Goal: Information Seeking & Learning: Learn about a topic

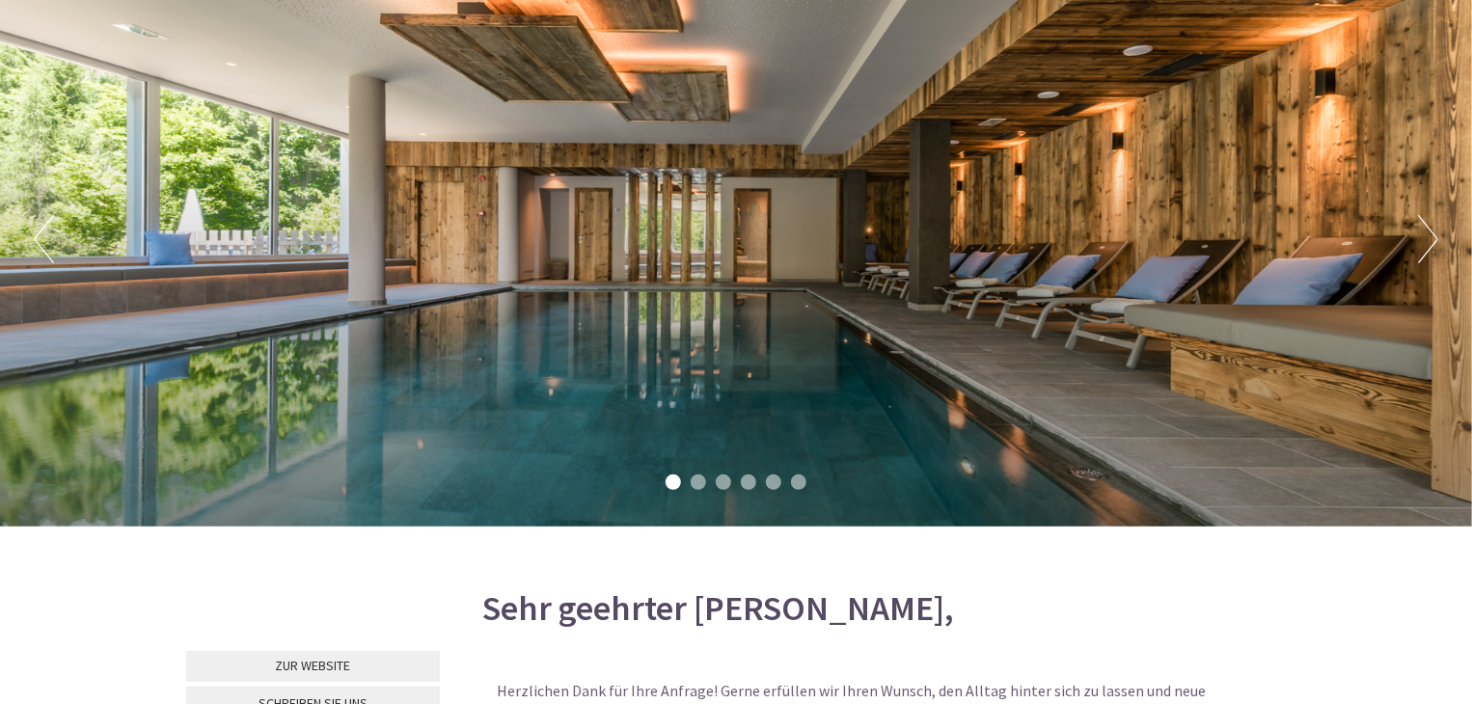
scroll to position [191, 0]
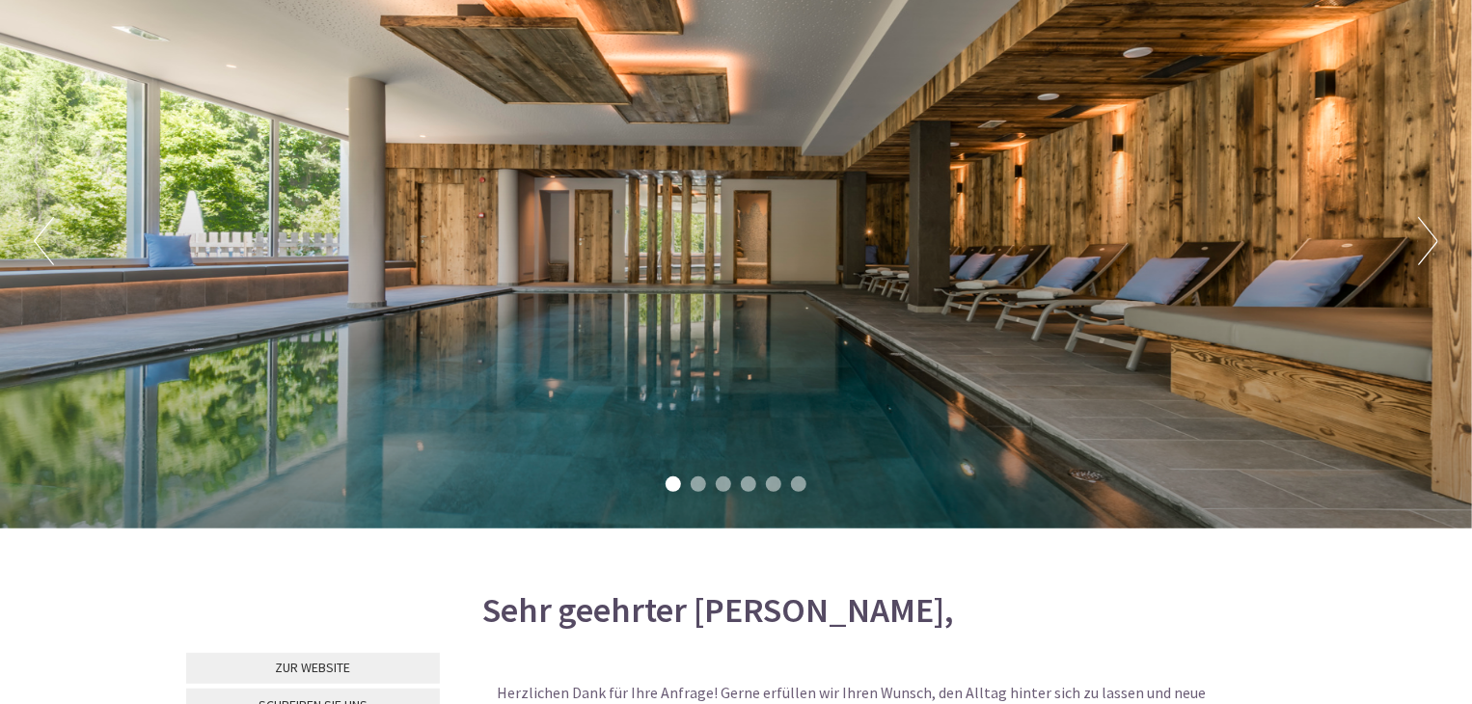
click at [1433, 237] on button "Next" at bounding box center [1428, 241] width 20 height 48
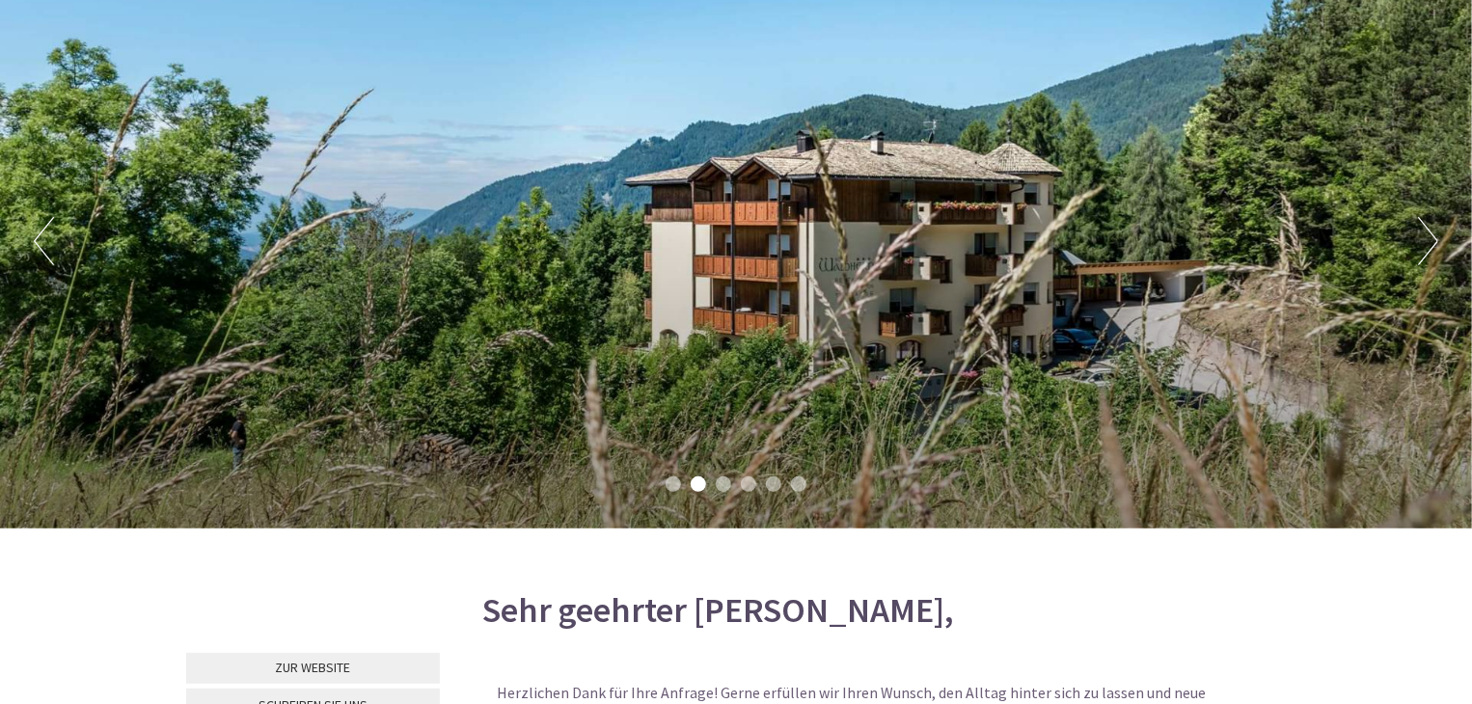
click at [1433, 237] on button "Next" at bounding box center [1428, 241] width 20 height 48
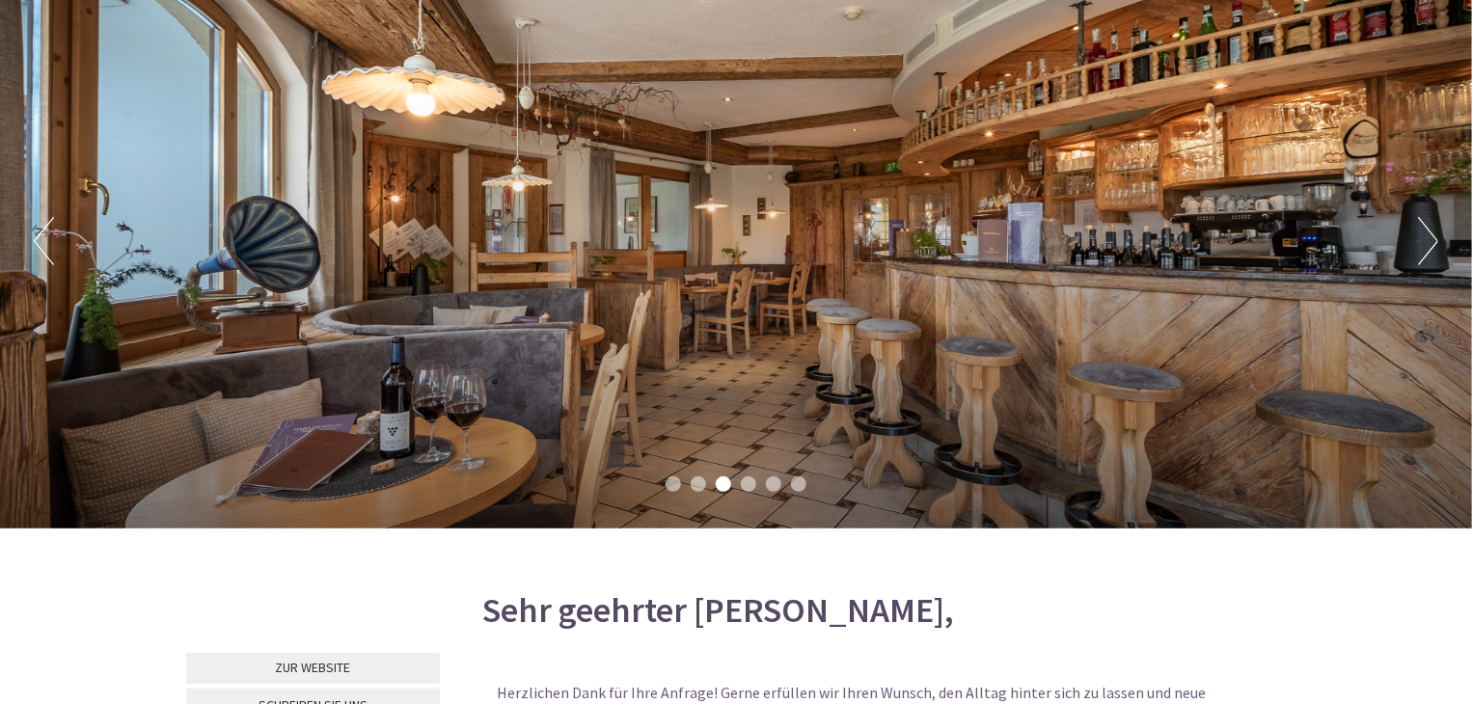
click at [1433, 237] on button "Next" at bounding box center [1428, 241] width 20 height 48
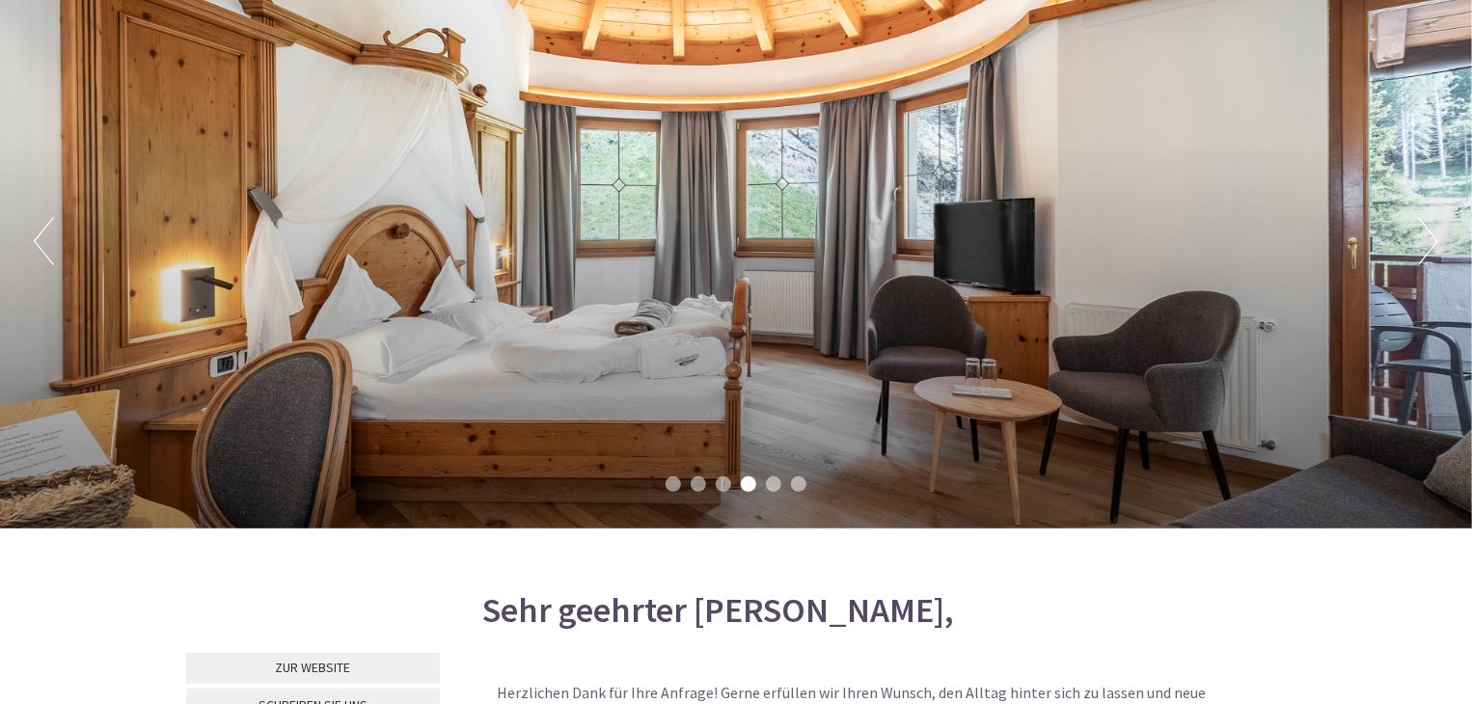
click at [1433, 237] on button "Next" at bounding box center [1428, 241] width 20 height 48
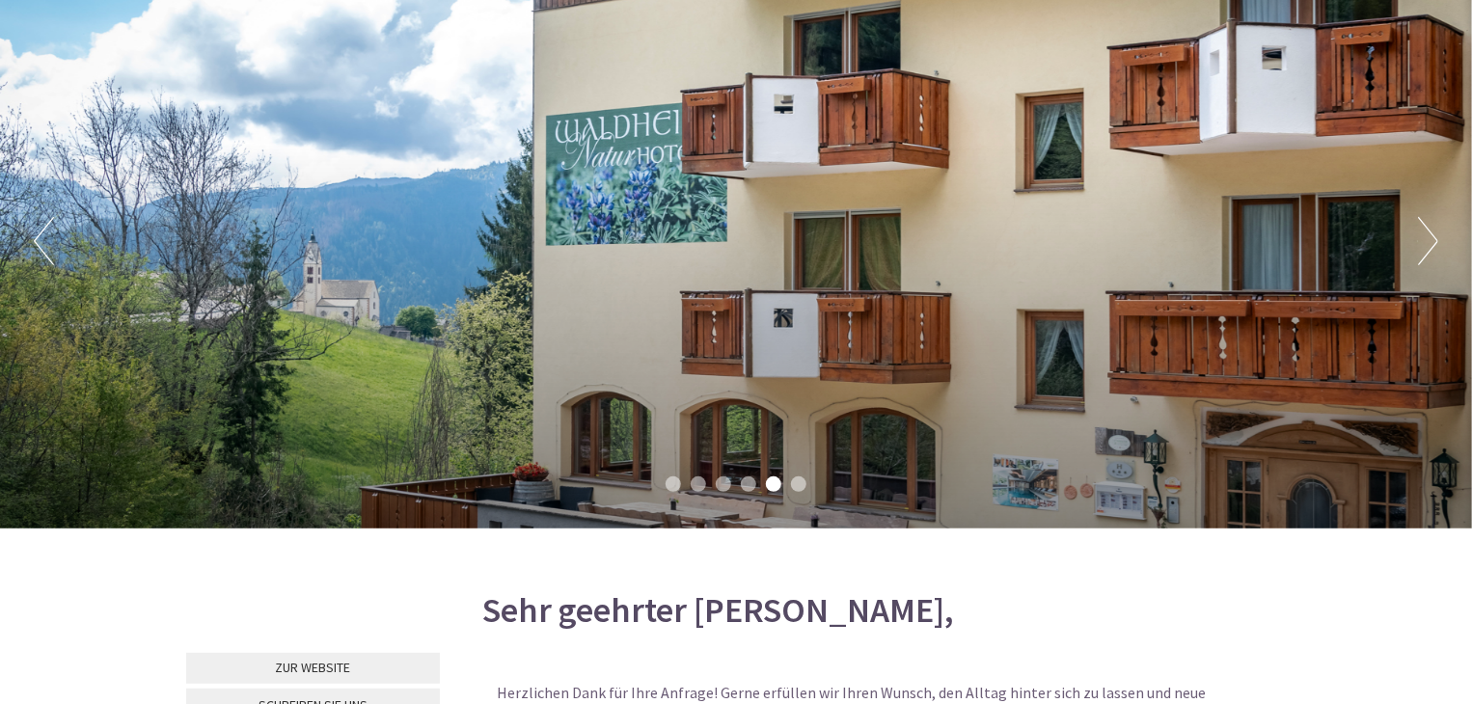
click at [1433, 237] on button "Next" at bounding box center [1428, 241] width 20 height 48
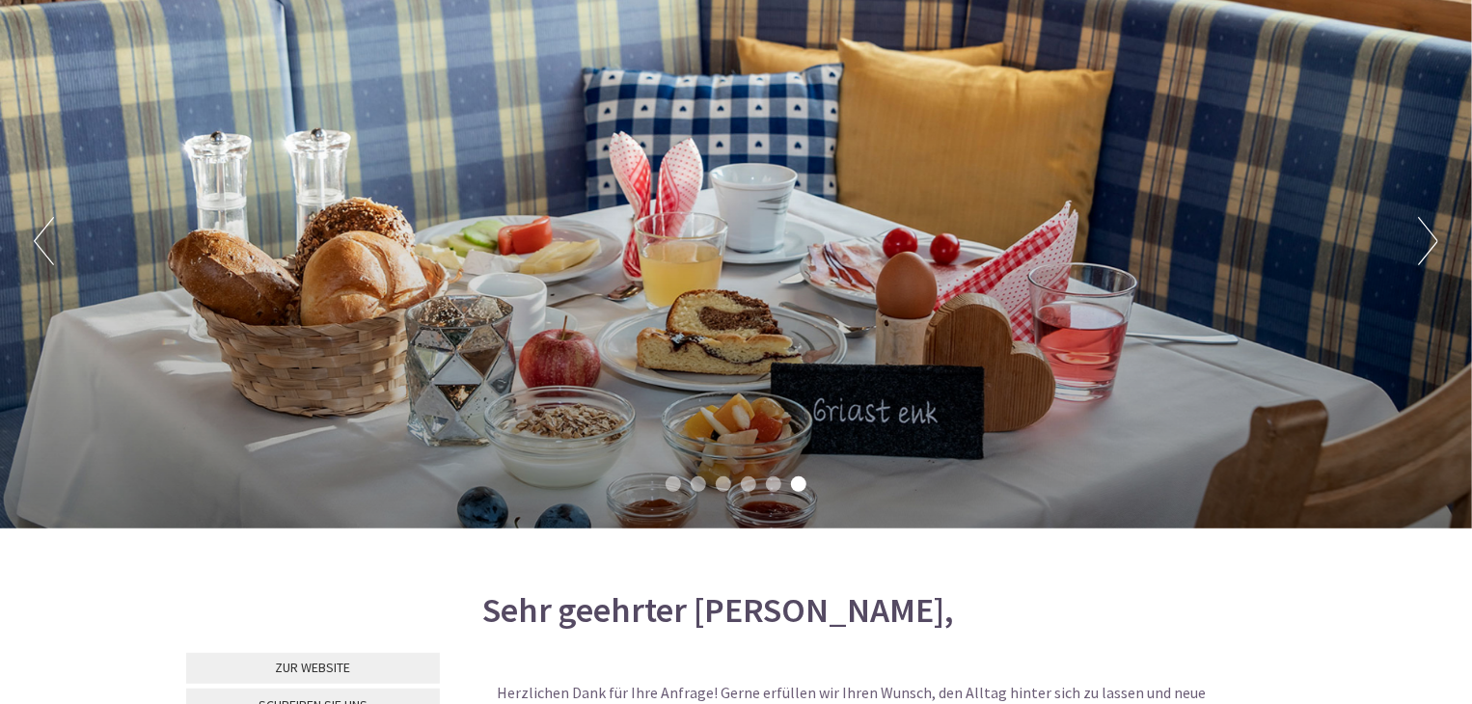
click at [1433, 237] on button "Next" at bounding box center [1428, 241] width 20 height 48
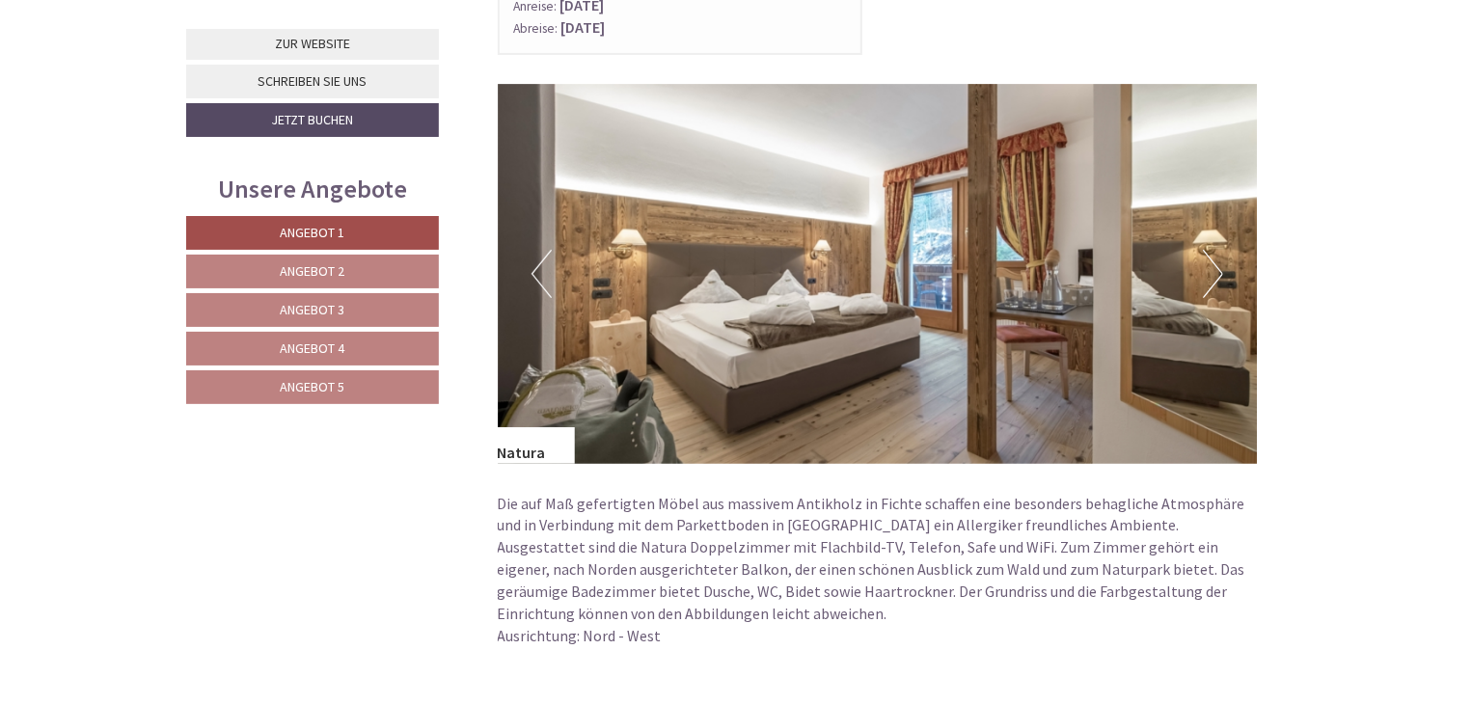
scroll to position [3566, 0]
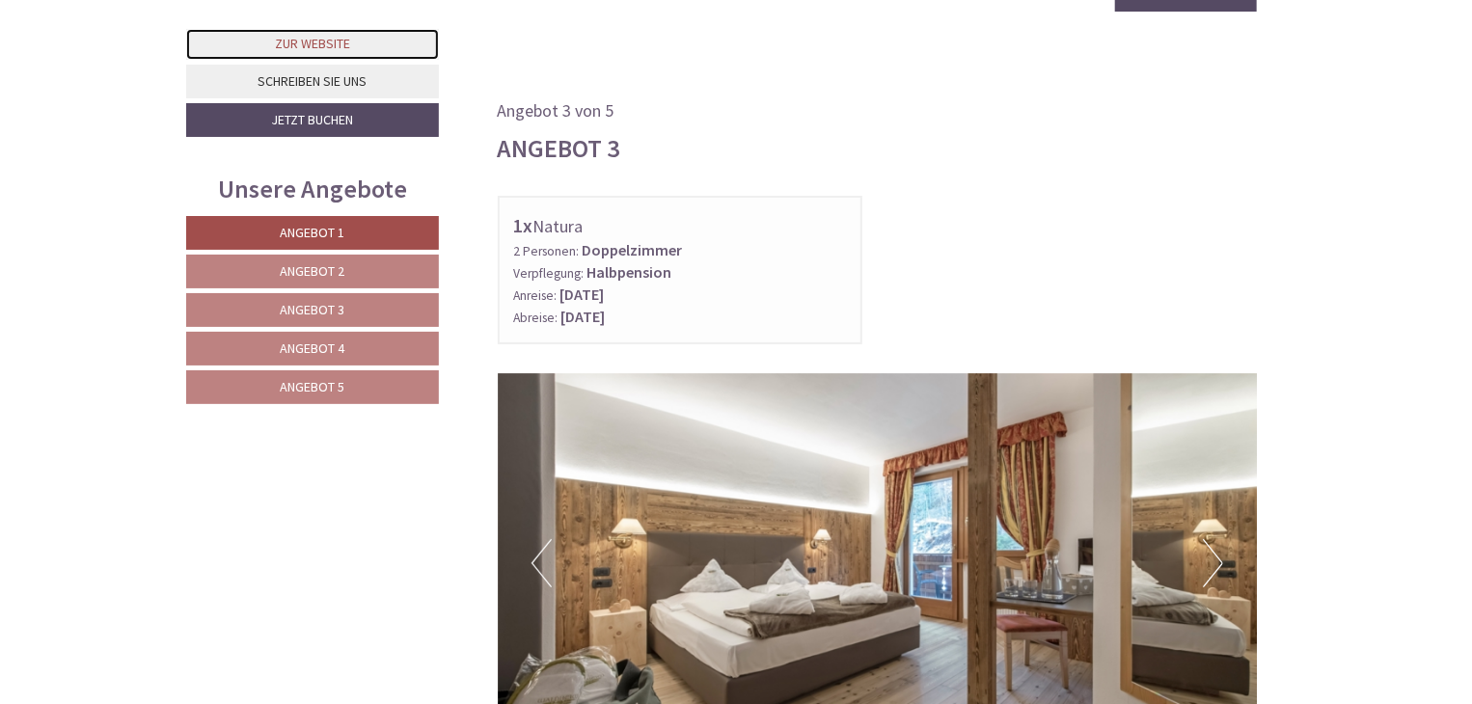
click at [339, 44] on link "Zur Website" at bounding box center [312, 44] width 253 height 31
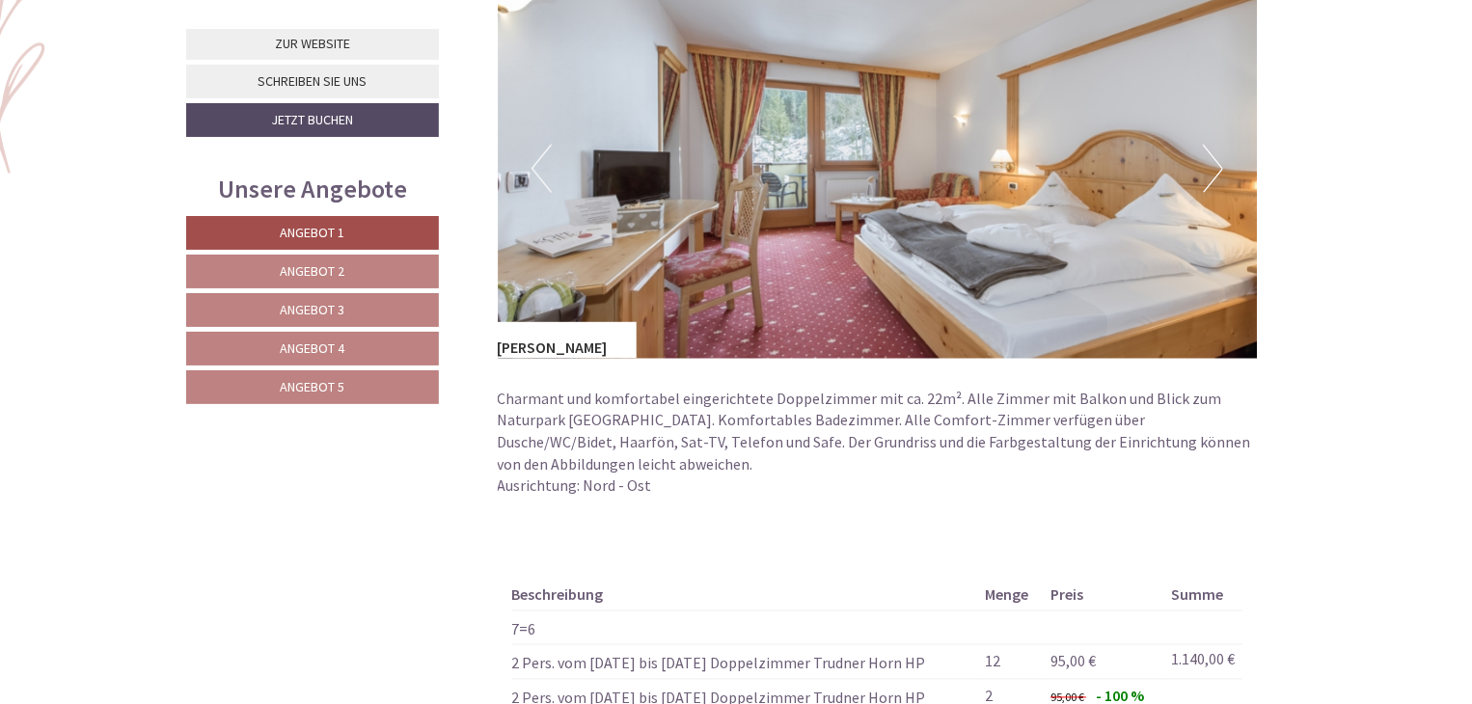
scroll to position [1250, 0]
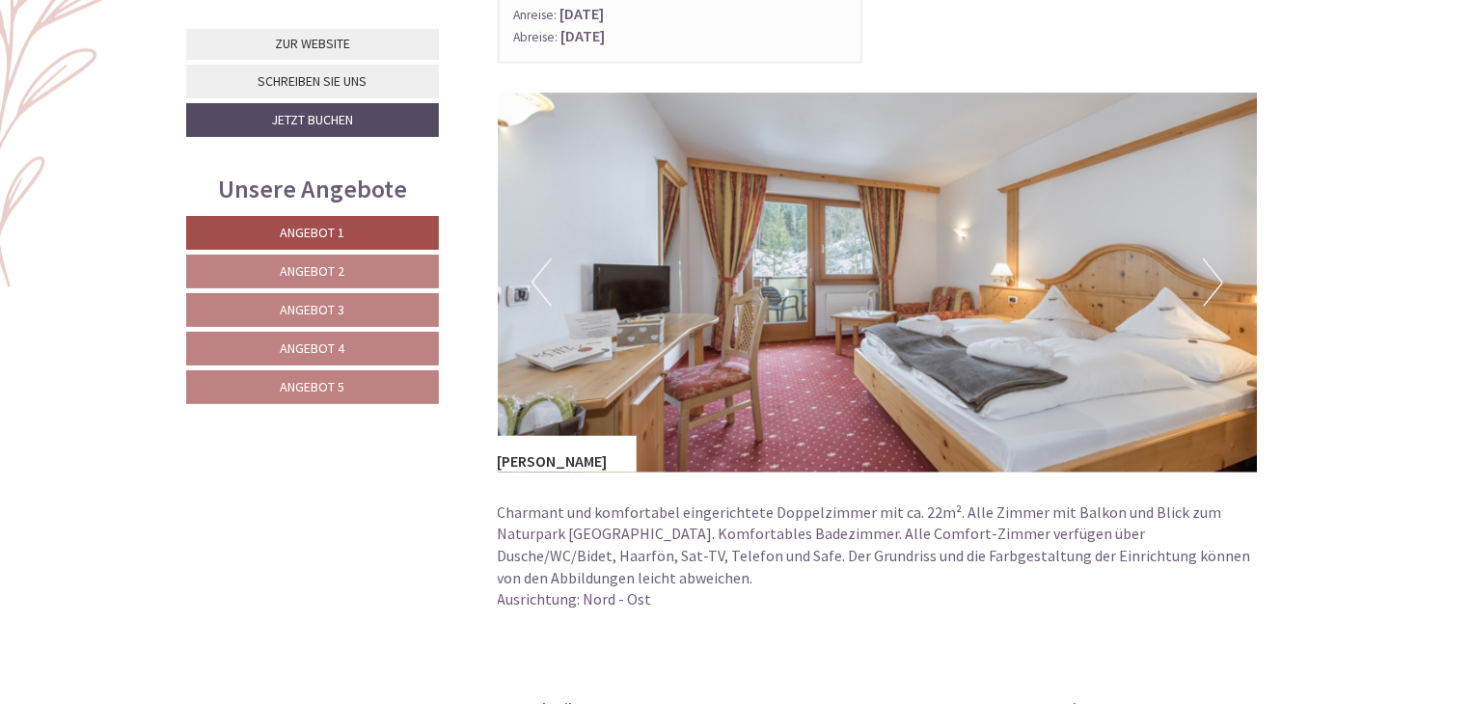
click at [1218, 276] on button "Next" at bounding box center [1212, 282] width 20 height 48
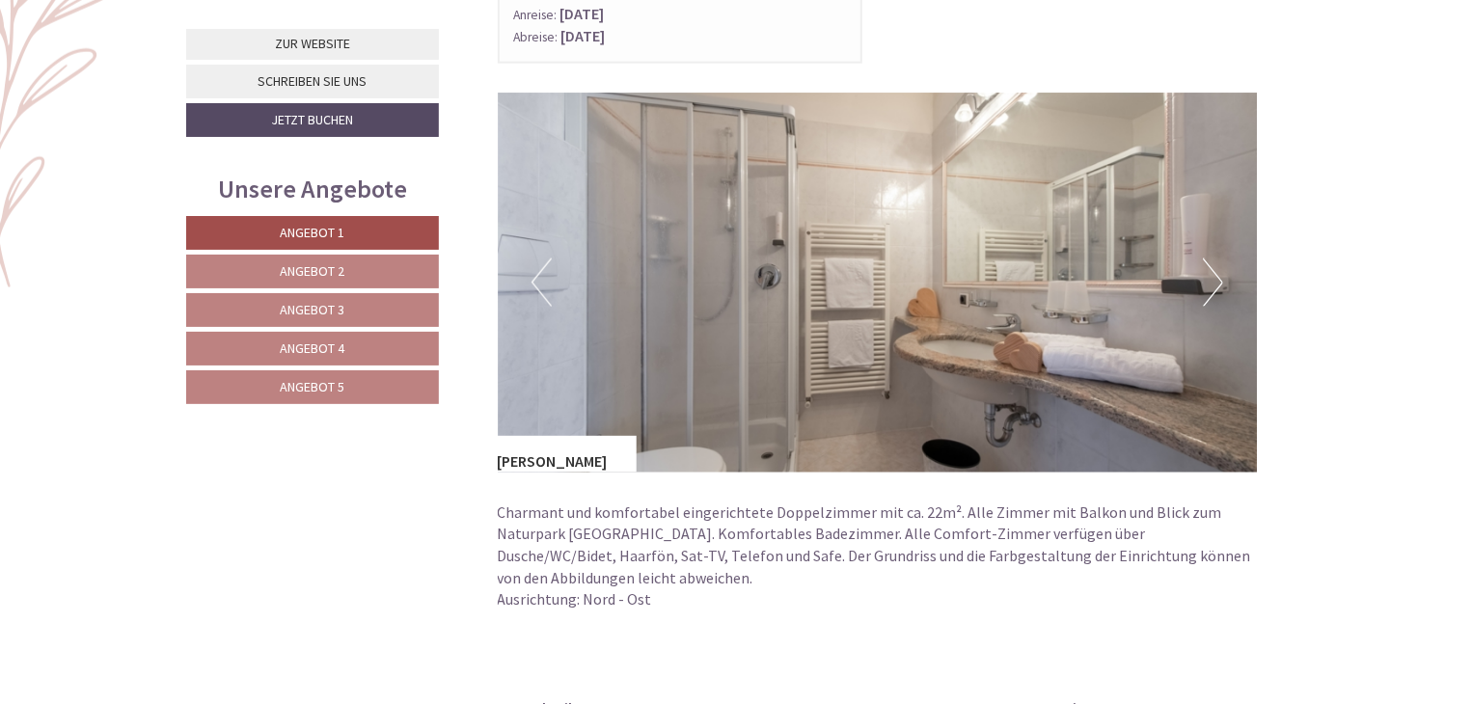
click at [1219, 274] on button "Next" at bounding box center [1212, 282] width 20 height 48
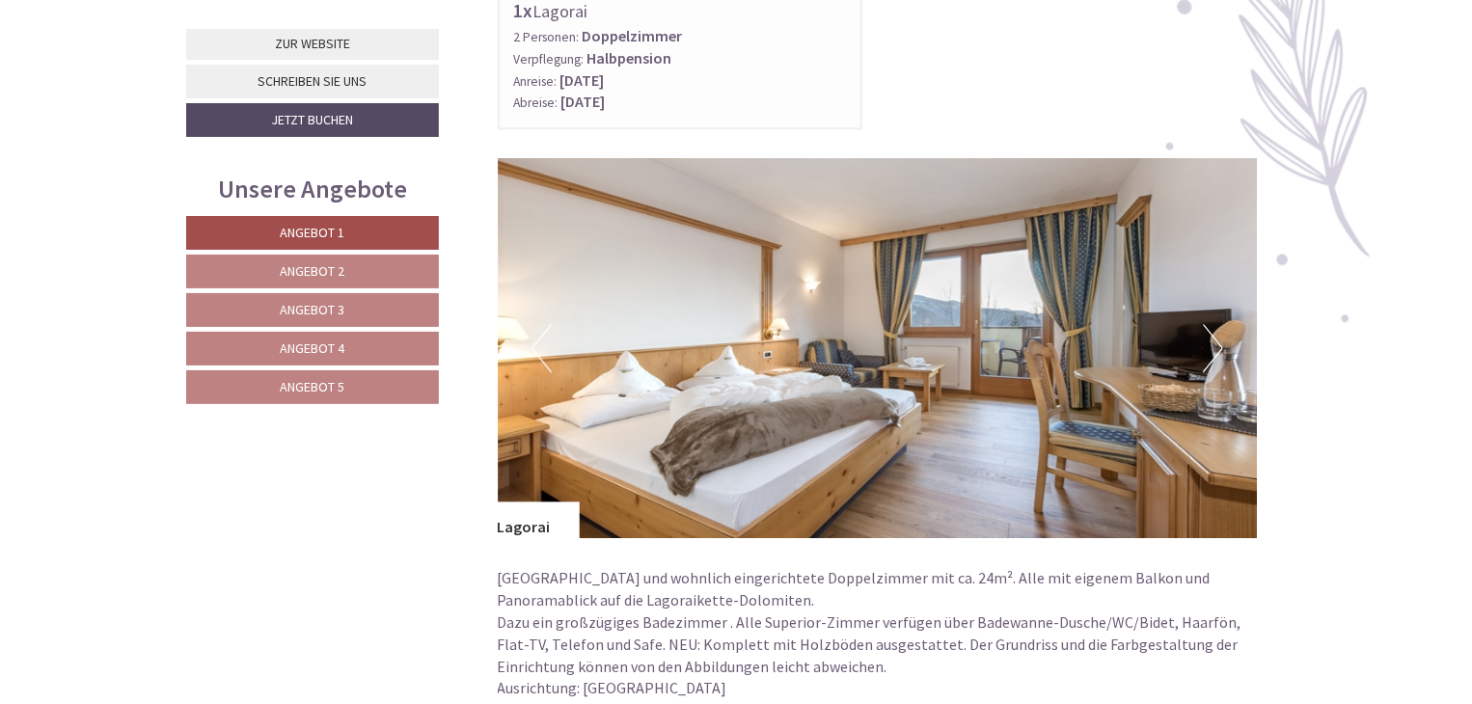
scroll to position [2503, 0]
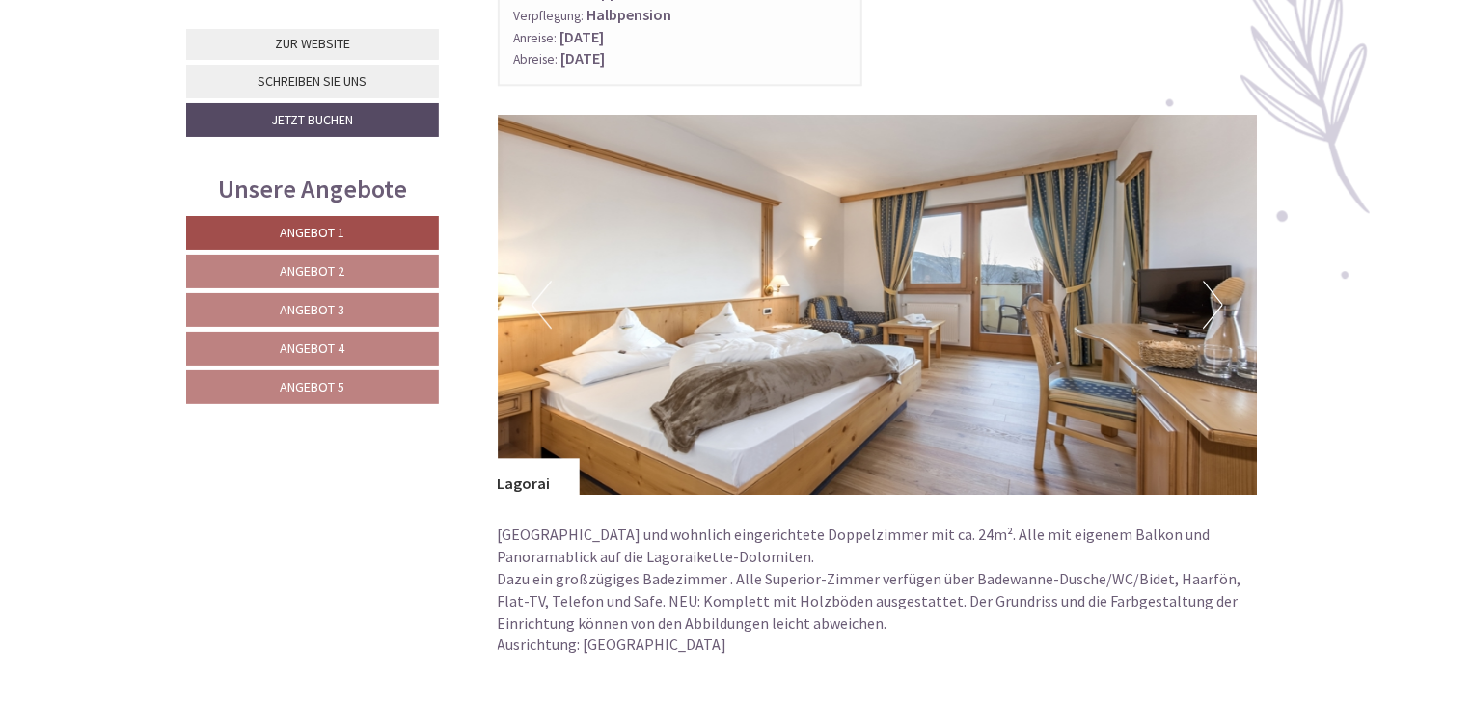
click at [1219, 304] on button "Next" at bounding box center [1212, 305] width 20 height 48
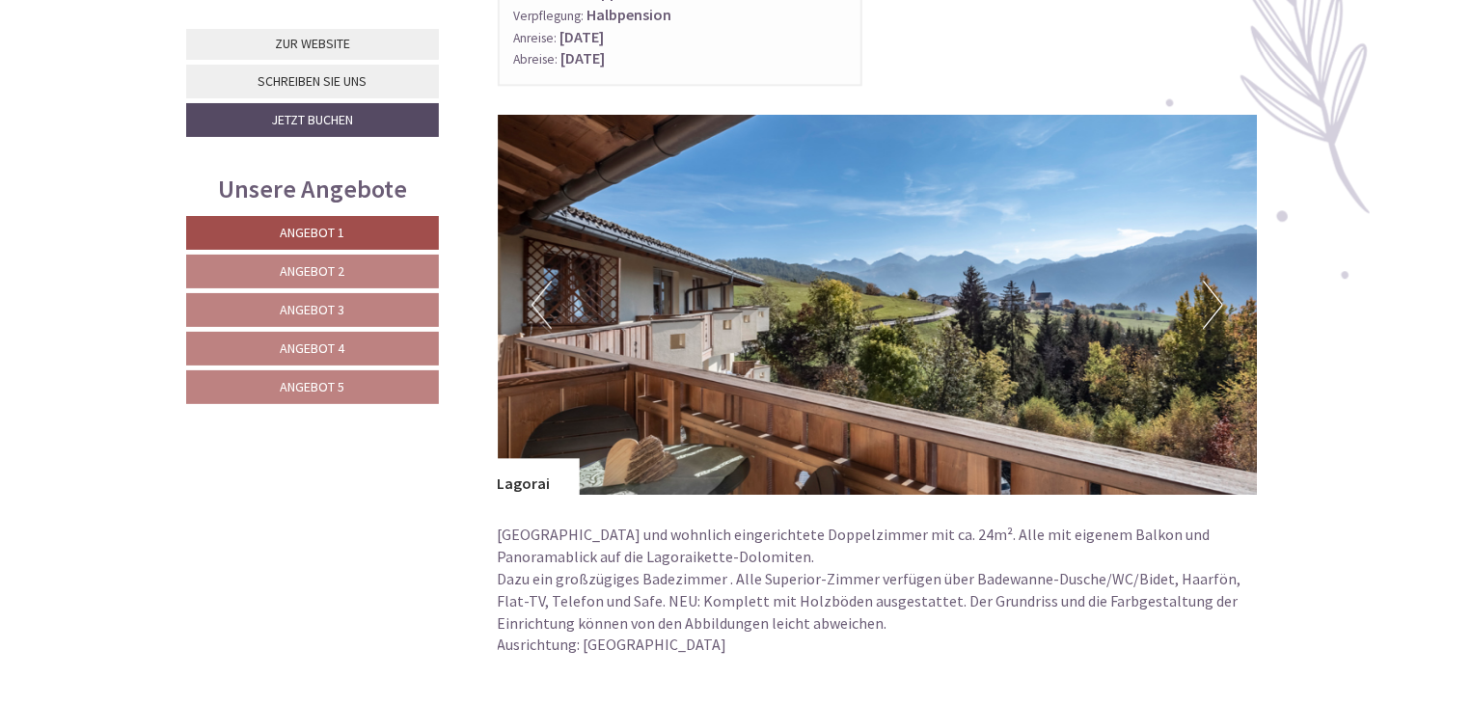
click at [1217, 294] on button "Next" at bounding box center [1212, 305] width 20 height 48
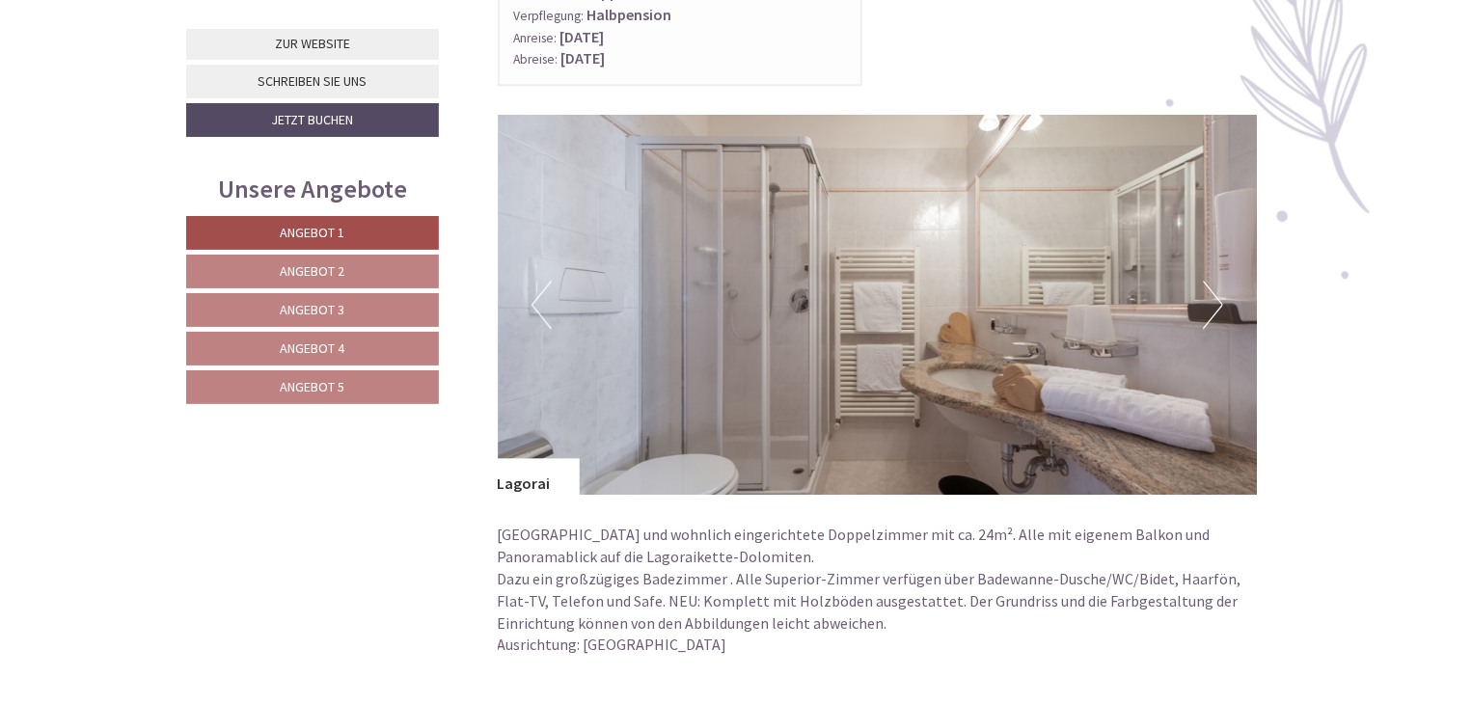
click at [1217, 294] on button "Next" at bounding box center [1212, 305] width 20 height 48
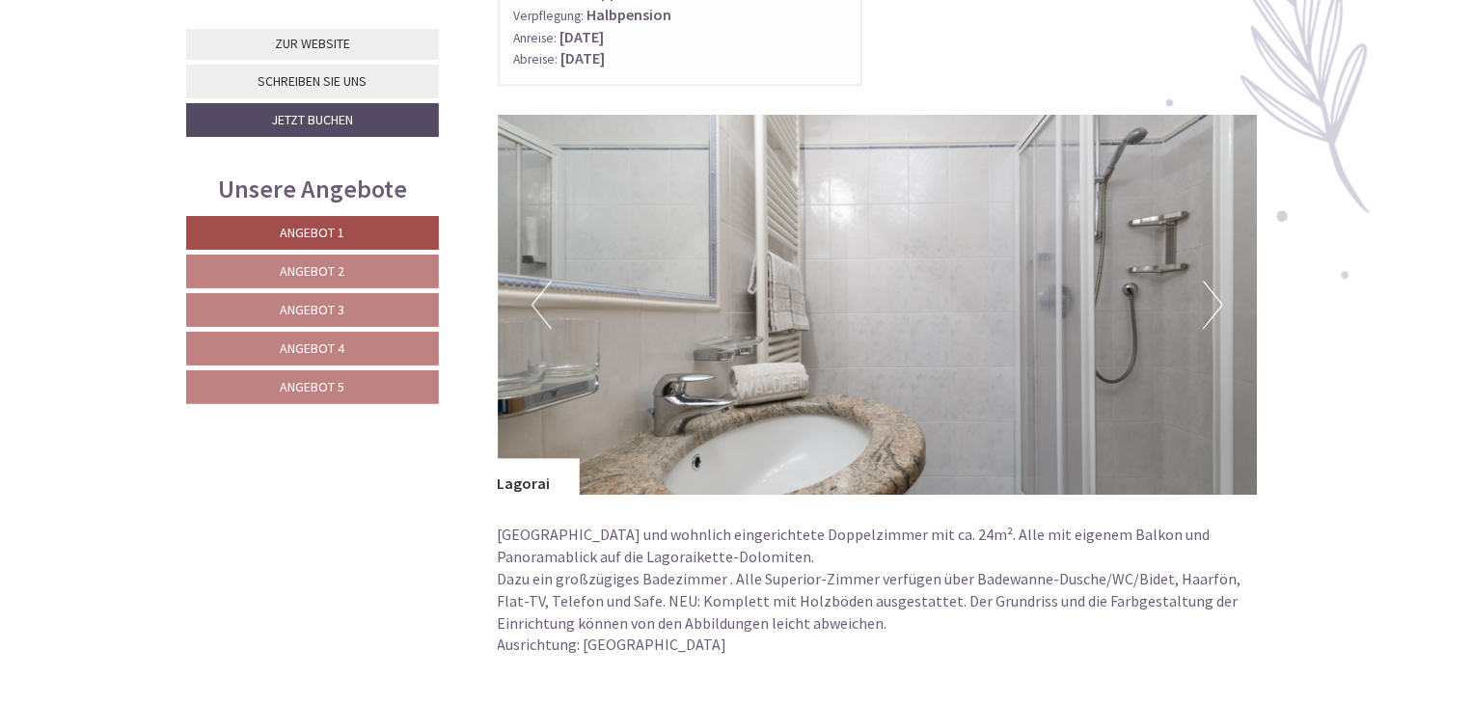
click at [1217, 294] on button "Next" at bounding box center [1212, 305] width 20 height 48
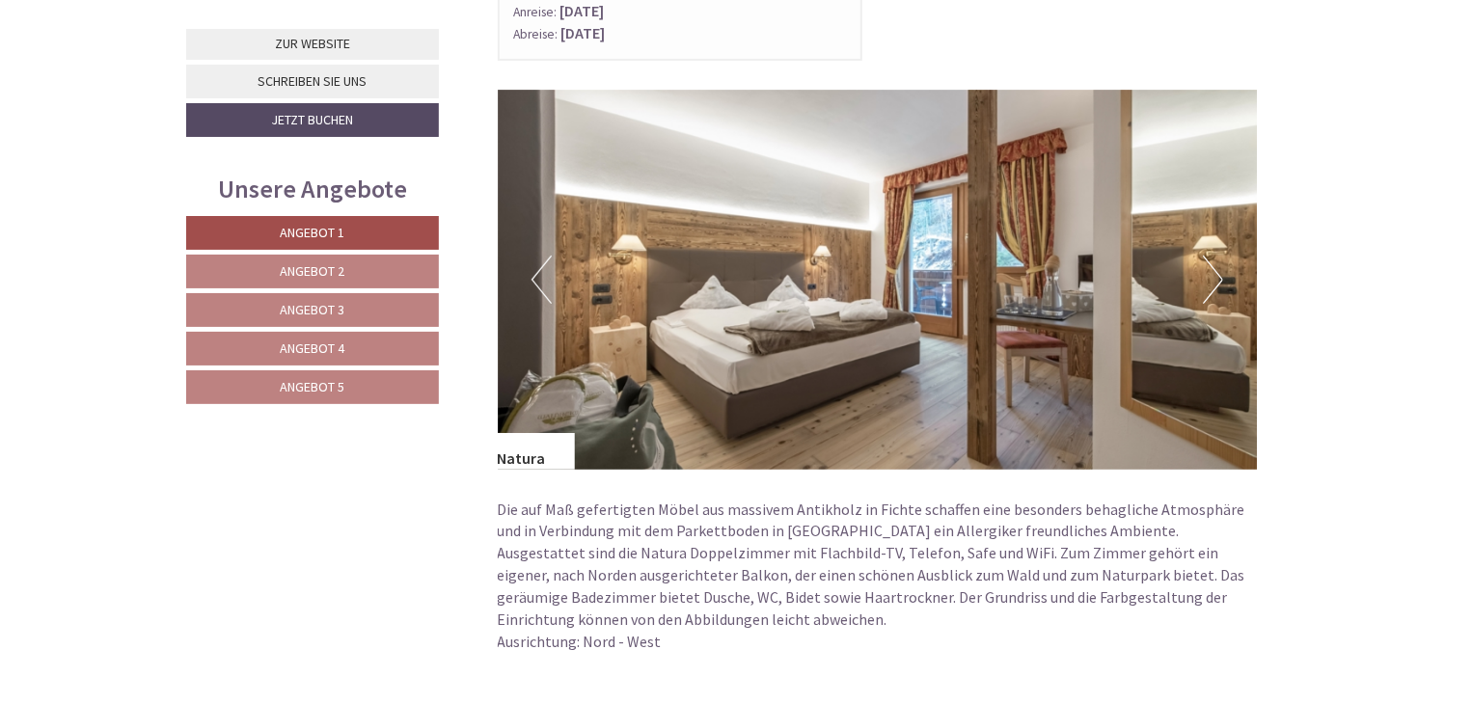
scroll to position [3853, 0]
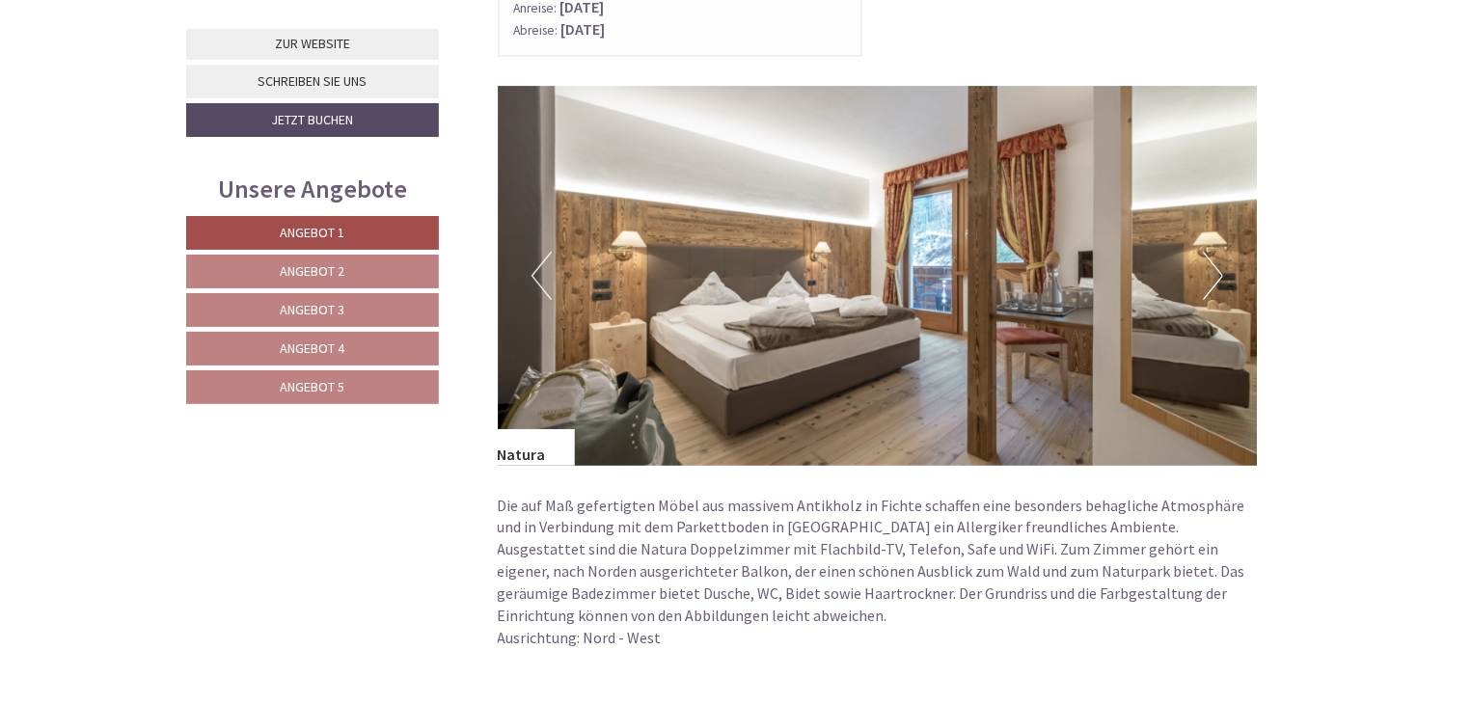
click at [1219, 269] on button "Next" at bounding box center [1212, 276] width 20 height 48
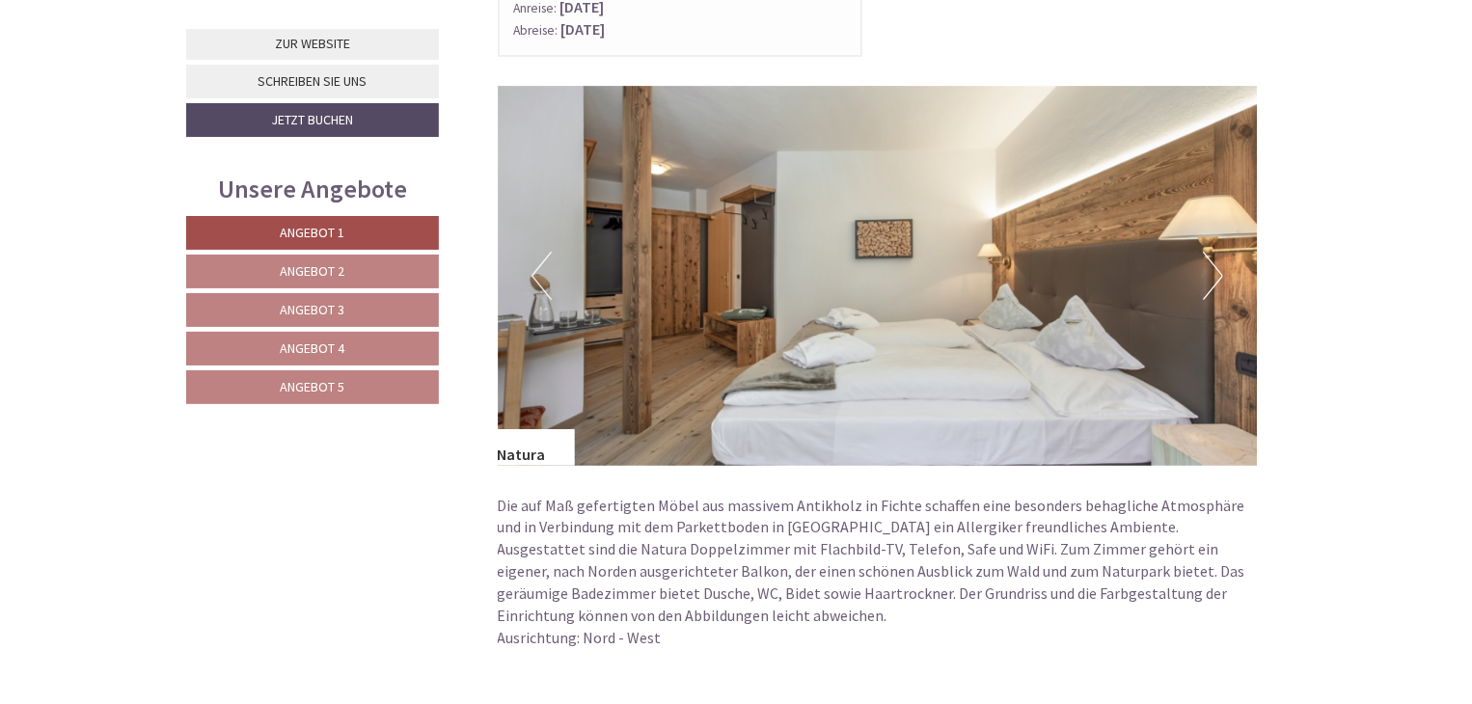
click at [1208, 261] on button "Next" at bounding box center [1212, 276] width 20 height 48
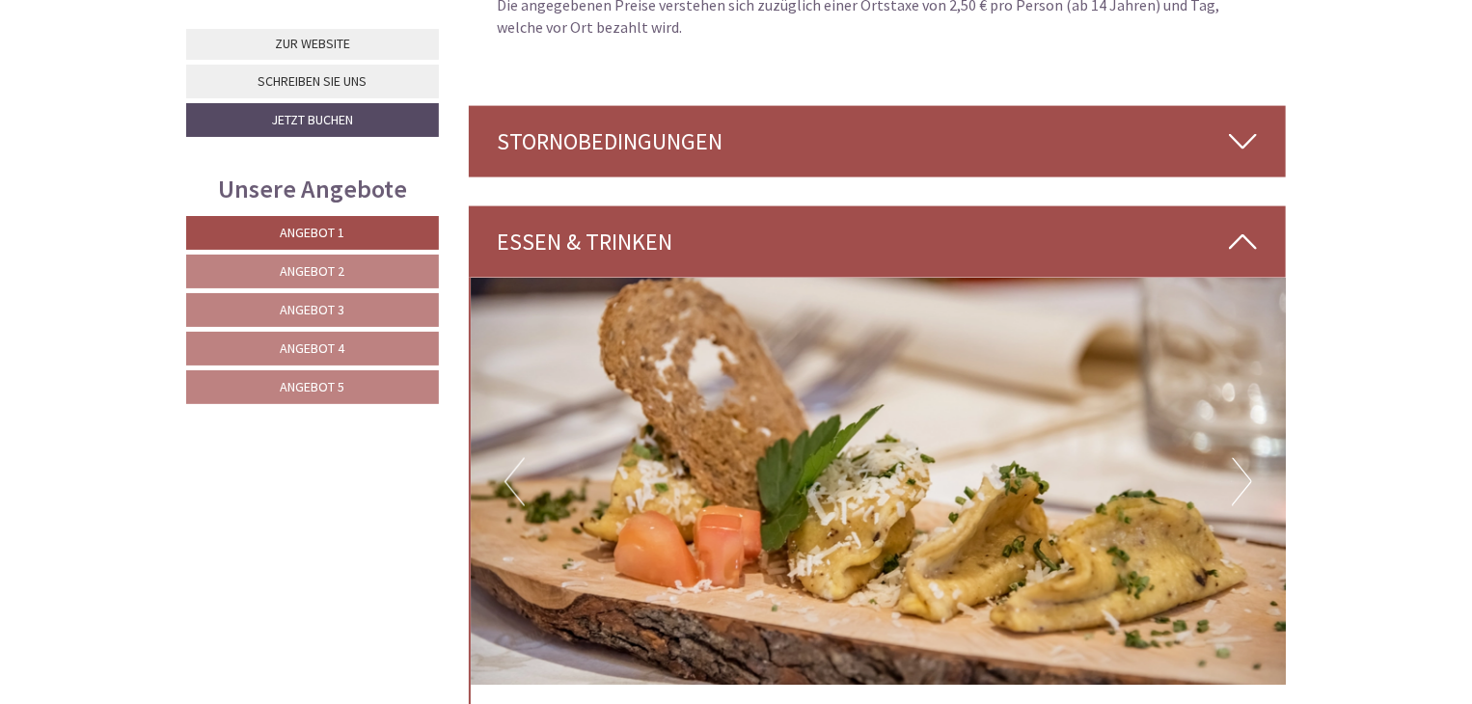
scroll to position [5107, 0]
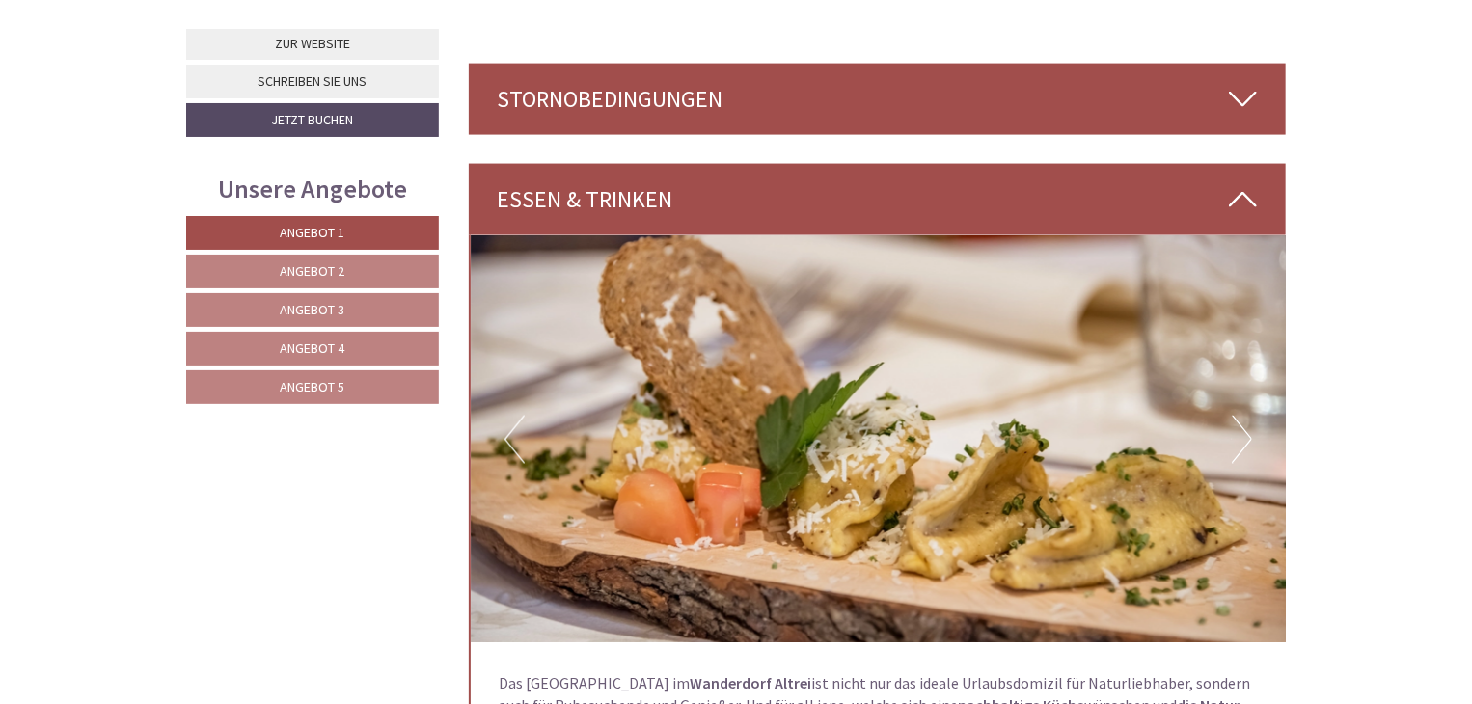
click at [314, 309] on span "Angebot 3" at bounding box center [313, 309] width 65 height 17
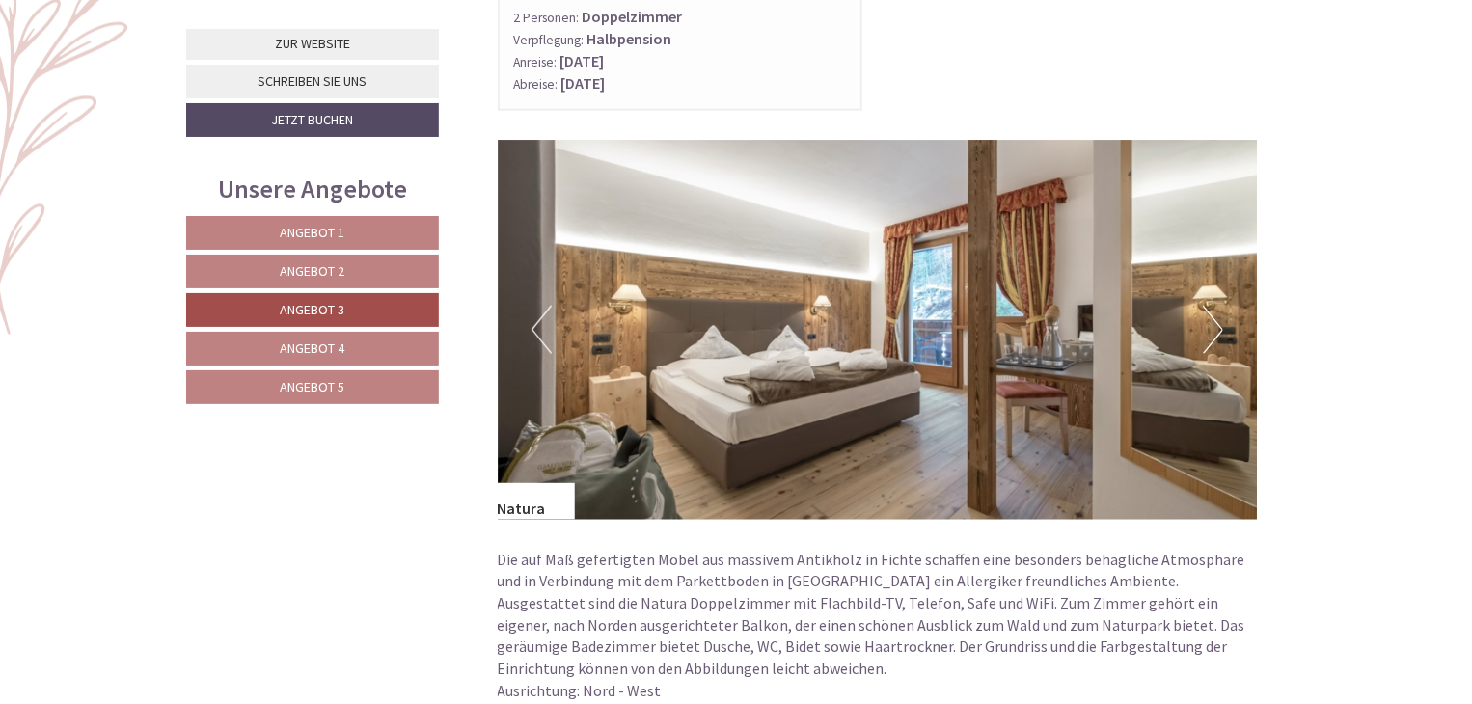
scroll to position [1423, 0]
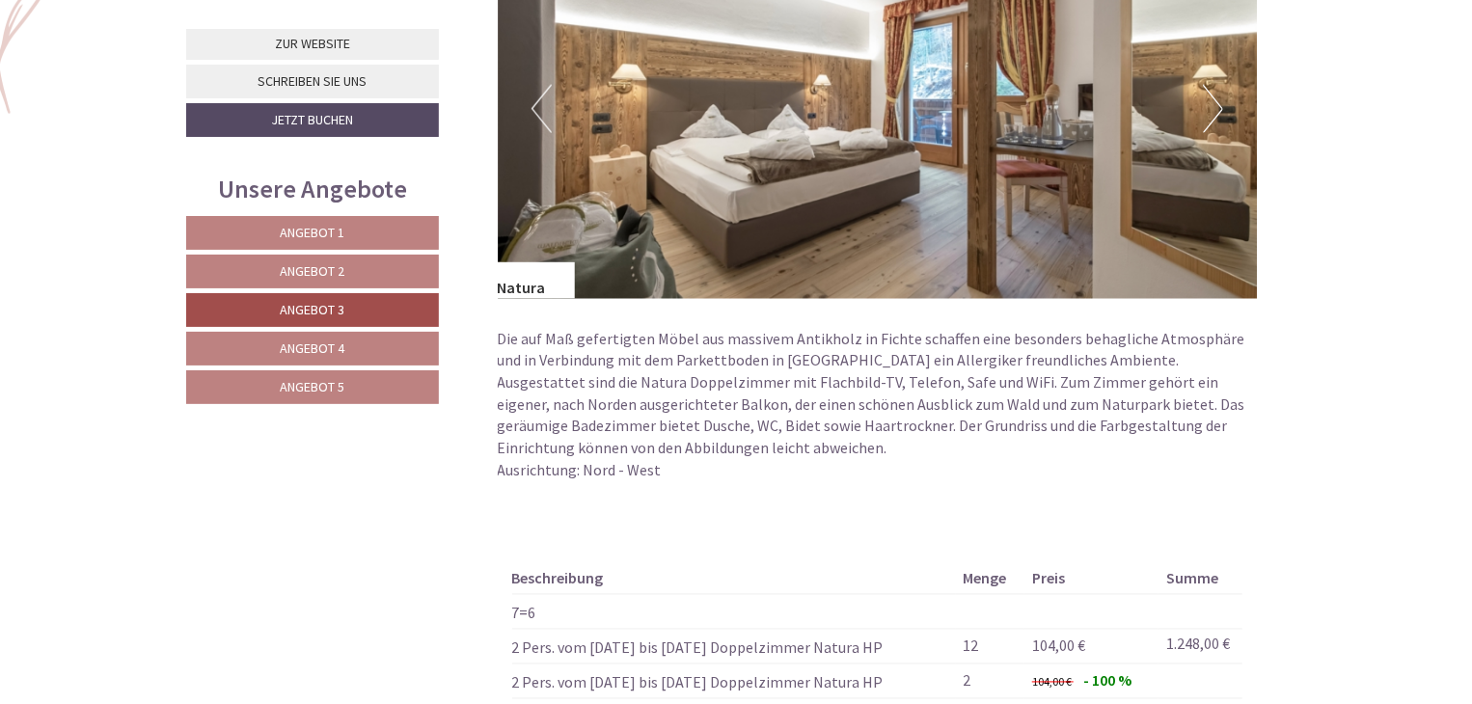
click at [349, 347] on link "Angebot 4" at bounding box center [312, 349] width 253 height 34
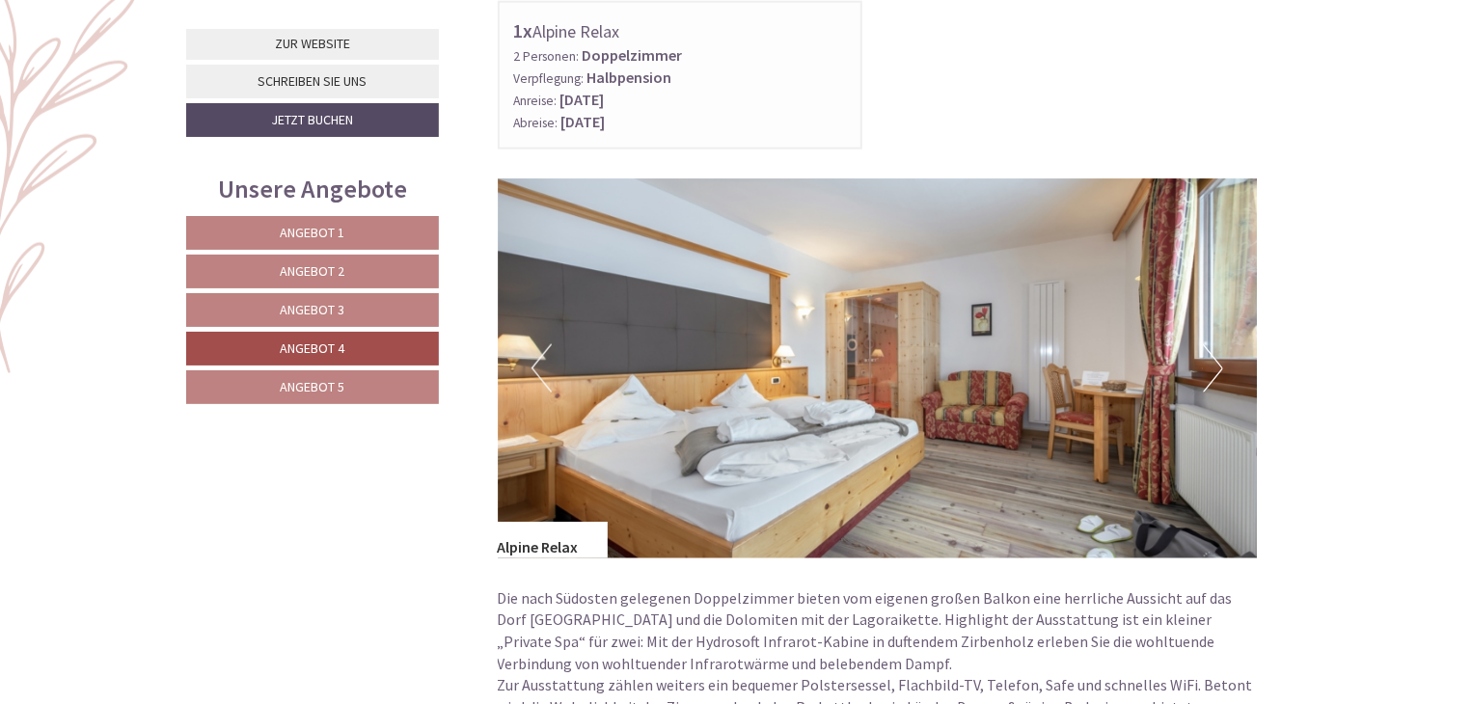
scroll to position [1230, 0]
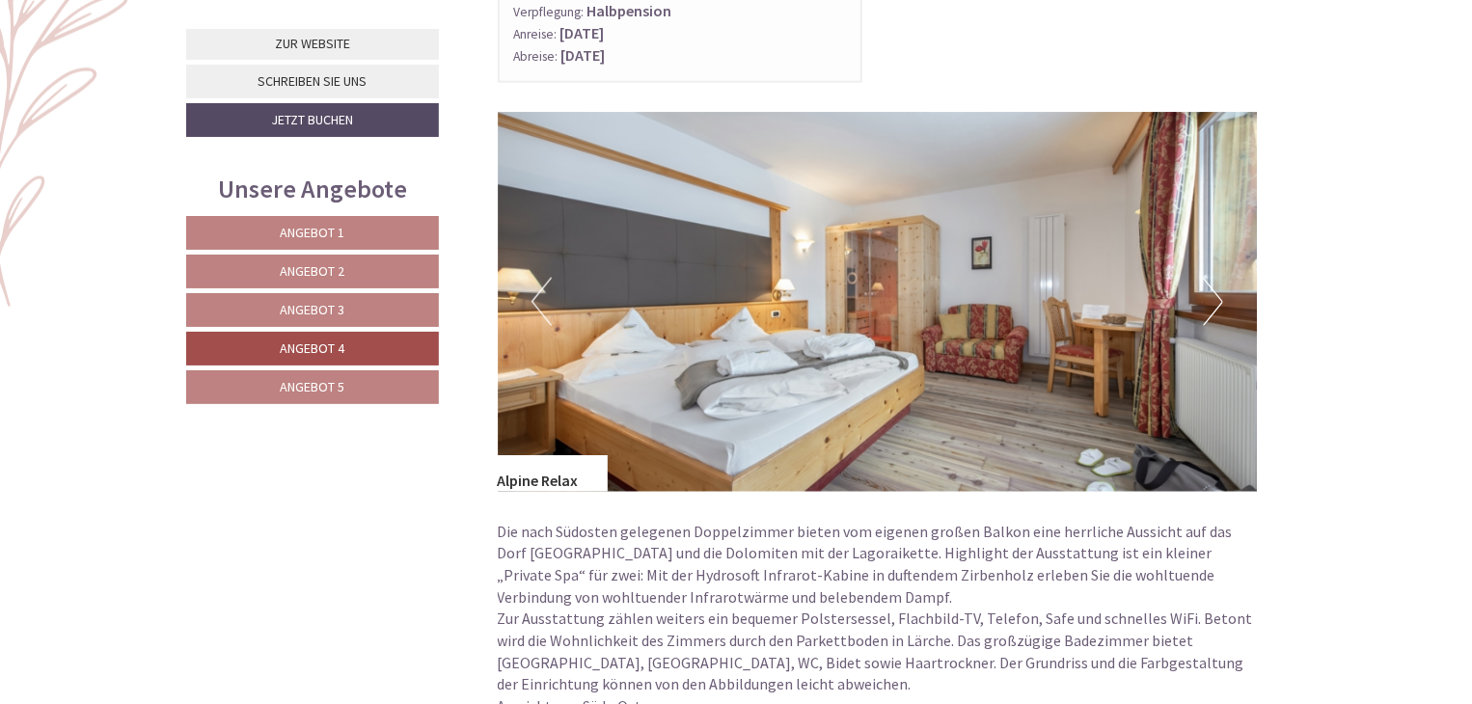
click at [1217, 295] on button "Next" at bounding box center [1212, 302] width 20 height 48
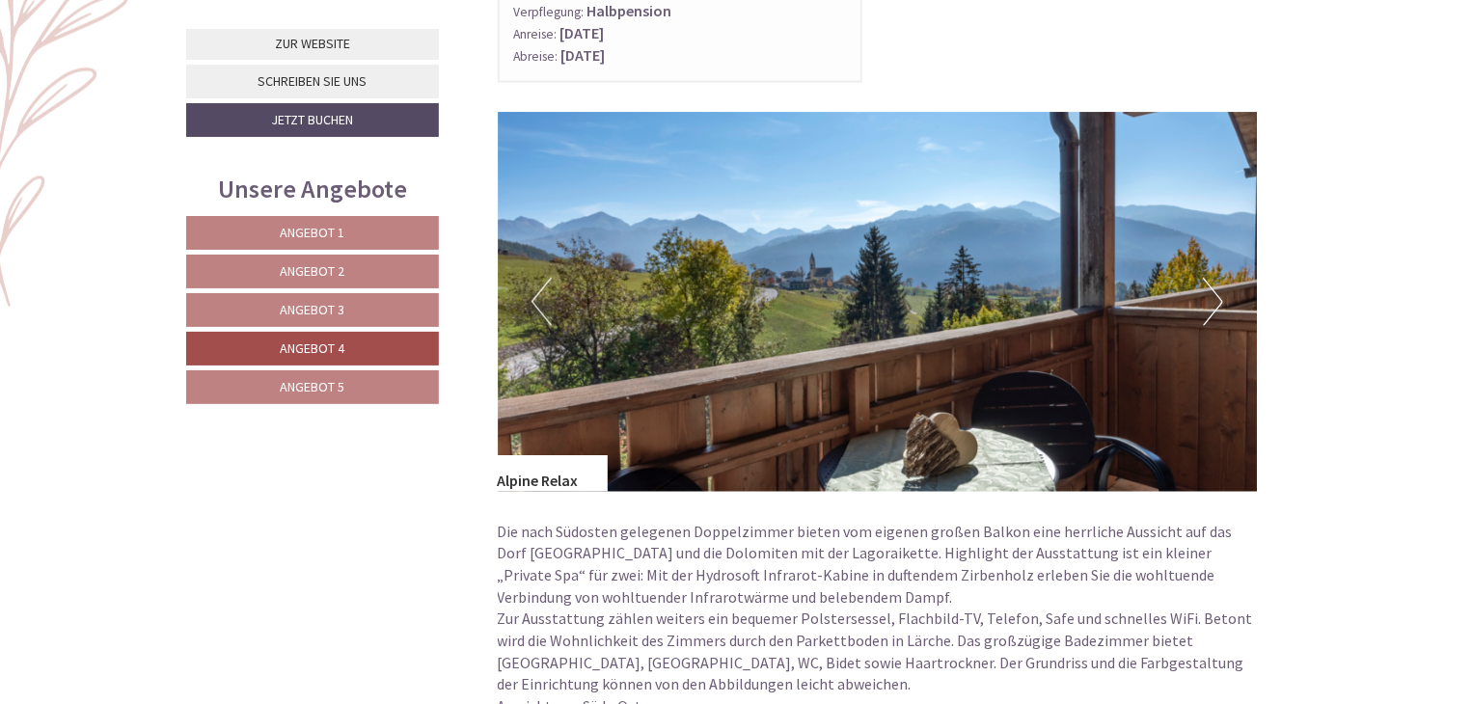
click at [1217, 295] on button "Next" at bounding box center [1212, 302] width 20 height 48
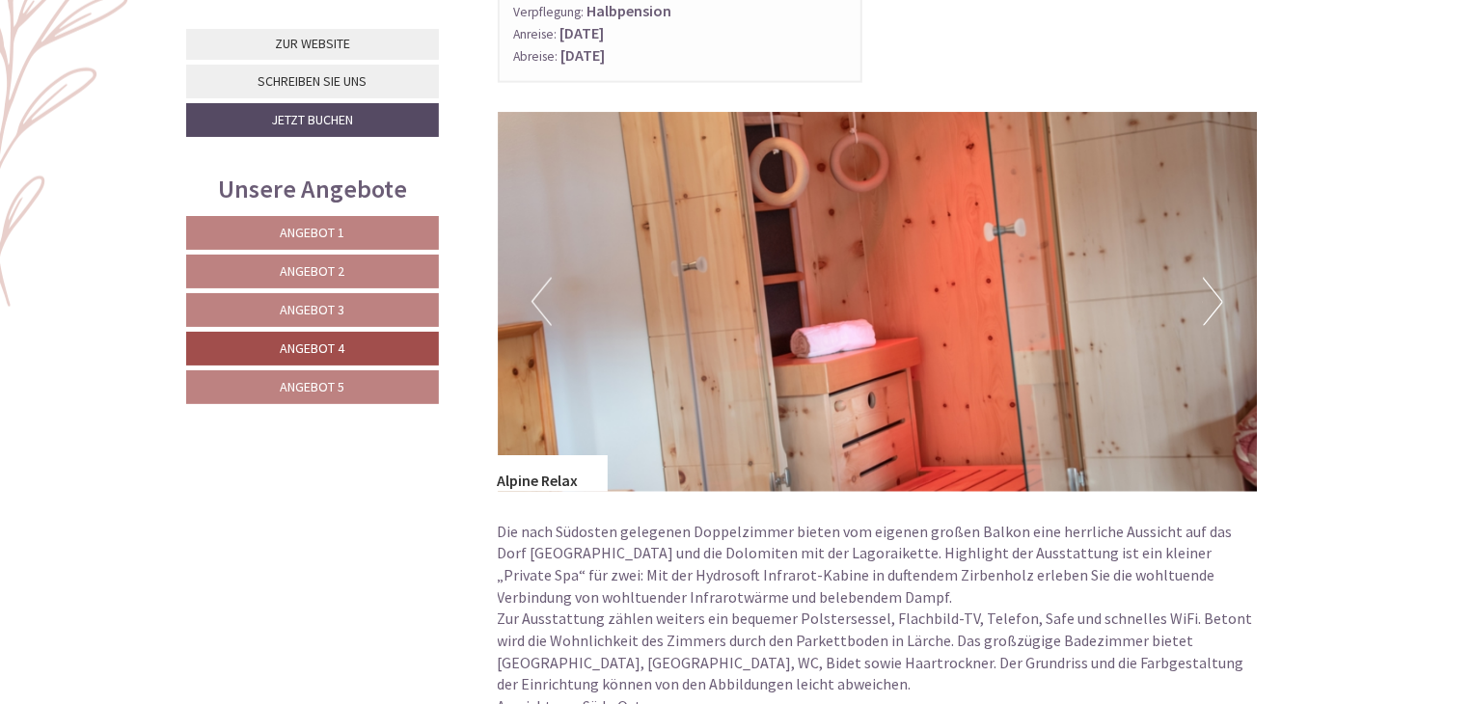
click at [1217, 295] on button "Next" at bounding box center [1212, 302] width 20 height 48
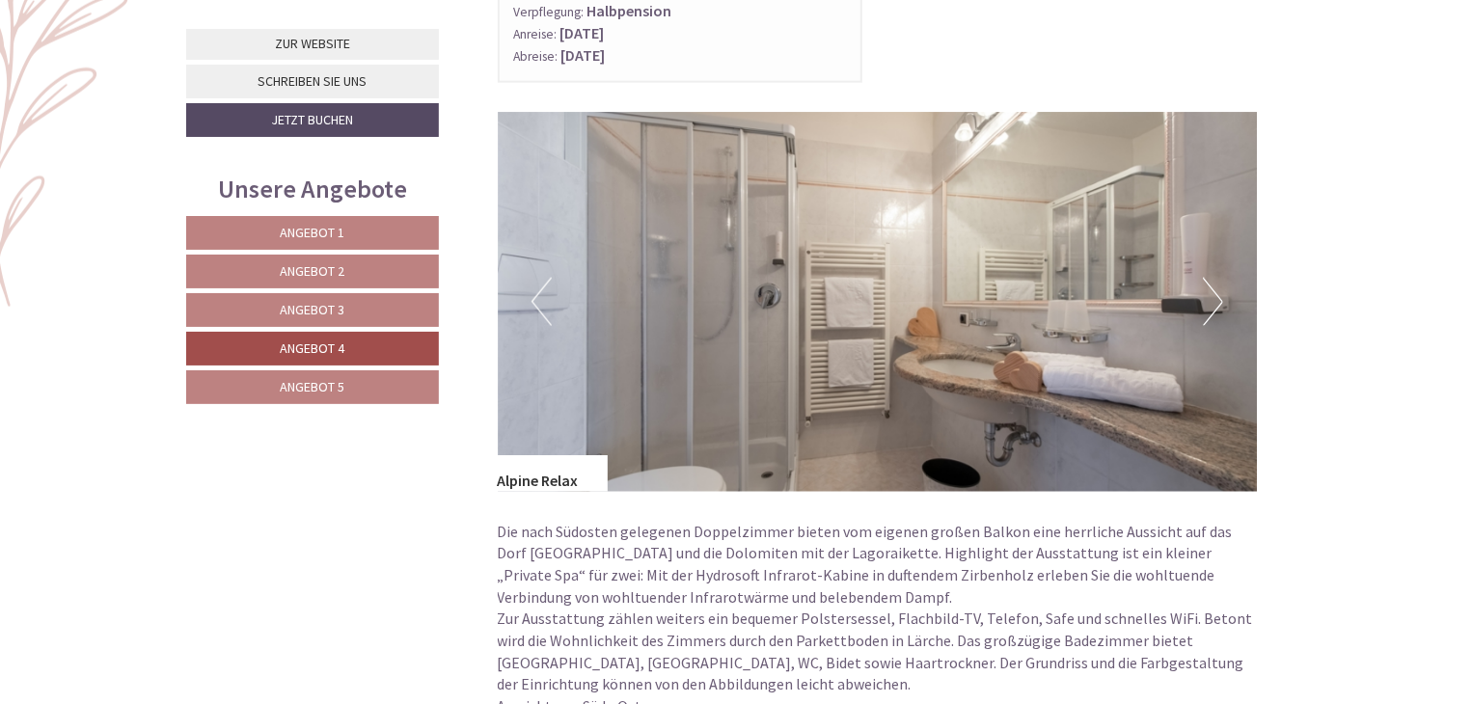
click at [1217, 295] on button "Next" at bounding box center [1212, 302] width 20 height 48
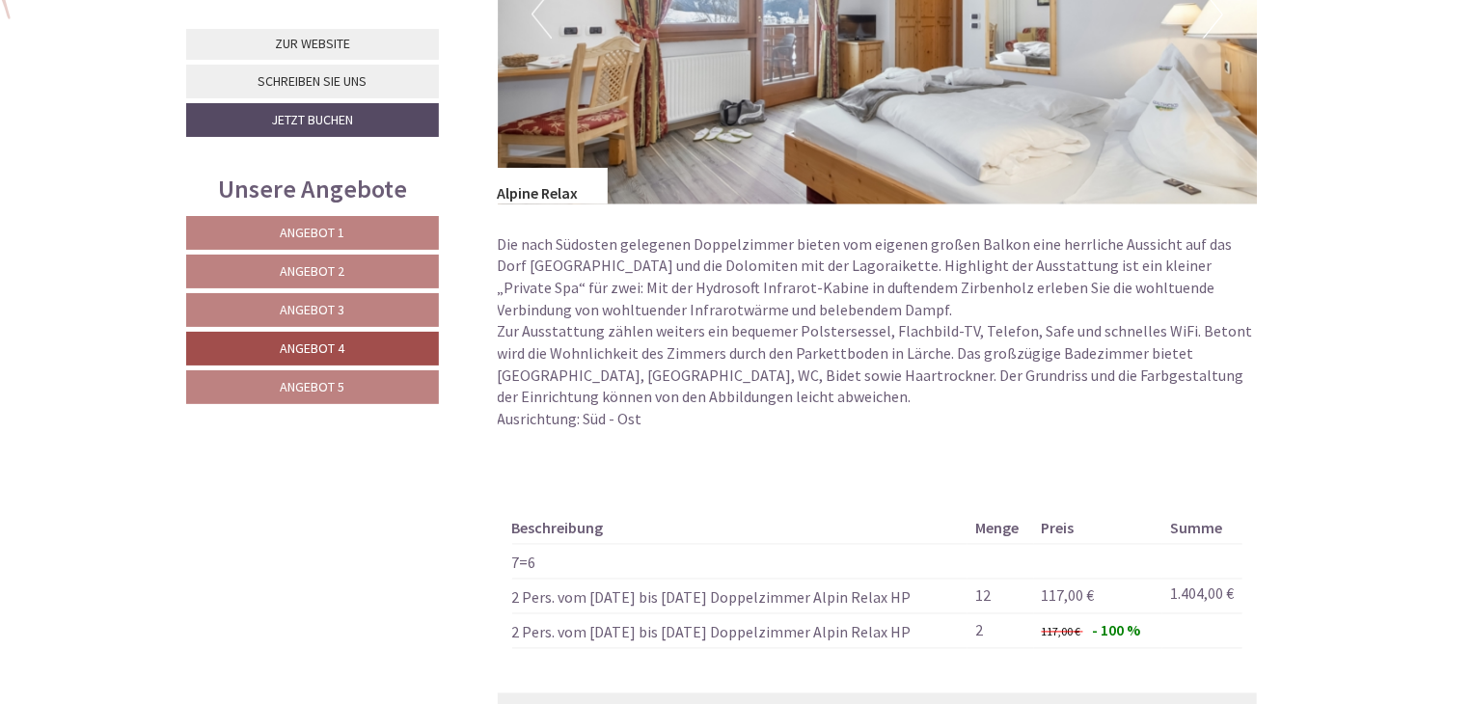
scroll to position [1520, 0]
click at [336, 389] on span "Angebot 5" at bounding box center [313, 386] width 65 height 17
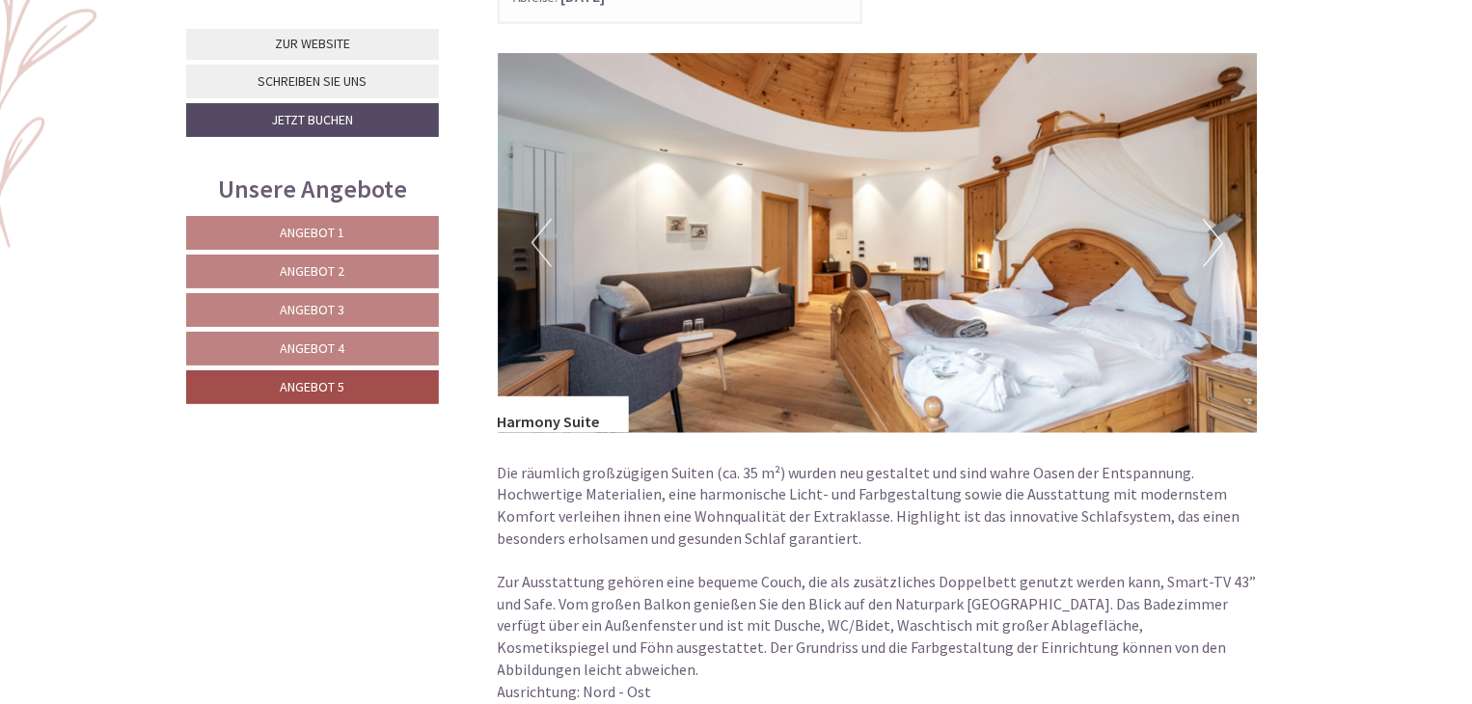
scroll to position [1327, 0]
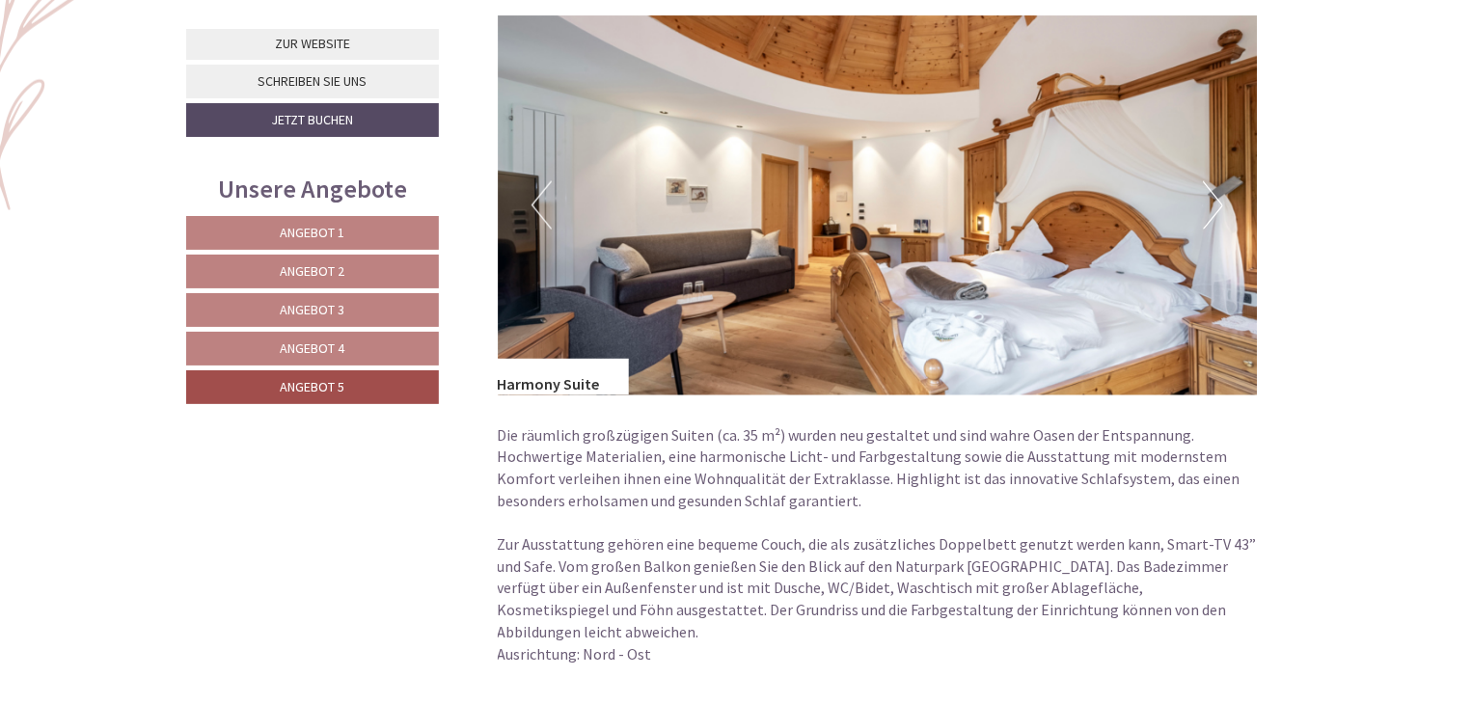
click at [1218, 202] on button "Next" at bounding box center [1212, 205] width 20 height 48
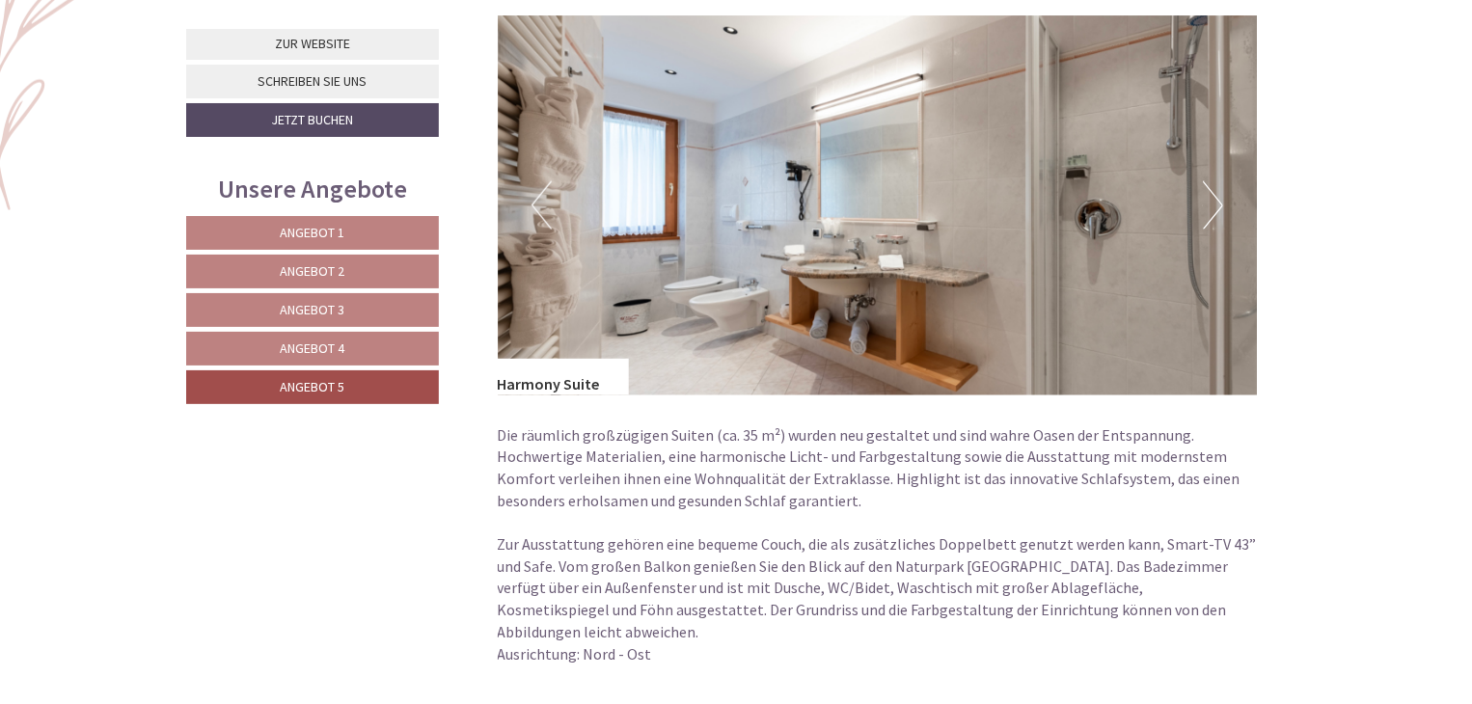
click at [1216, 201] on button "Next" at bounding box center [1212, 205] width 20 height 48
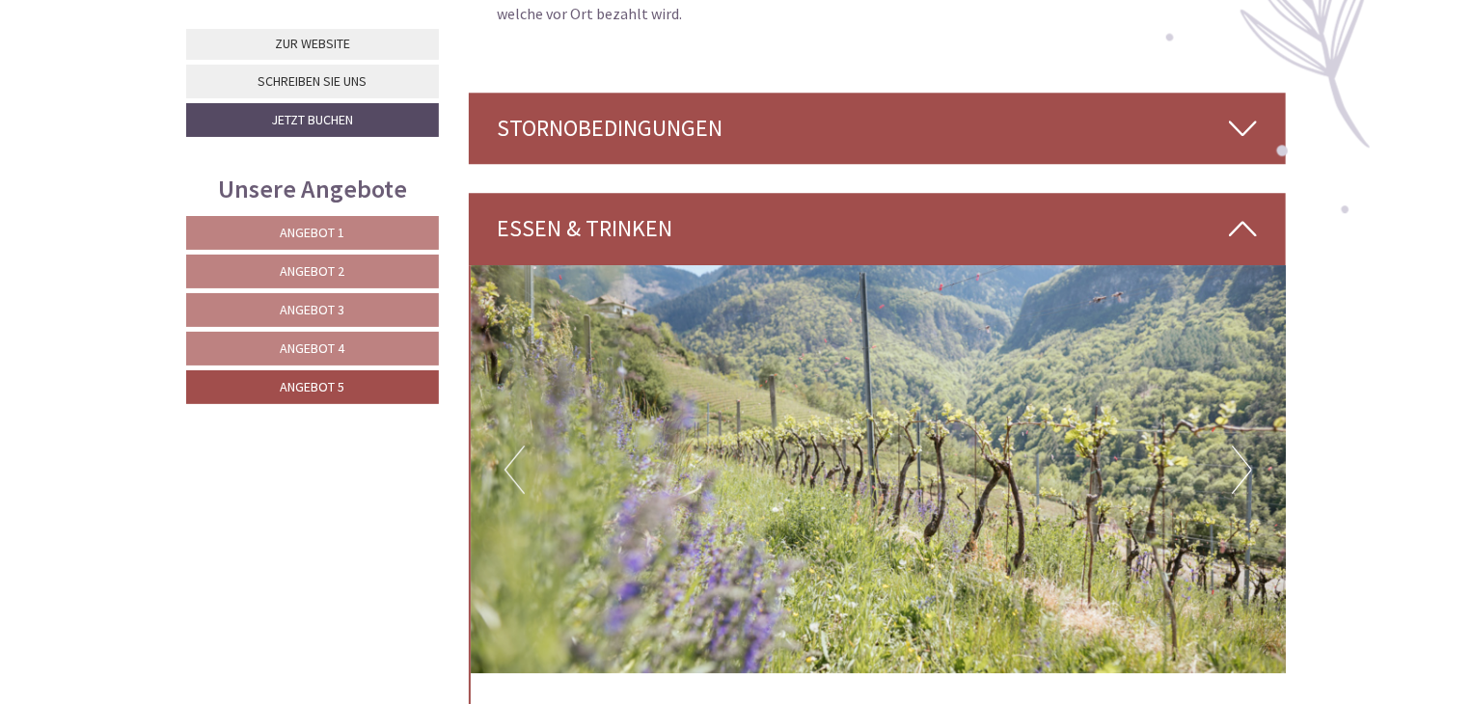
scroll to position [2580, 0]
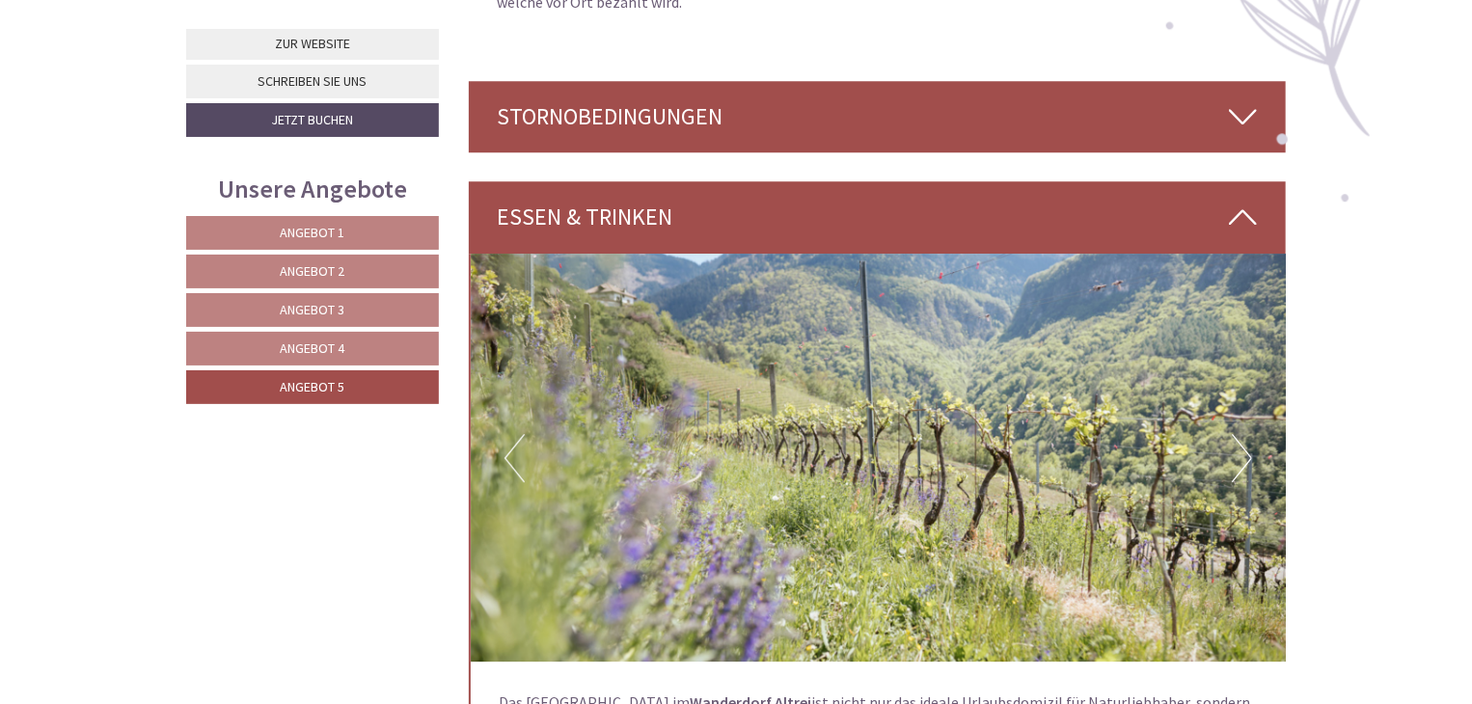
click at [392, 265] on link "Angebot 2" at bounding box center [312, 272] width 253 height 34
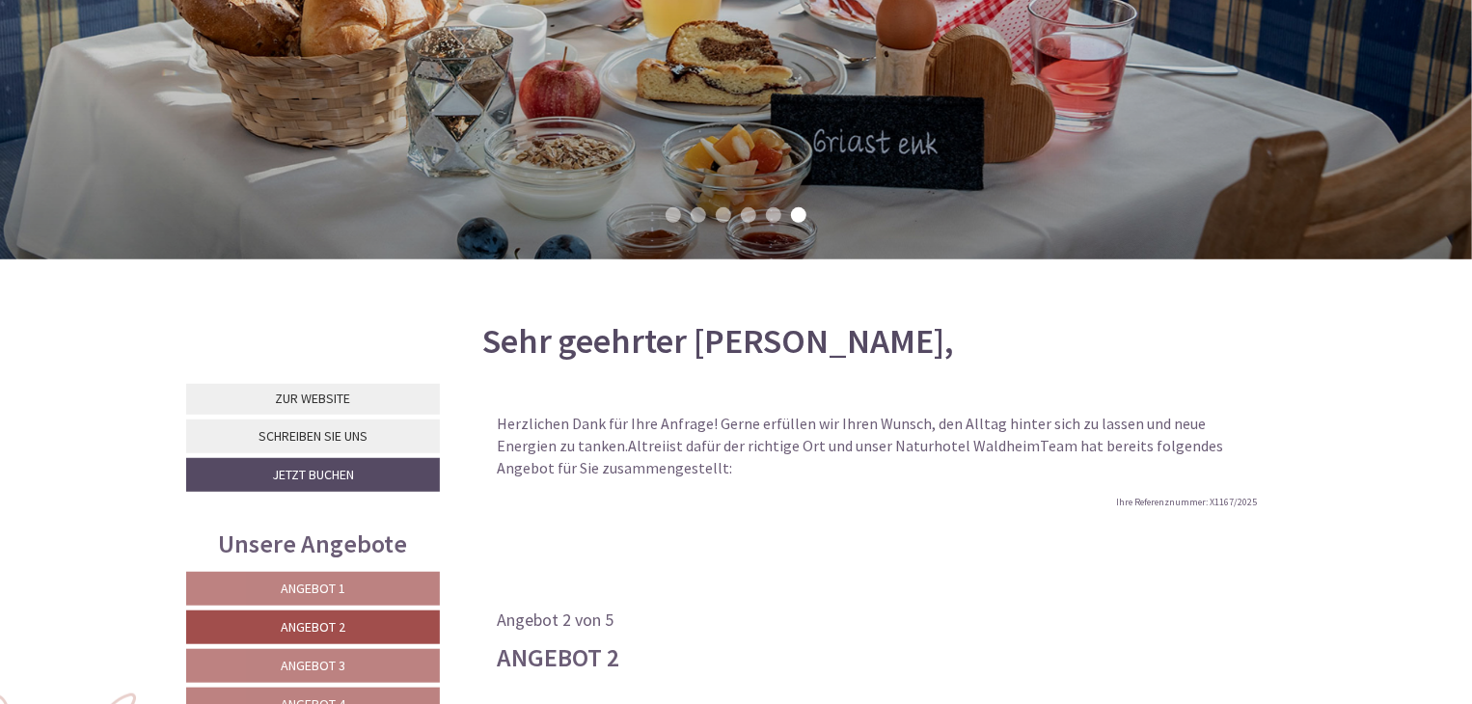
scroll to position [459, 0]
click at [338, 583] on span "Angebot 1" at bounding box center [313, 589] width 65 height 17
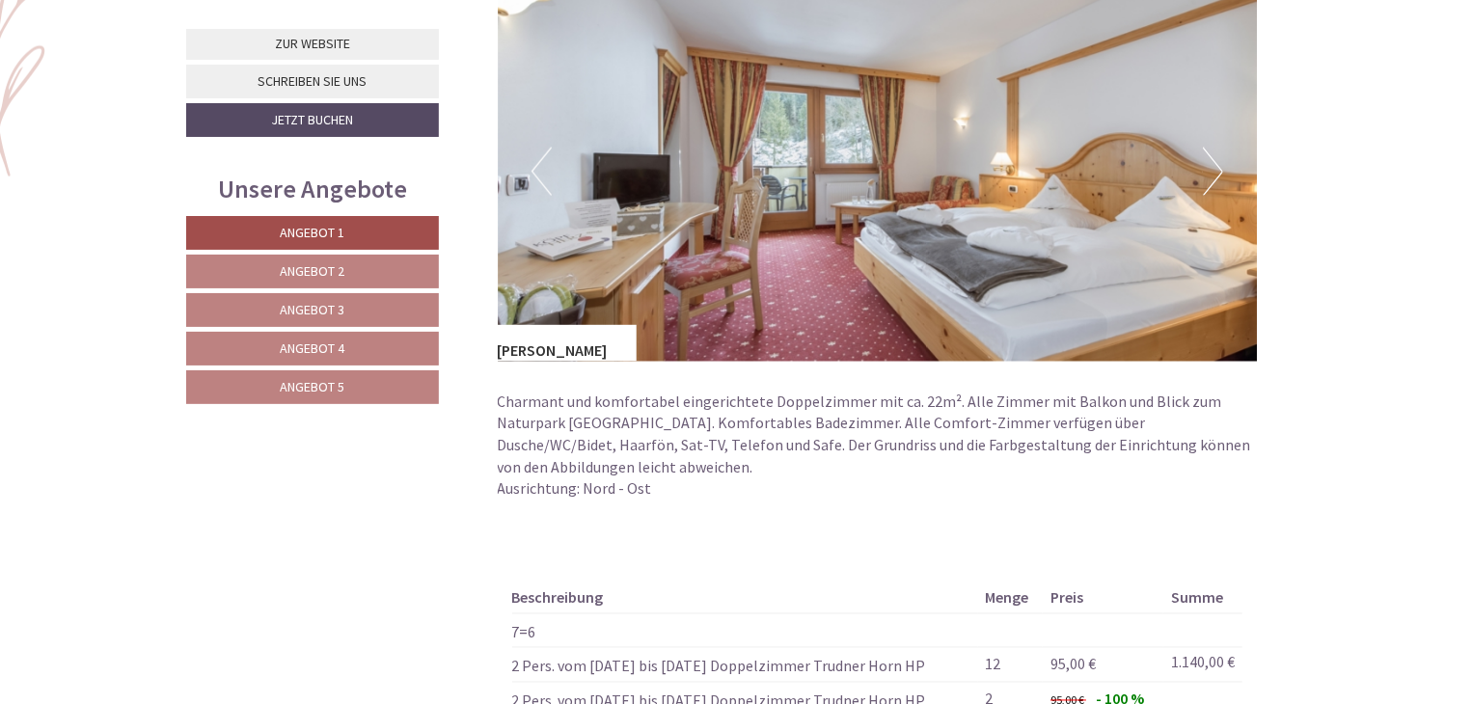
scroll to position [1327, 0]
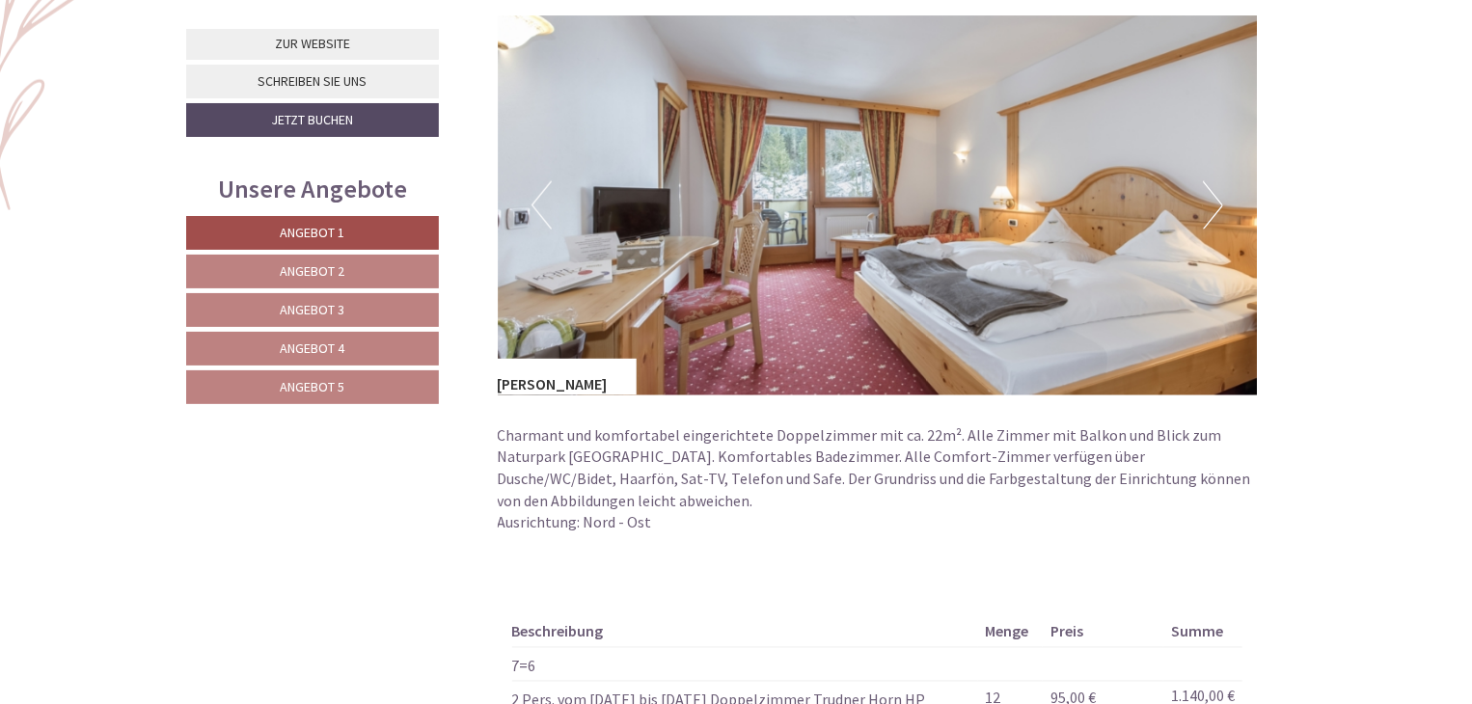
click at [1214, 202] on button "Next" at bounding box center [1212, 205] width 20 height 48
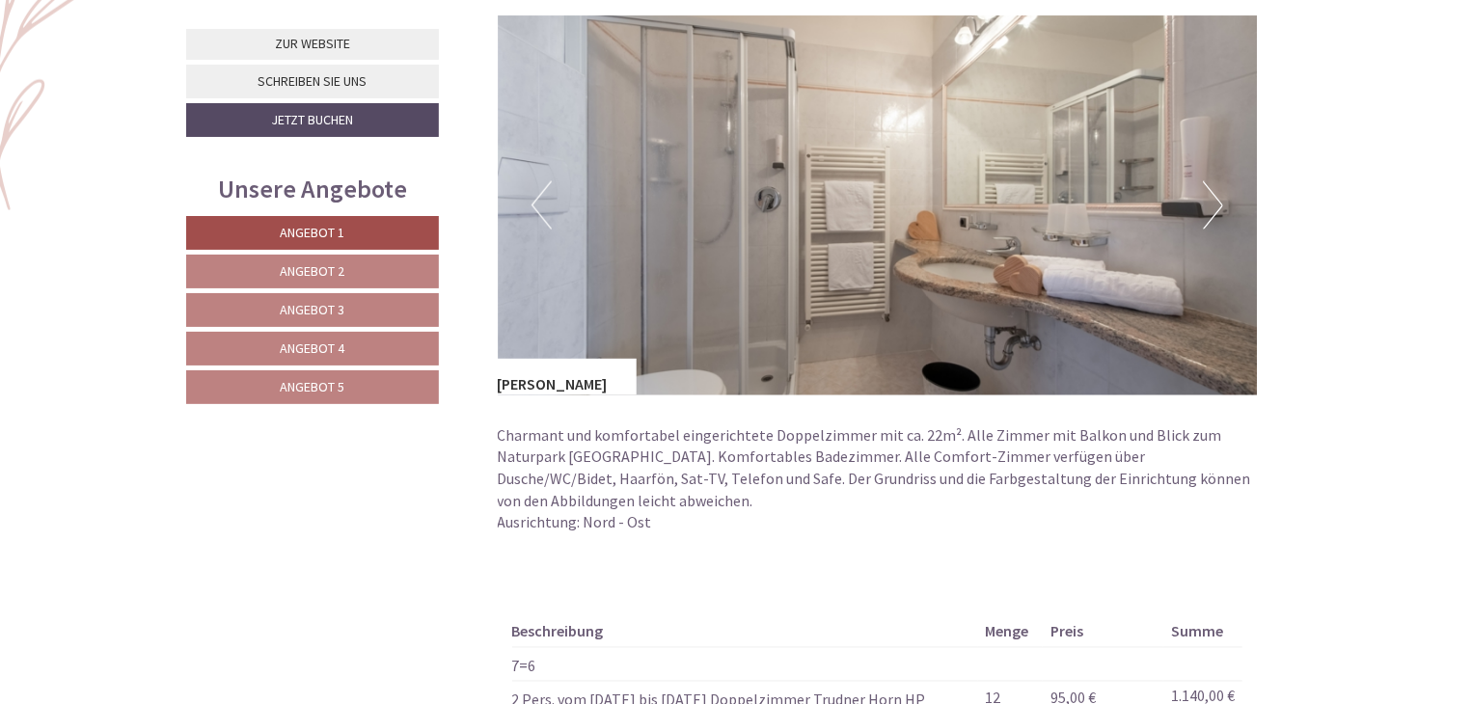
click at [1218, 201] on button "Next" at bounding box center [1212, 205] width 20 height 48
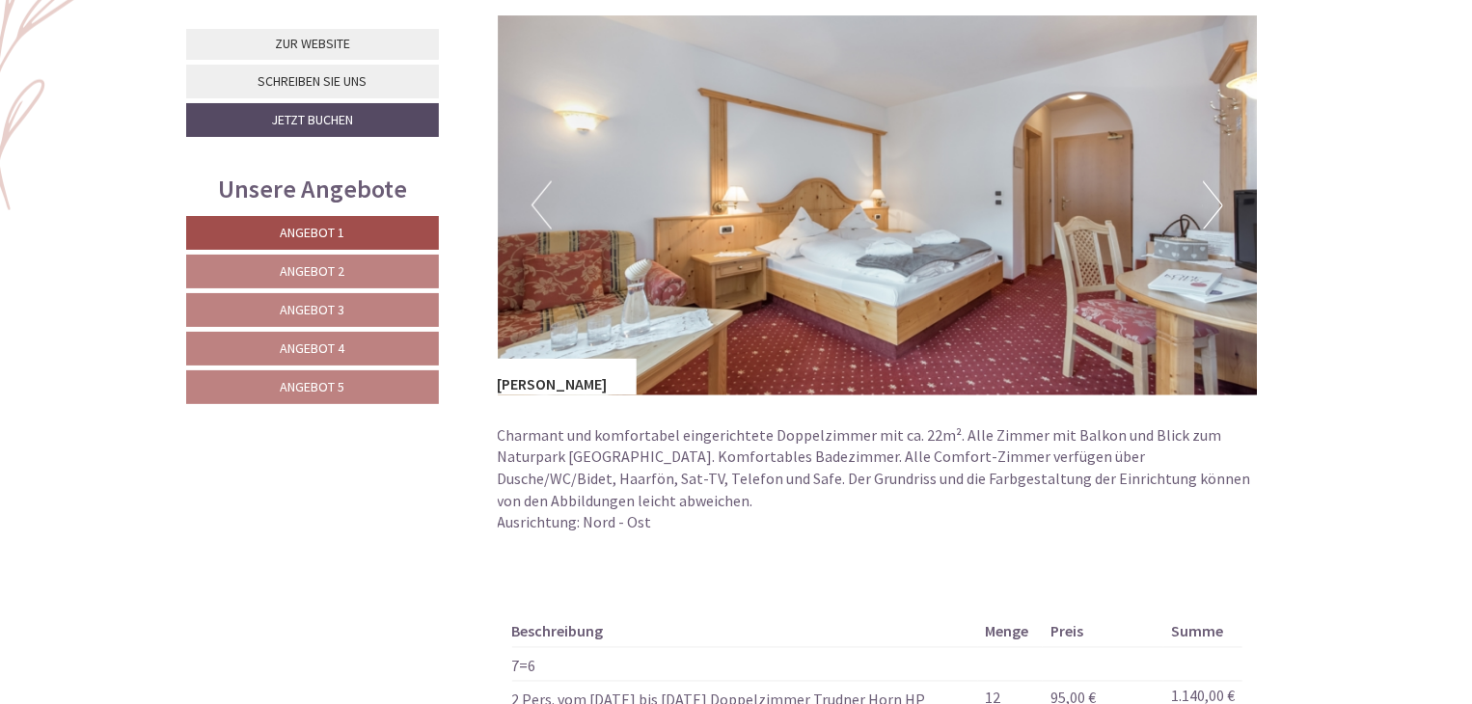
click at [1218, 201] on button "Next" at bounding box center [1212, 205] width 20 height 48
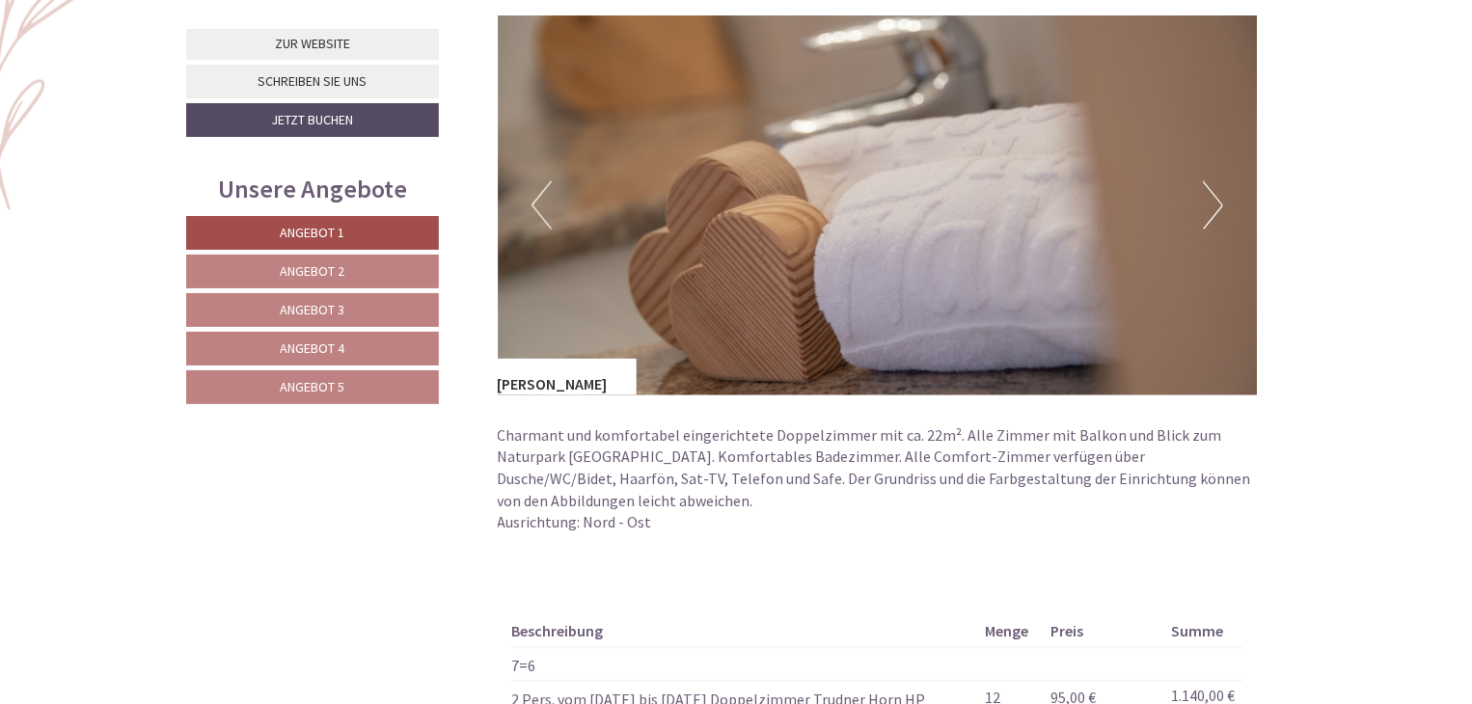
click at [1218, 201] on button "Next" at bounding box center [1212, 205] width 20 height 48
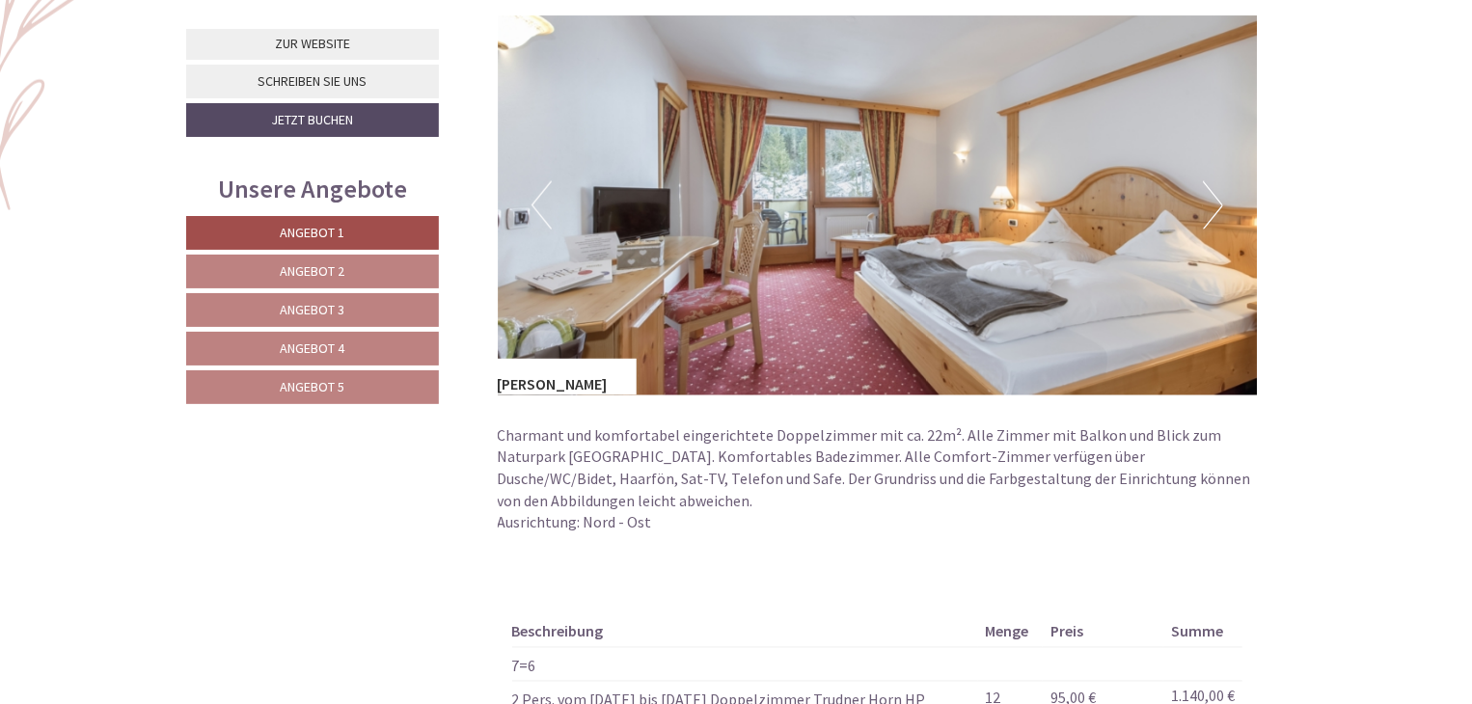
click at [1218, 201] on button "Next" at bounding box center [1212, 205] width 20 height 48
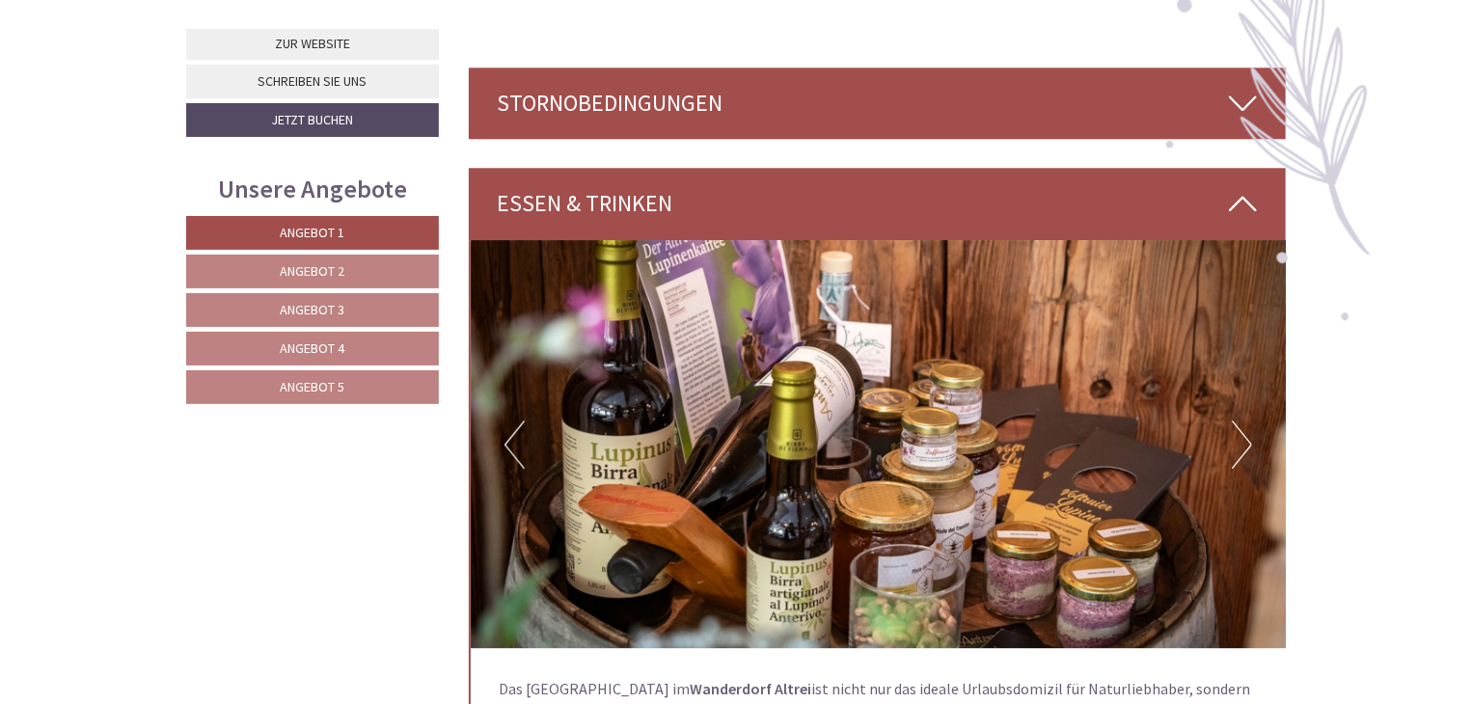
scroll to position [2484, 0]
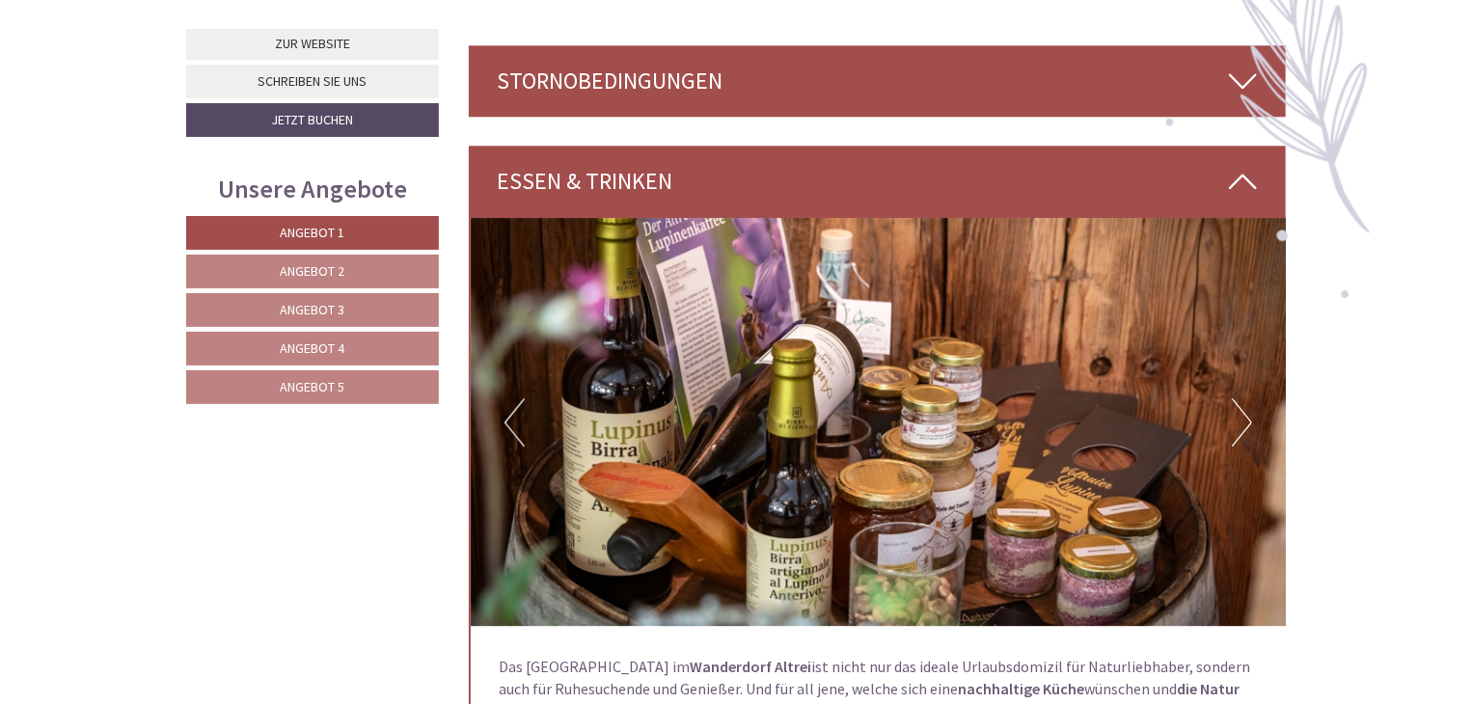
click at [383, 302] on link "Angebot 3" at bounding box center [312, 310] width 253 height 34
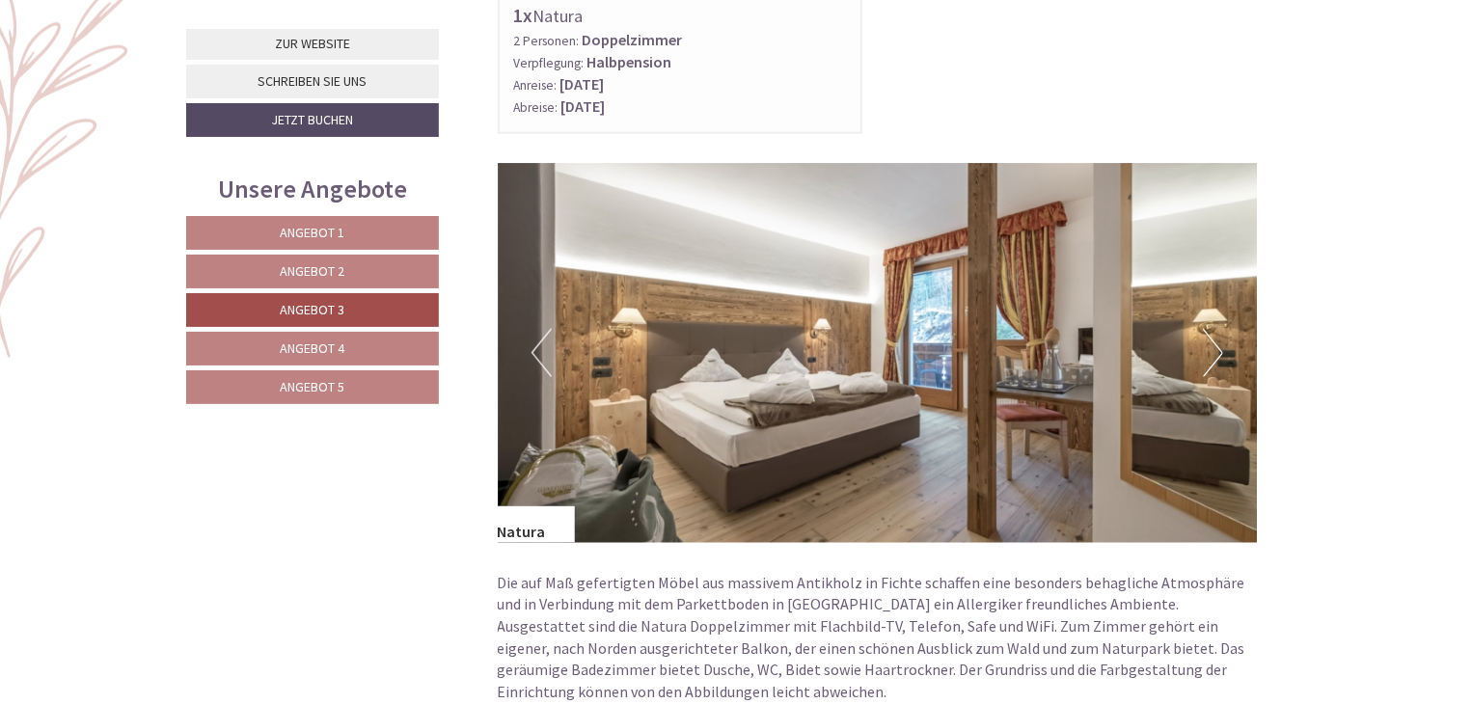
scroll to position [1134, 0]
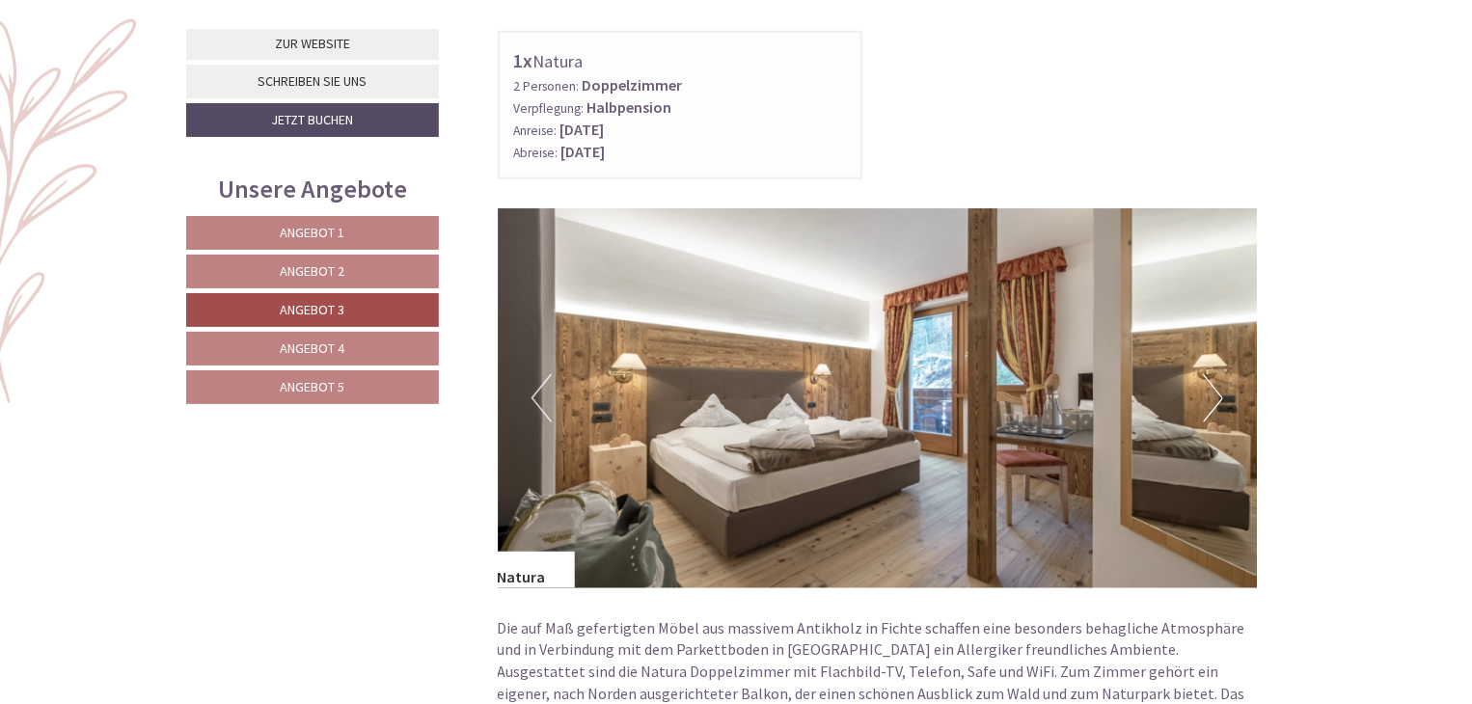
click at [1215, 393] on button "Next" at bounding box center [1212, 398] width 20 height 48
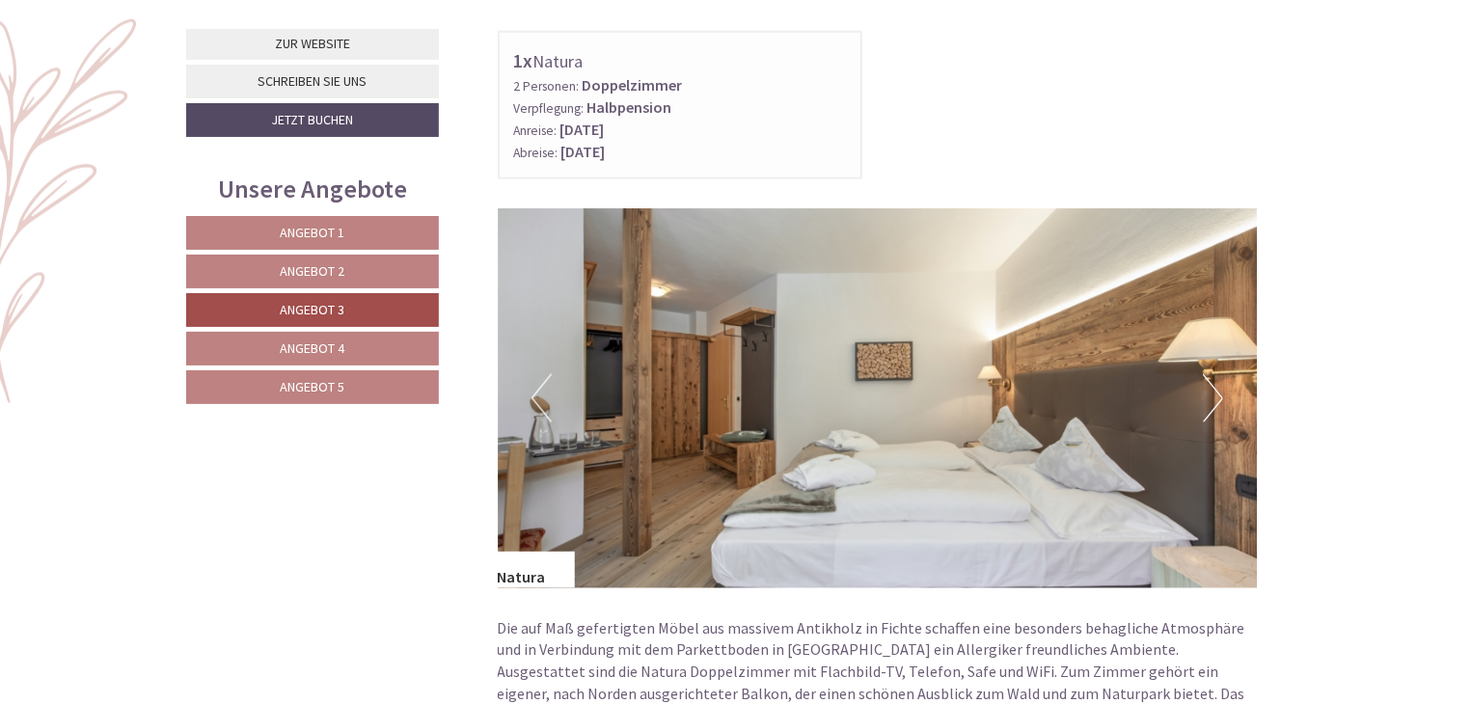
click at [1213, 392] on button "Next" at bounding box center [1212, 398] width 20 height 48
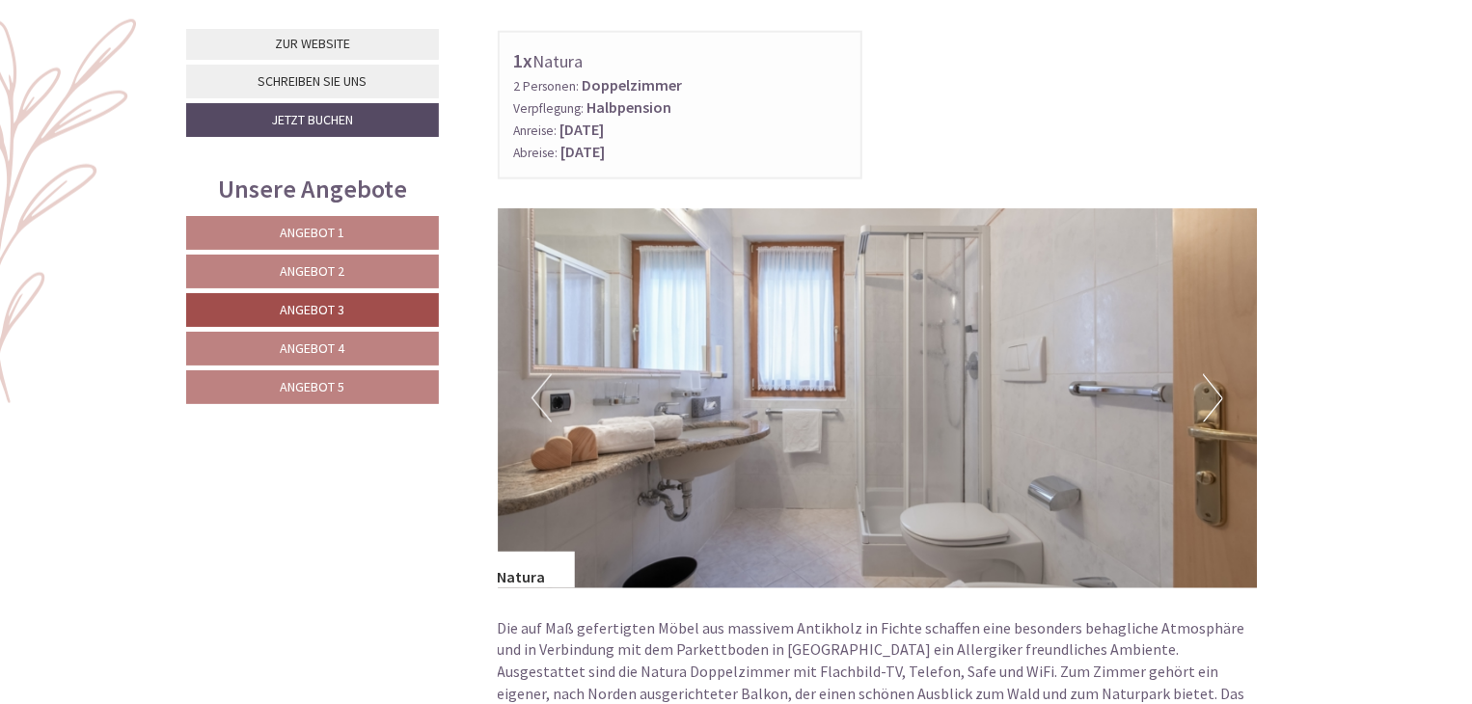
click at [1213, 392] on button "Next" at bounding box center [1212, 398] width 20 height 48
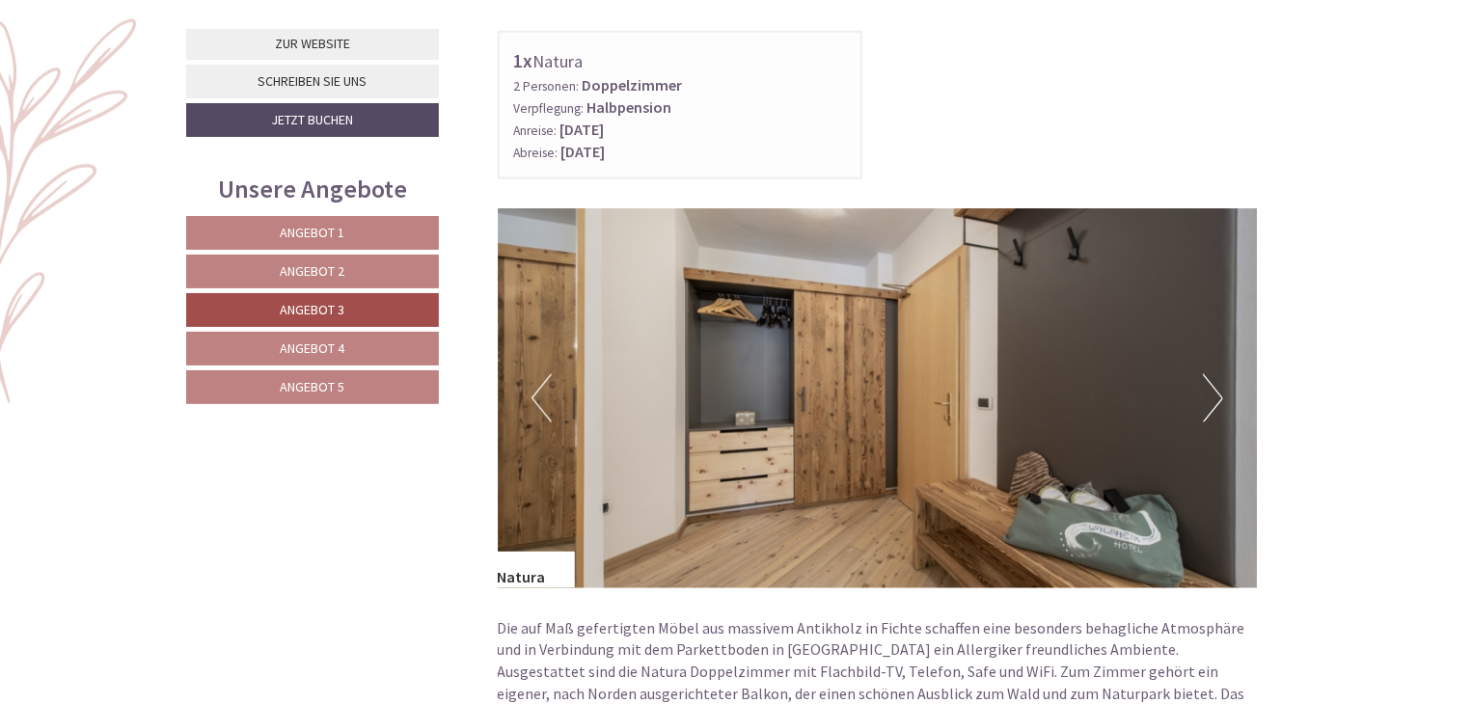
click at [1213, 392] on button "Next" at bounding box center [1212, 398] width 20 height 48
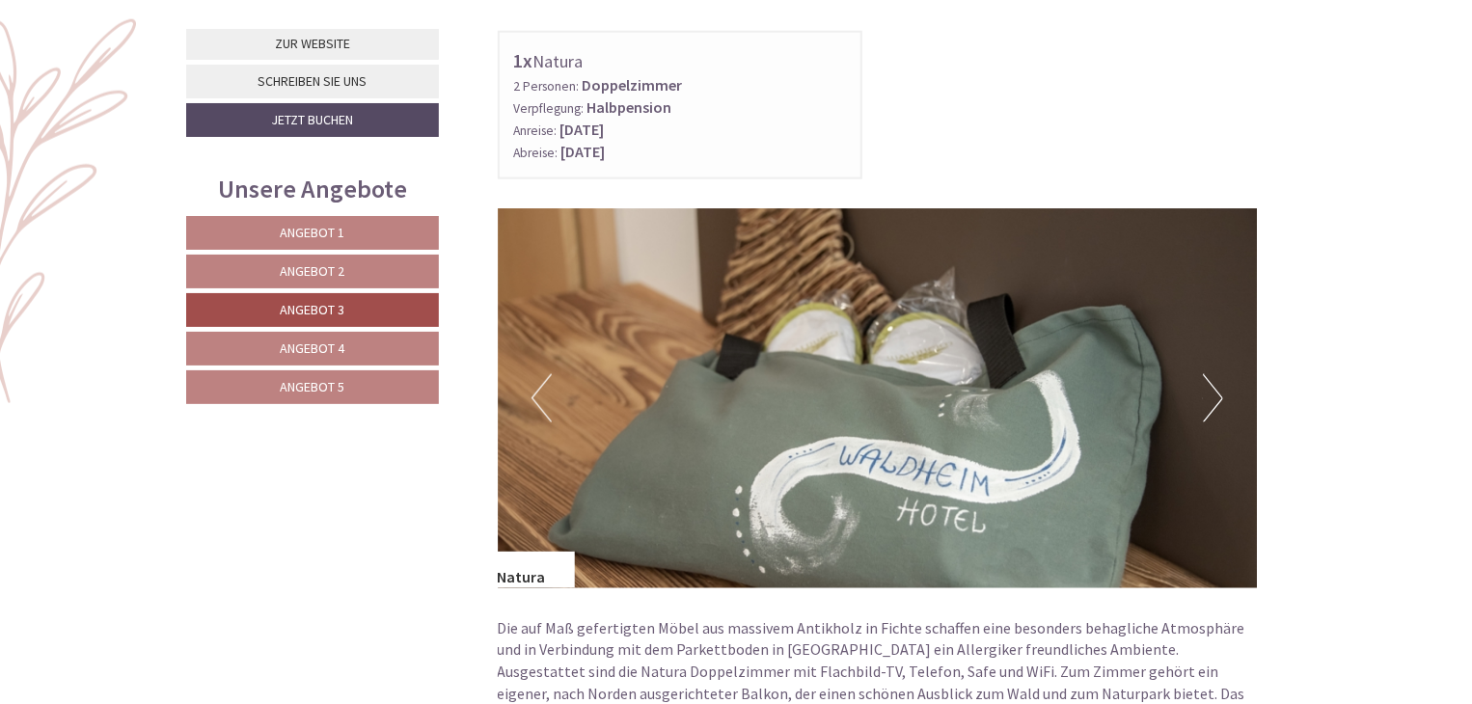
click at [1213, 392] on button "Next" at bounding box center [1212, 398] width 20 height 48
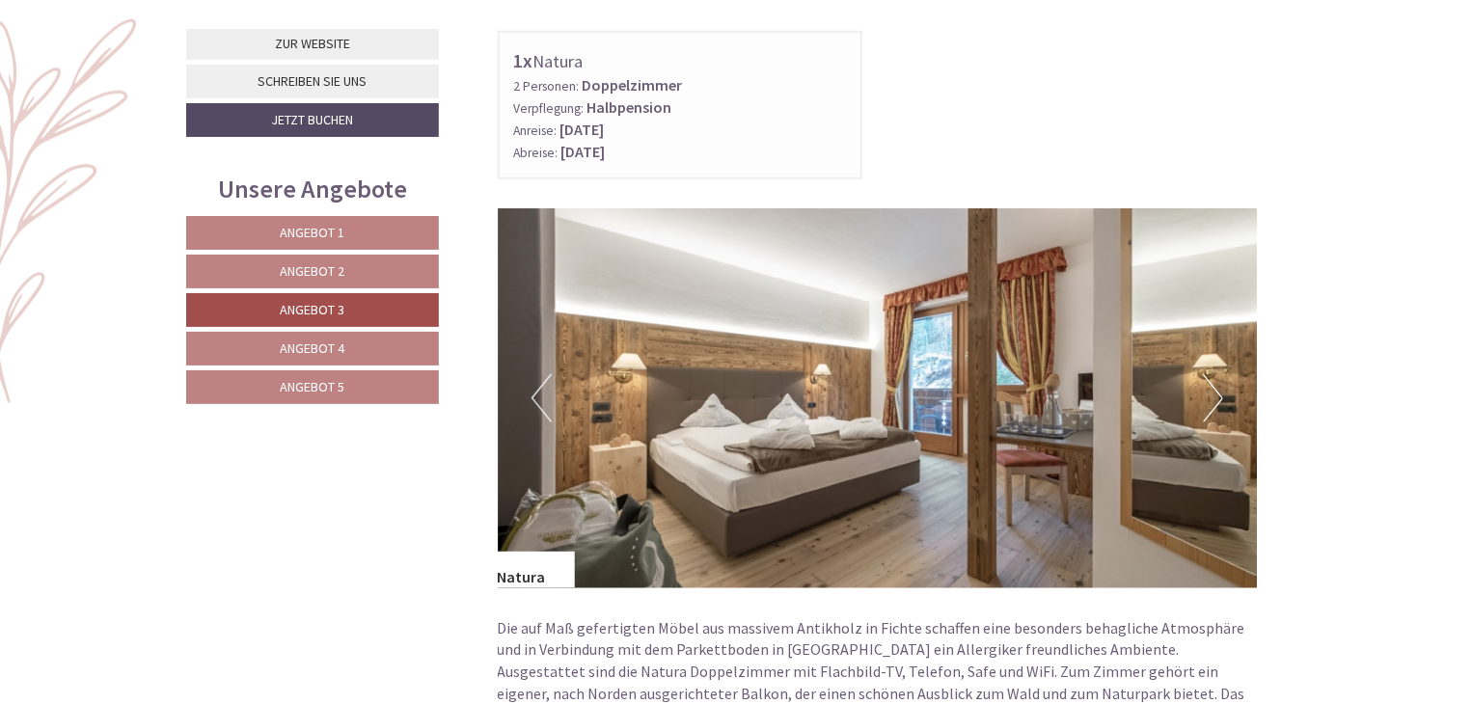
click at [1213, 392] on button "Next" at bounding box center [1212, 398] width 20 height 48
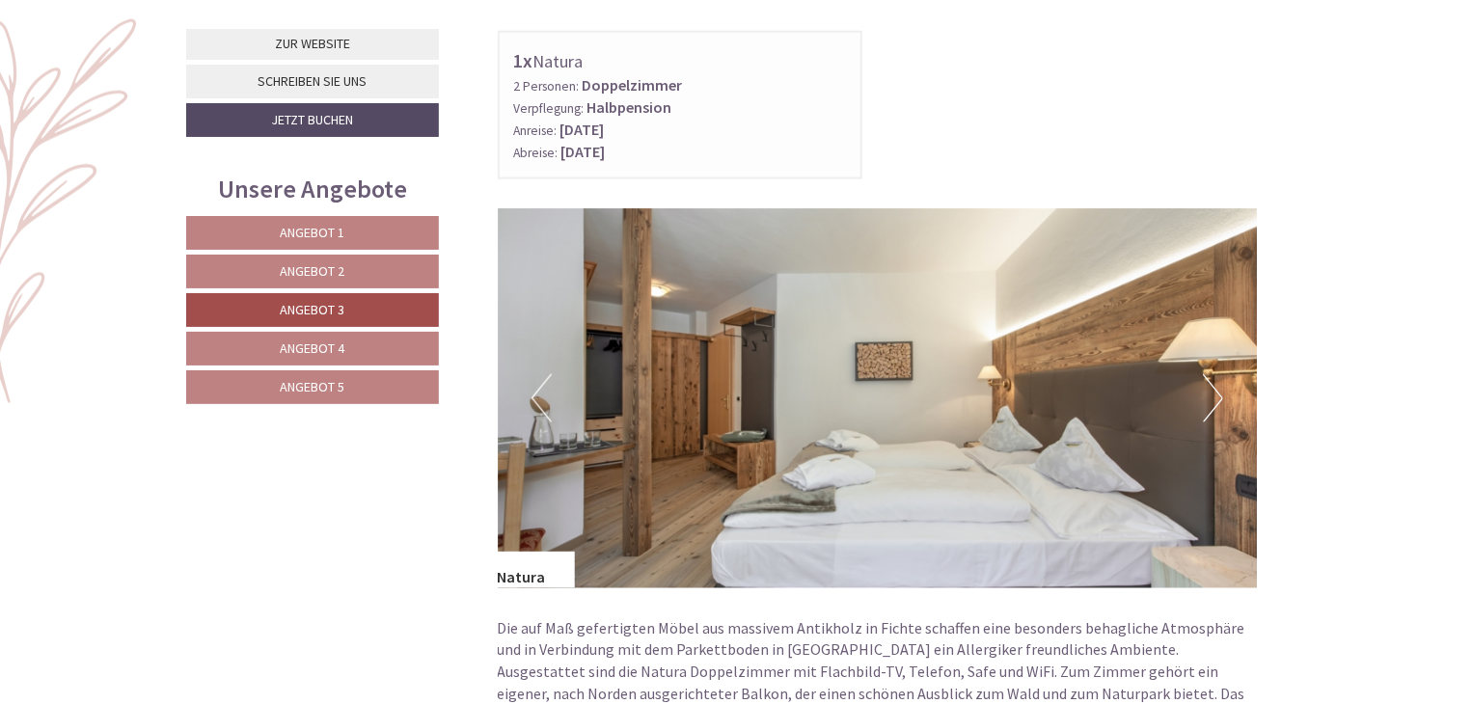
click at [1213, 392] on button "Next" at bounding box center [1212, 398] width 20 height 48
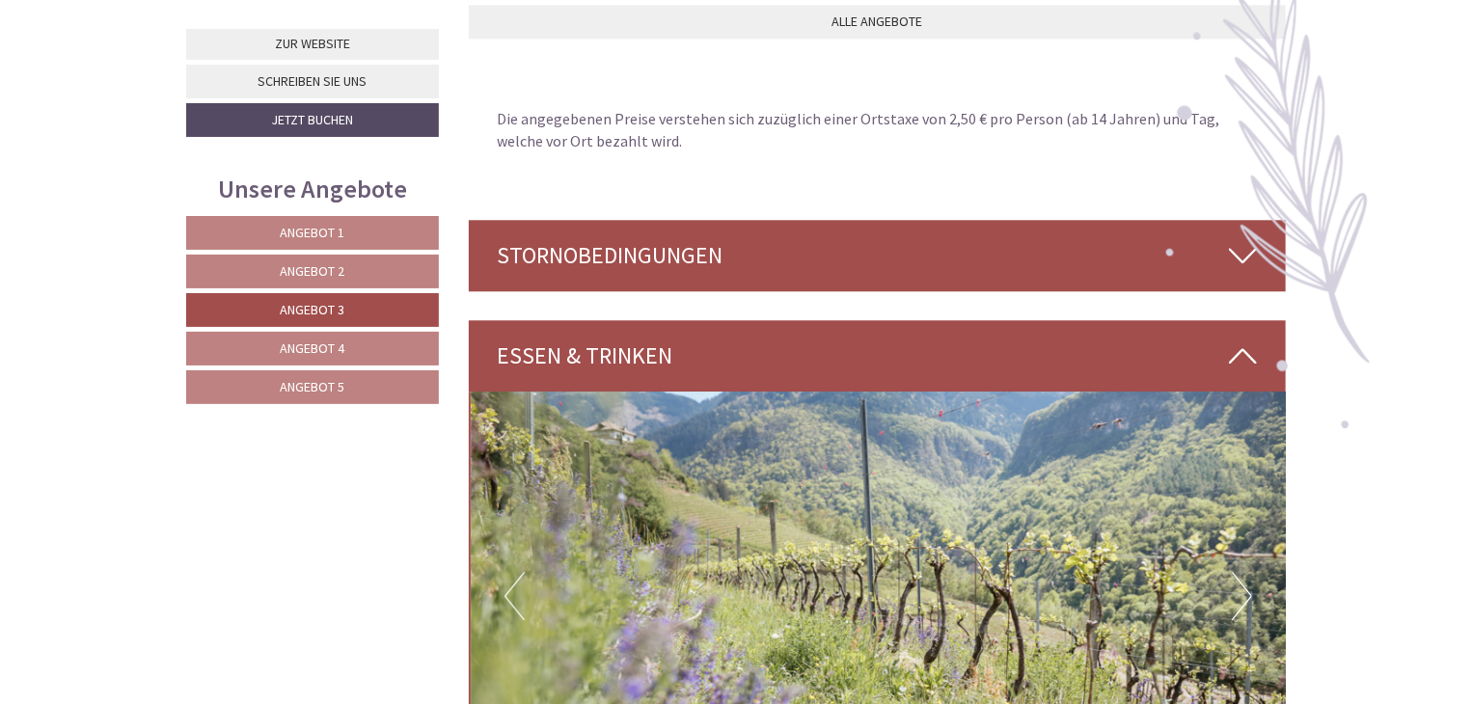
scroll to position [2388, 0]
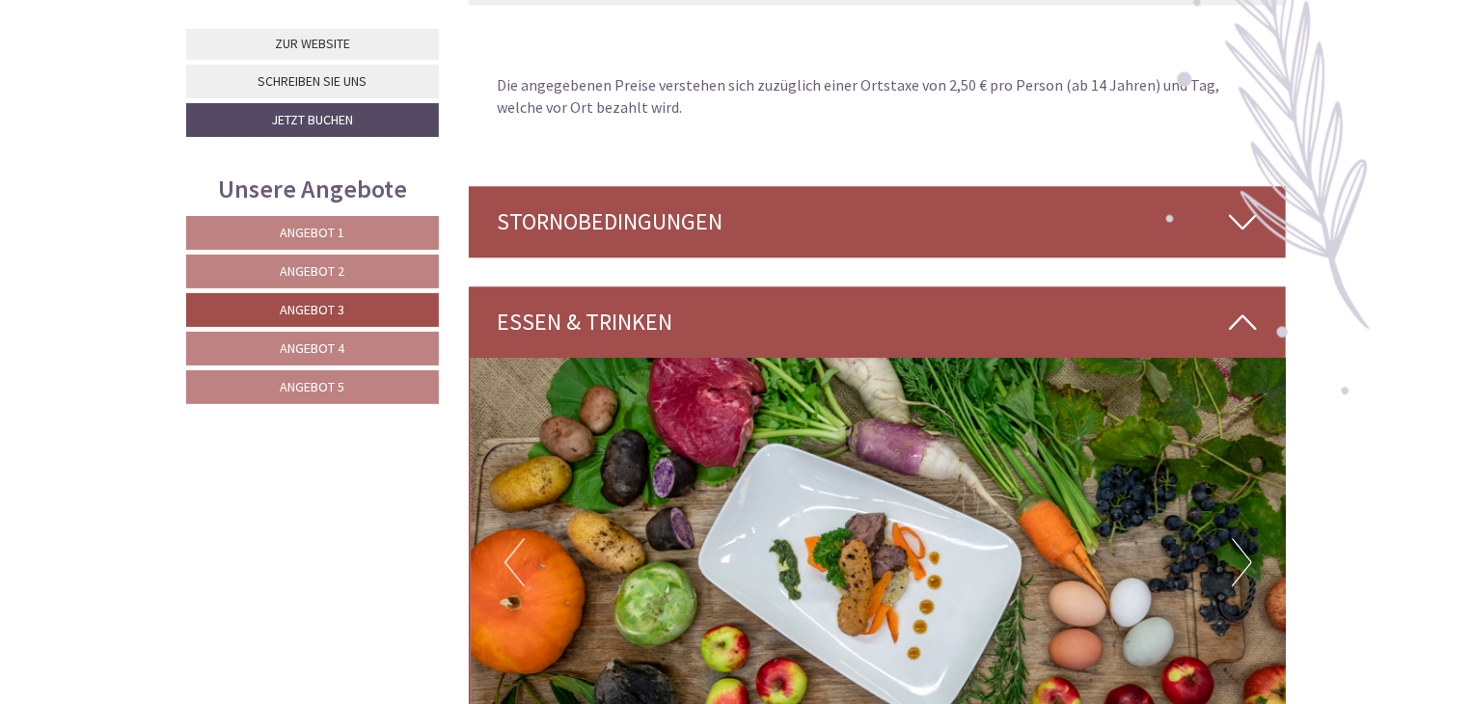
click at [622, 313] on div "Essen & Trinken" at bounding box center [878, 321] width 818 height 71
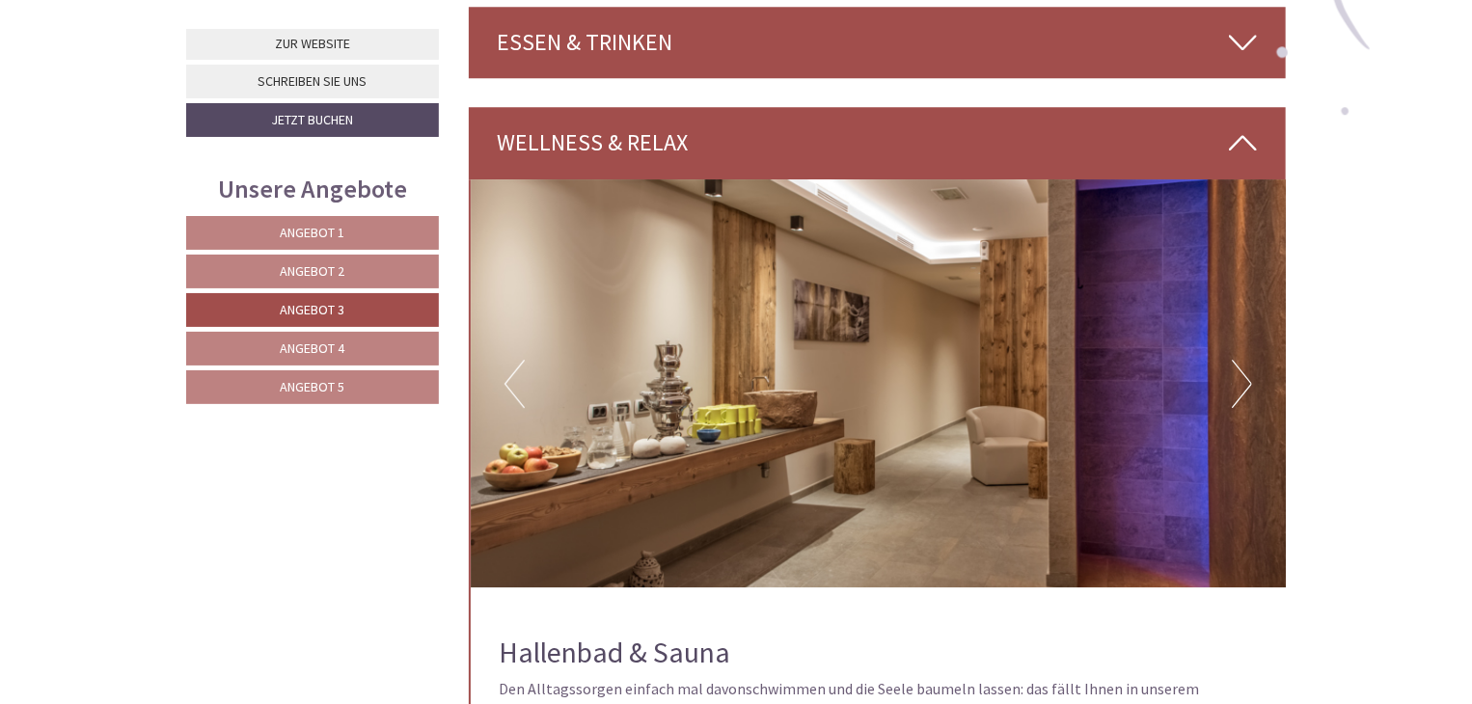
scroll to position [2677, 0]
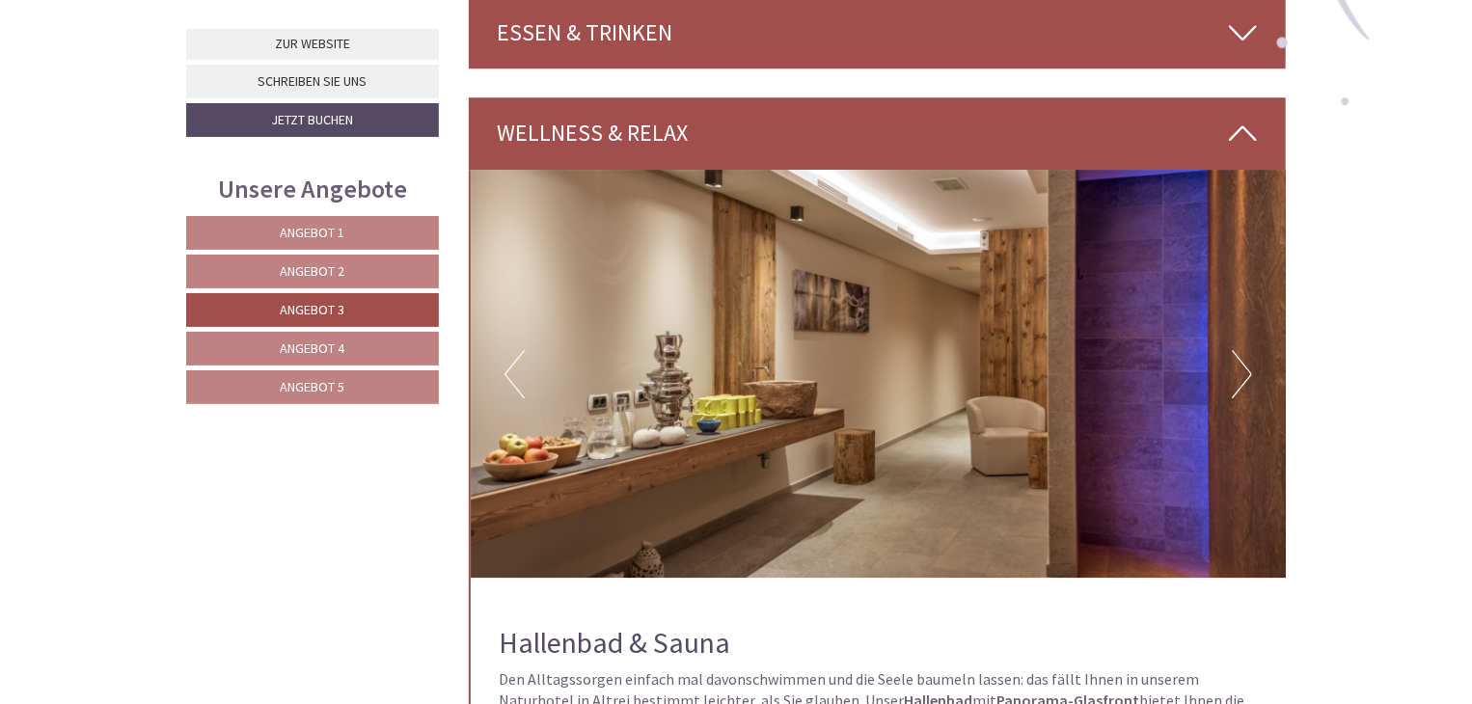
click at [1246, 366] on button "Next" at bounding box center [1241, 374] width 20 height 48
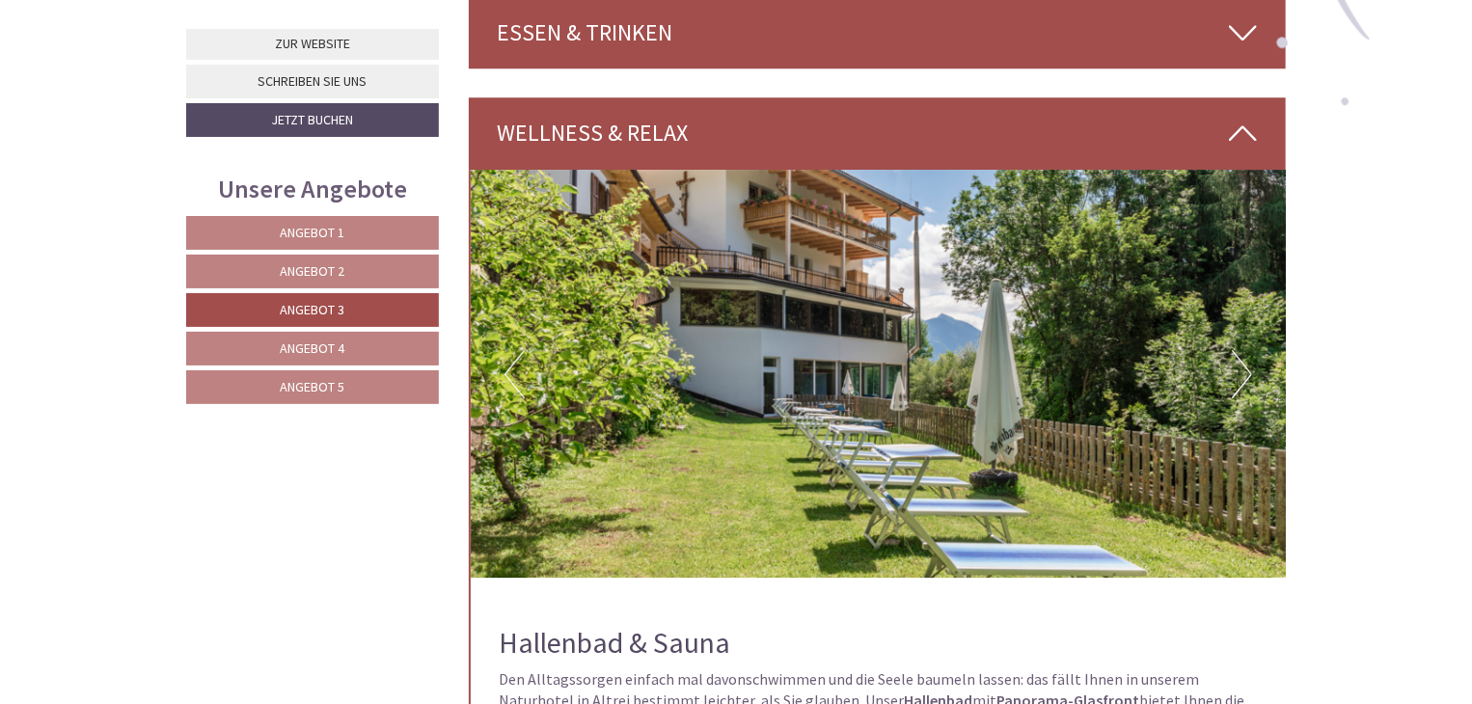
click at [1244, 365] on button "Next" at bounding box center [1241, 374] width 20 height 48
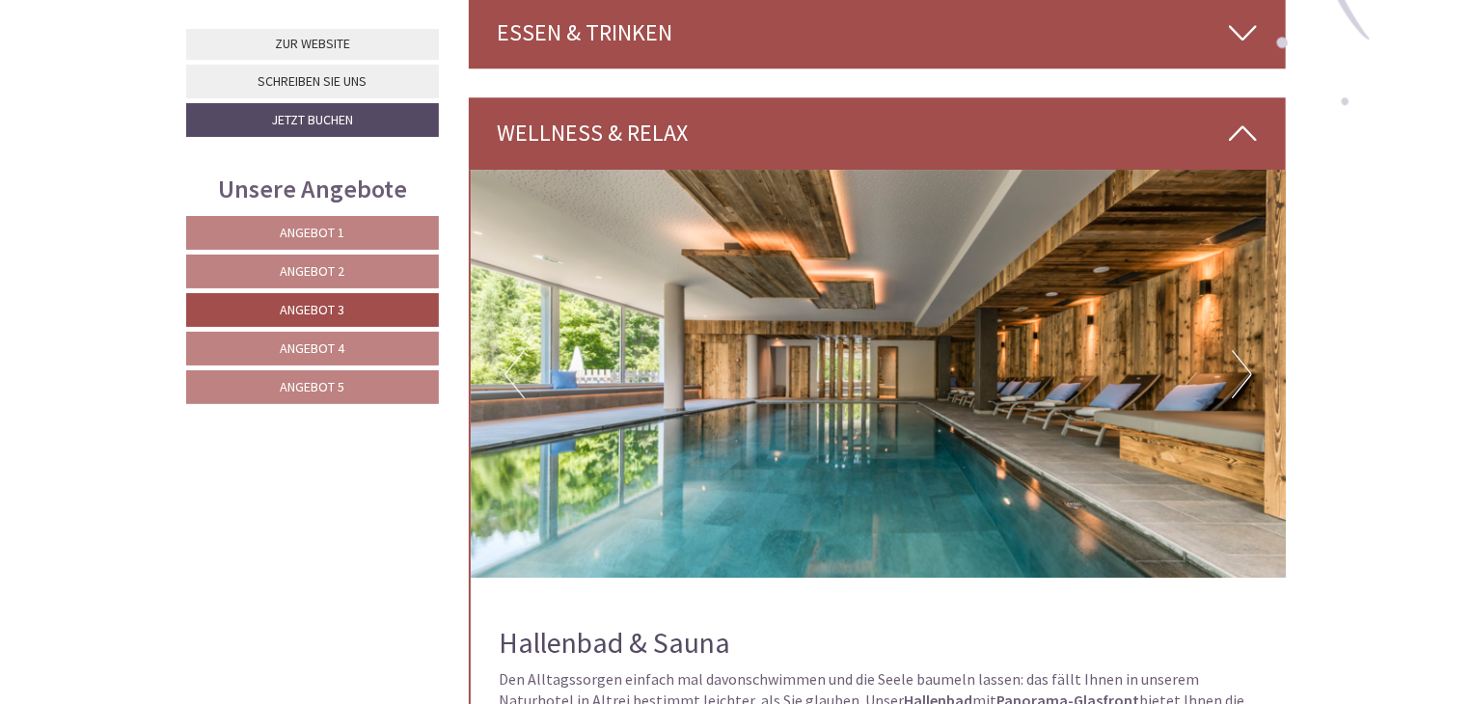
click at [1244, 364] on button "Next" at bounding box center [1241, 374] width 20 height 48
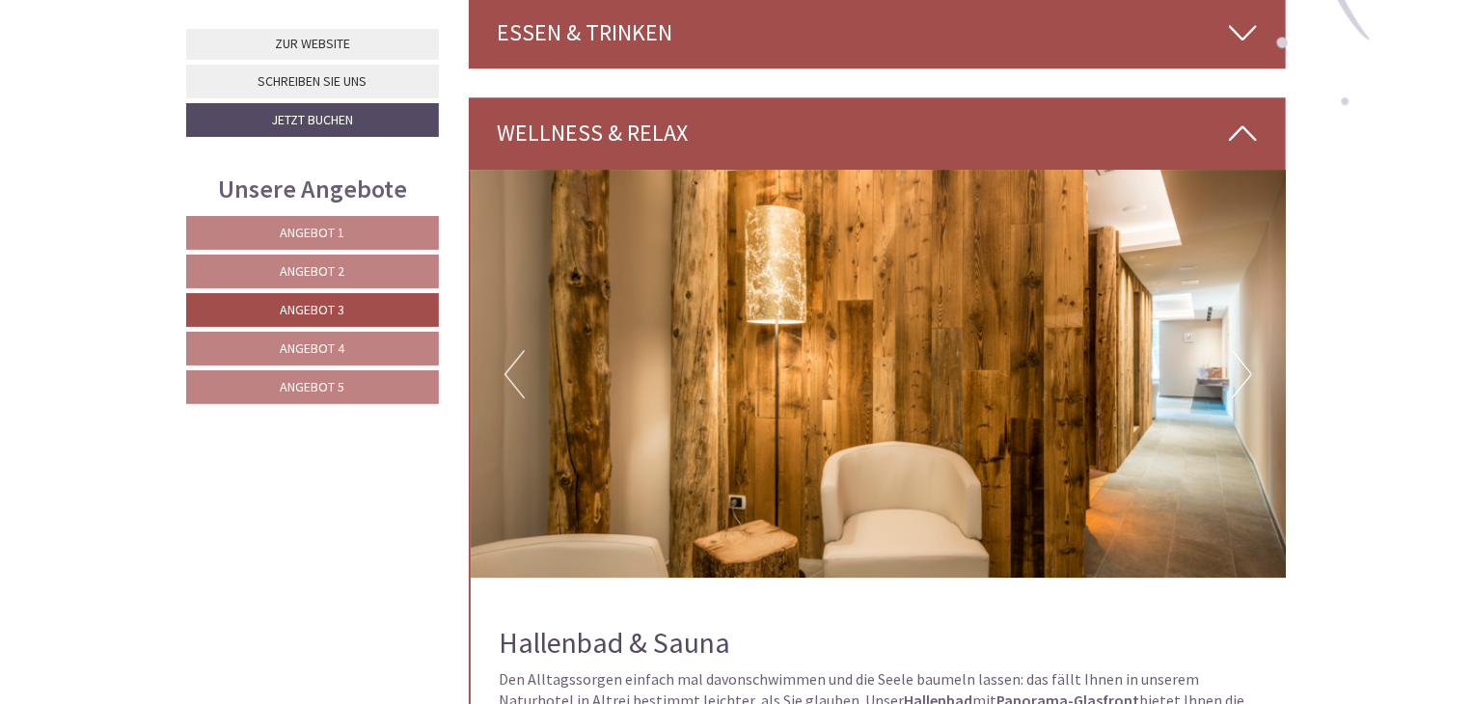
click at [1244, 364] on button "Next" at bounding box center [1241, 374] width 20 height 48
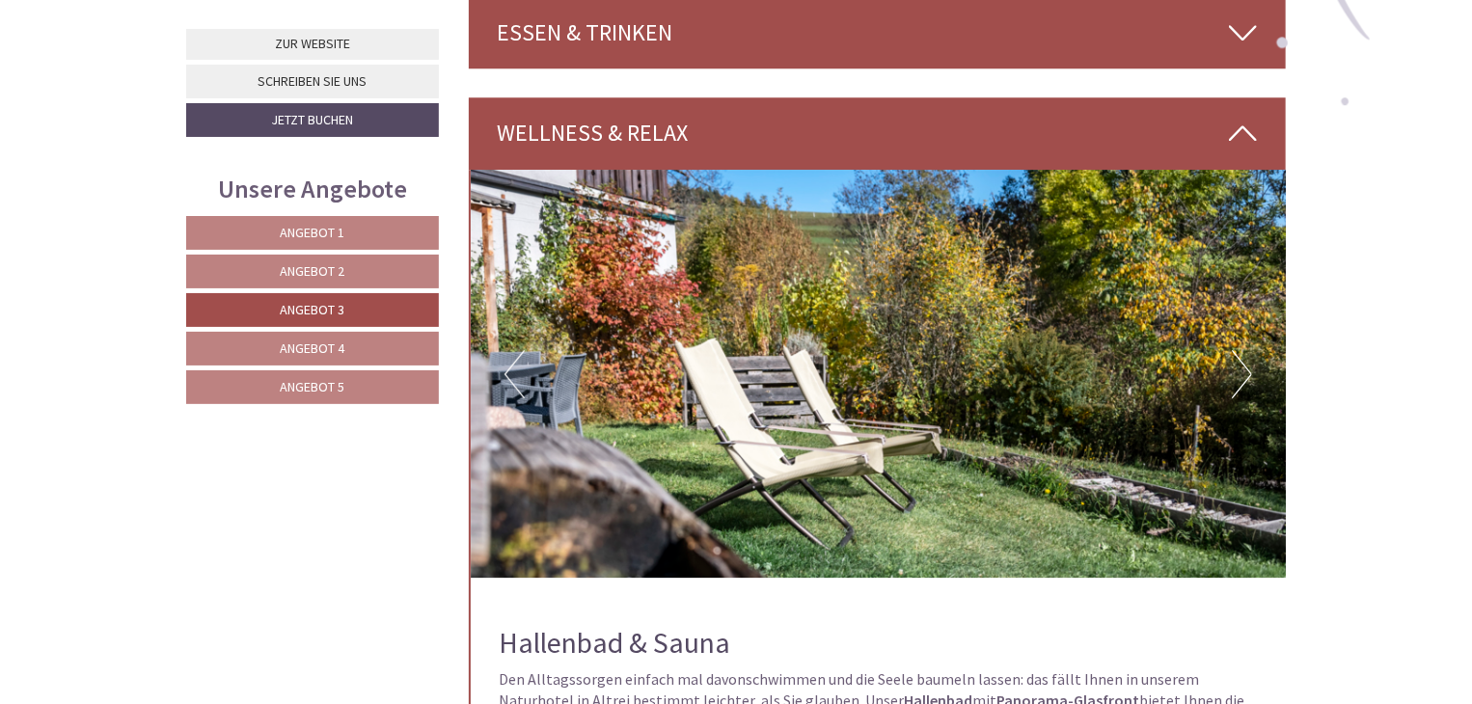
click at [1244, 364] on button "Next" at bounding box center [1241, 374] width 20 height 48
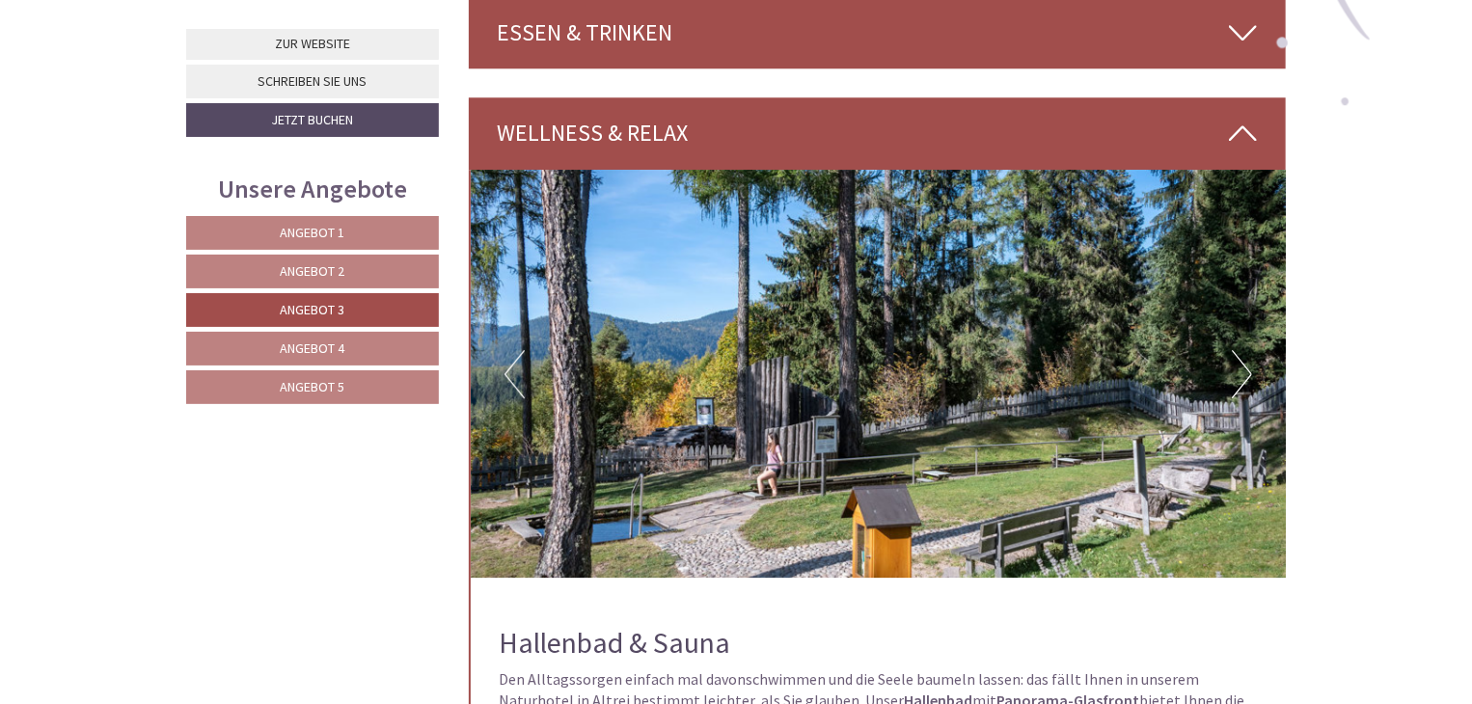
click at [1244, 364] on button "Next" at bounding box center [1241, 374] width 20 height 48
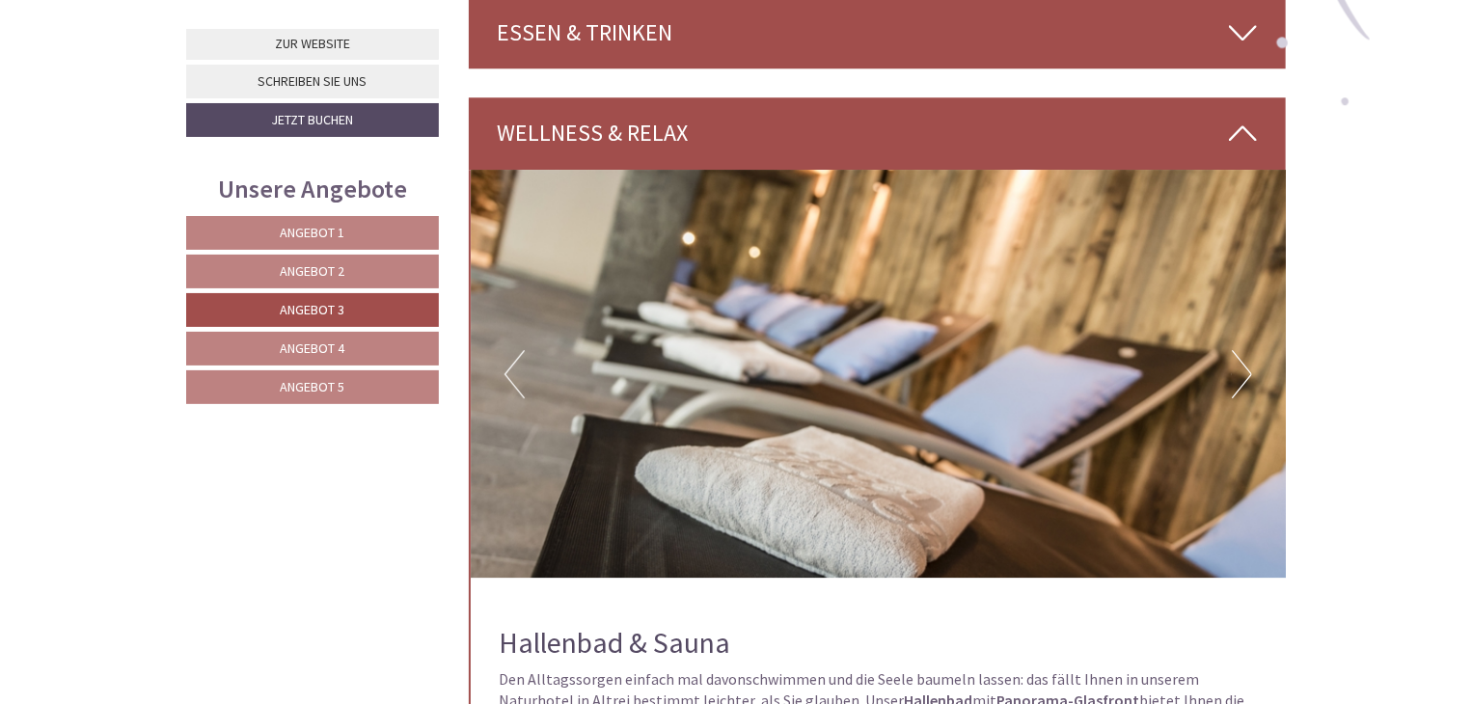
click at [1244, 364] on button "Next" at bounding box center [1241, 374] width 20 height 48
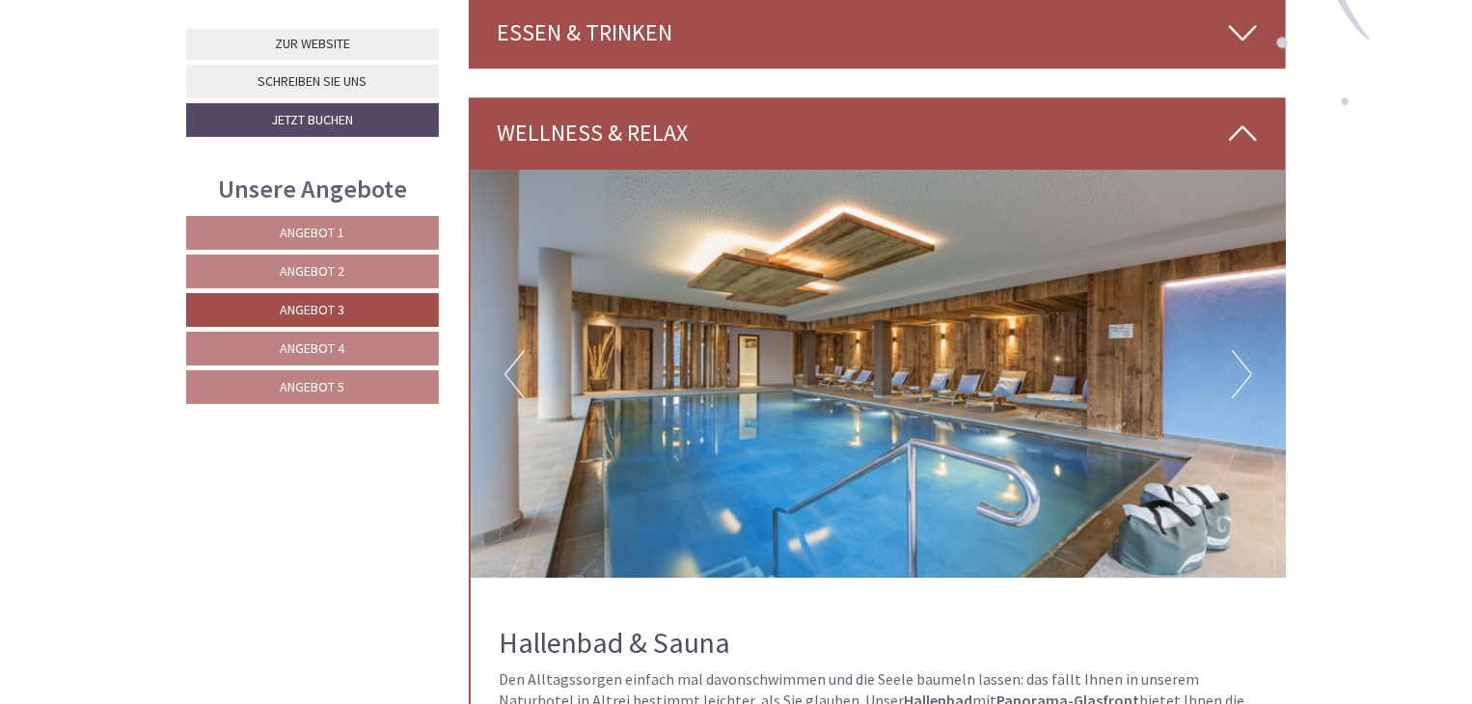
click at [1244, 364] on button "Next" at bounding box center [1241, 374] width 20 height 48
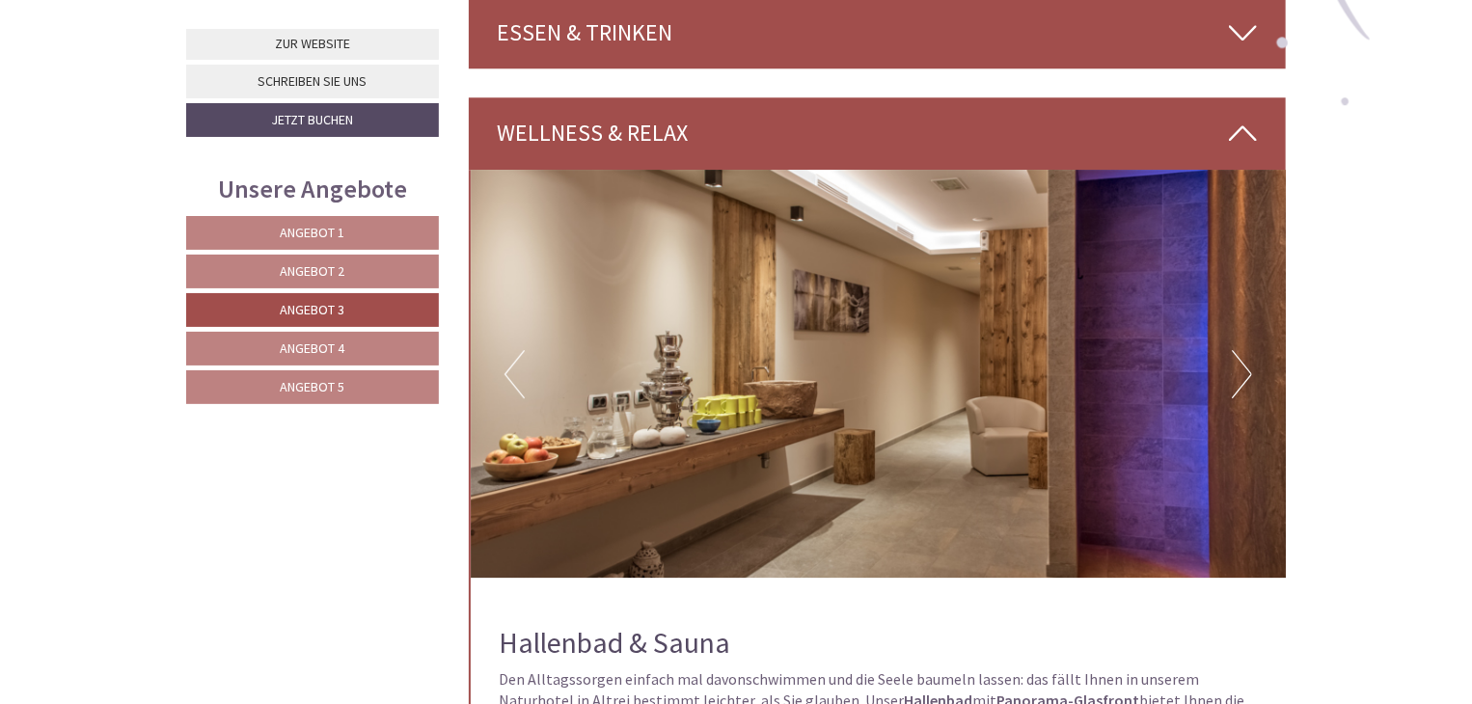
click at [1244, 364] on button "Next" at bounding box center [1241, 374] width 20 height 48
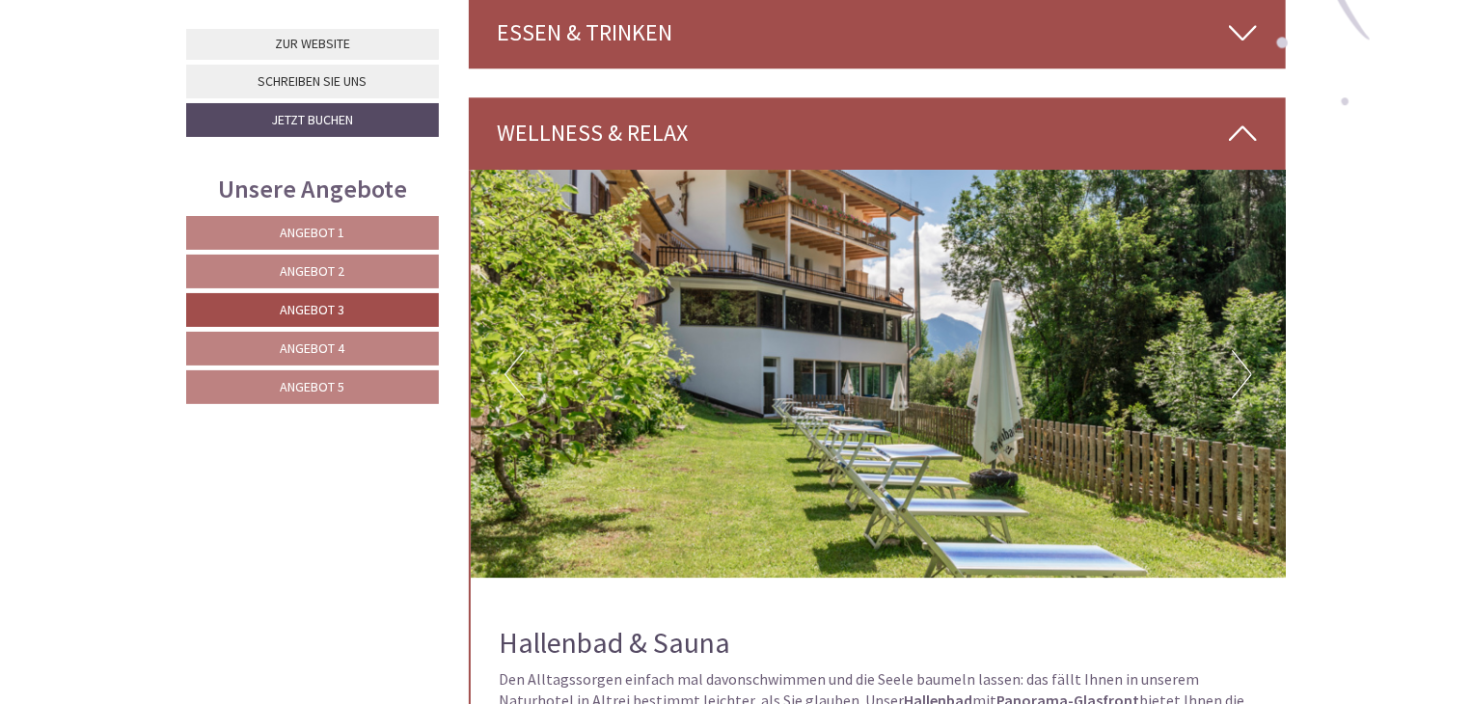
click at [1245, 365] on button "Next" at bounding box center [1241, 374] width 20 height 48
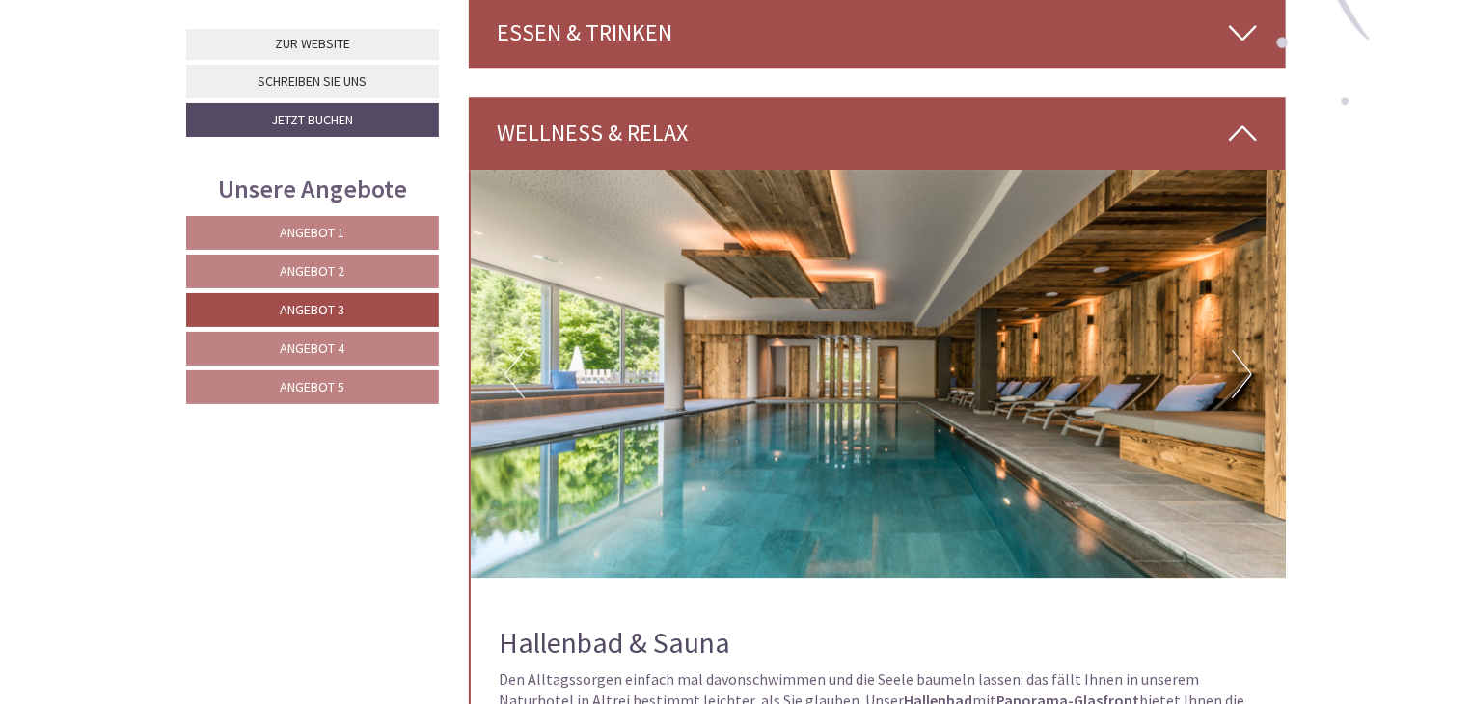
click at [1245, 365] on button "Next" at bounding box center [1241, 374] width 20 height 48
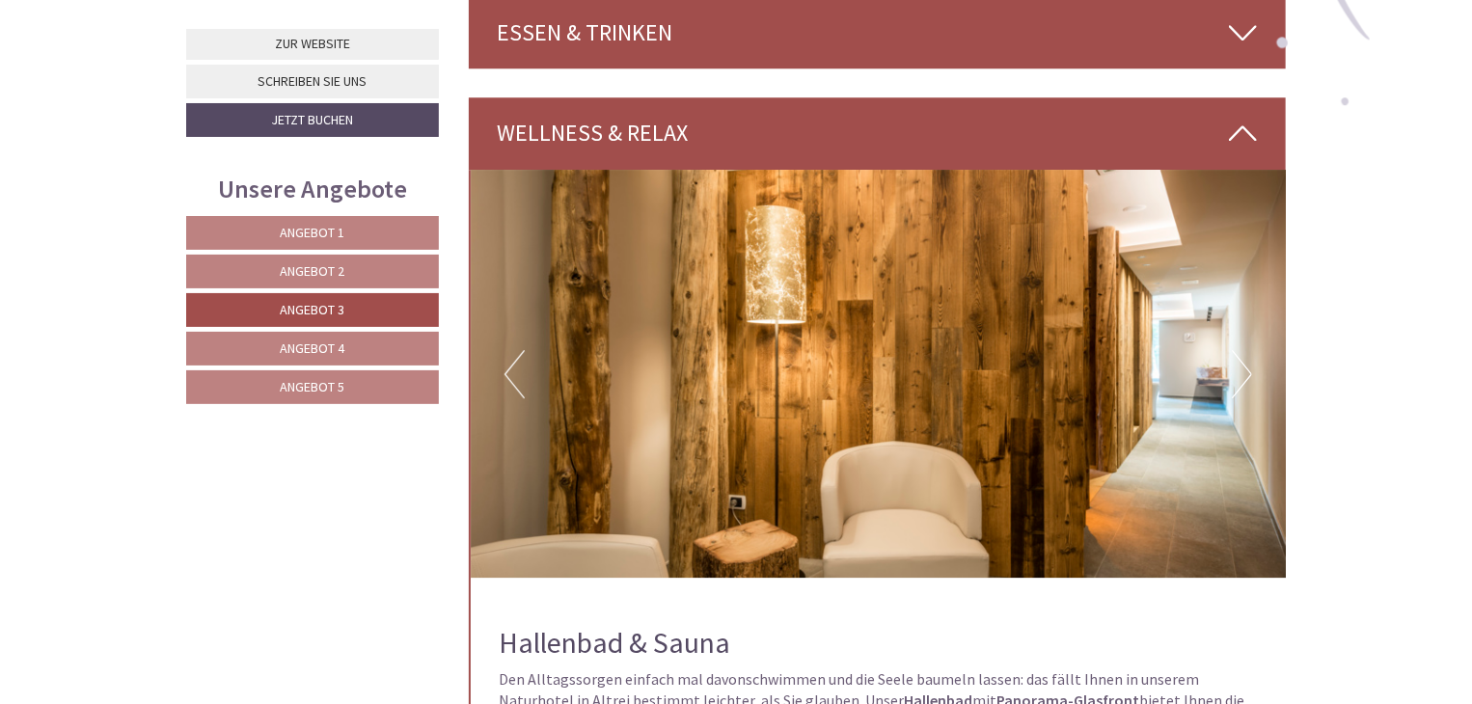
click at [1245, 365] on button "Next" at bounding box center [1241, 374] width 20 height 48
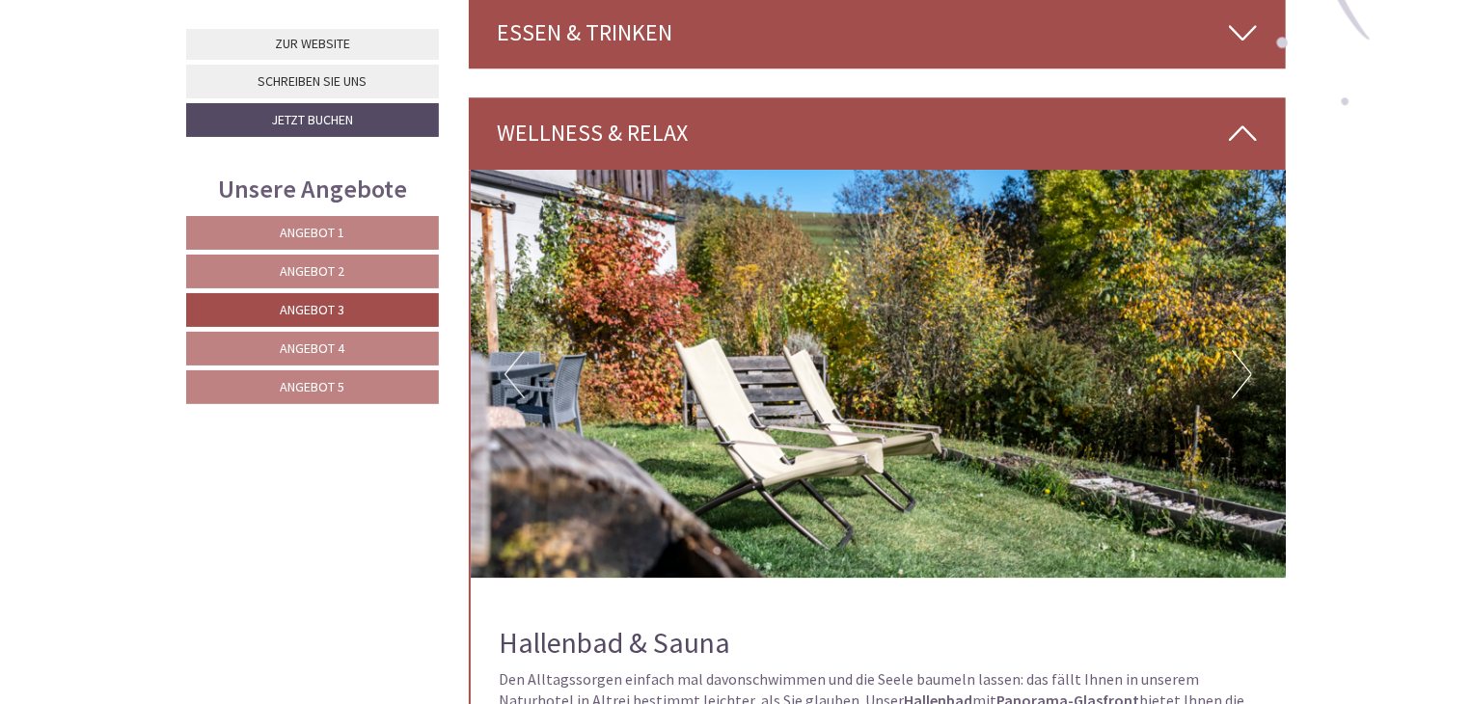
click at [1245, 364] on button "Next" at bounding box center [1241, 374] width 20 height 48
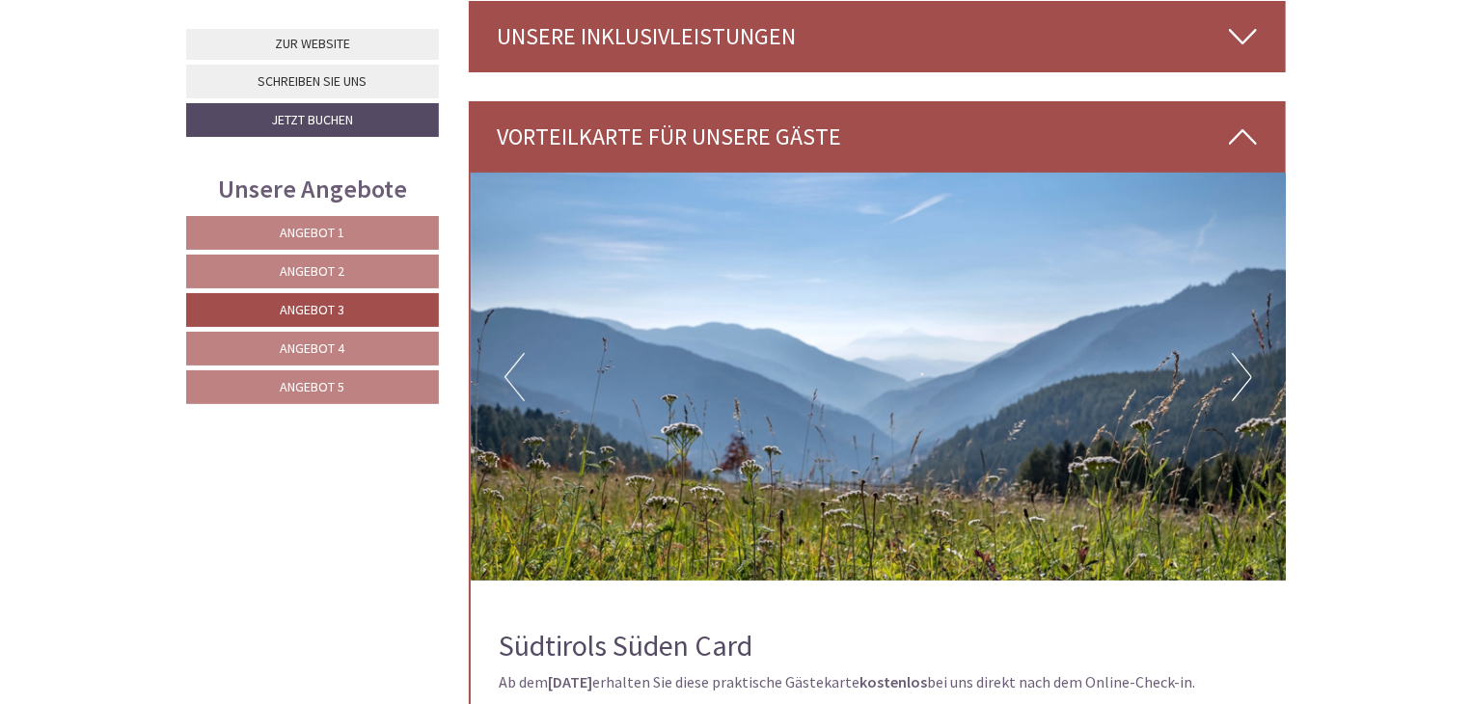
scroll to position [3738, 0]
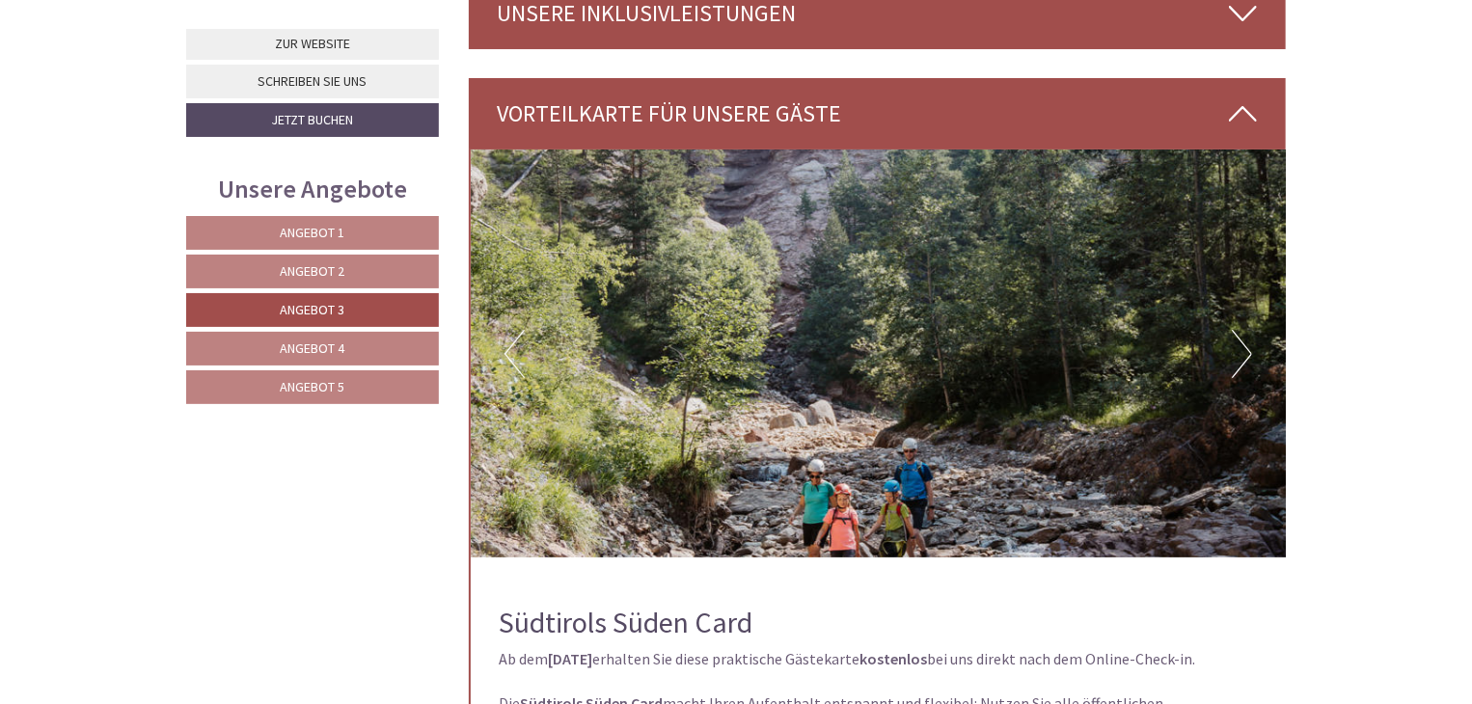
click at [1249, 348] on button "Next" at bounding box center [1241, 354] width 20 height 48
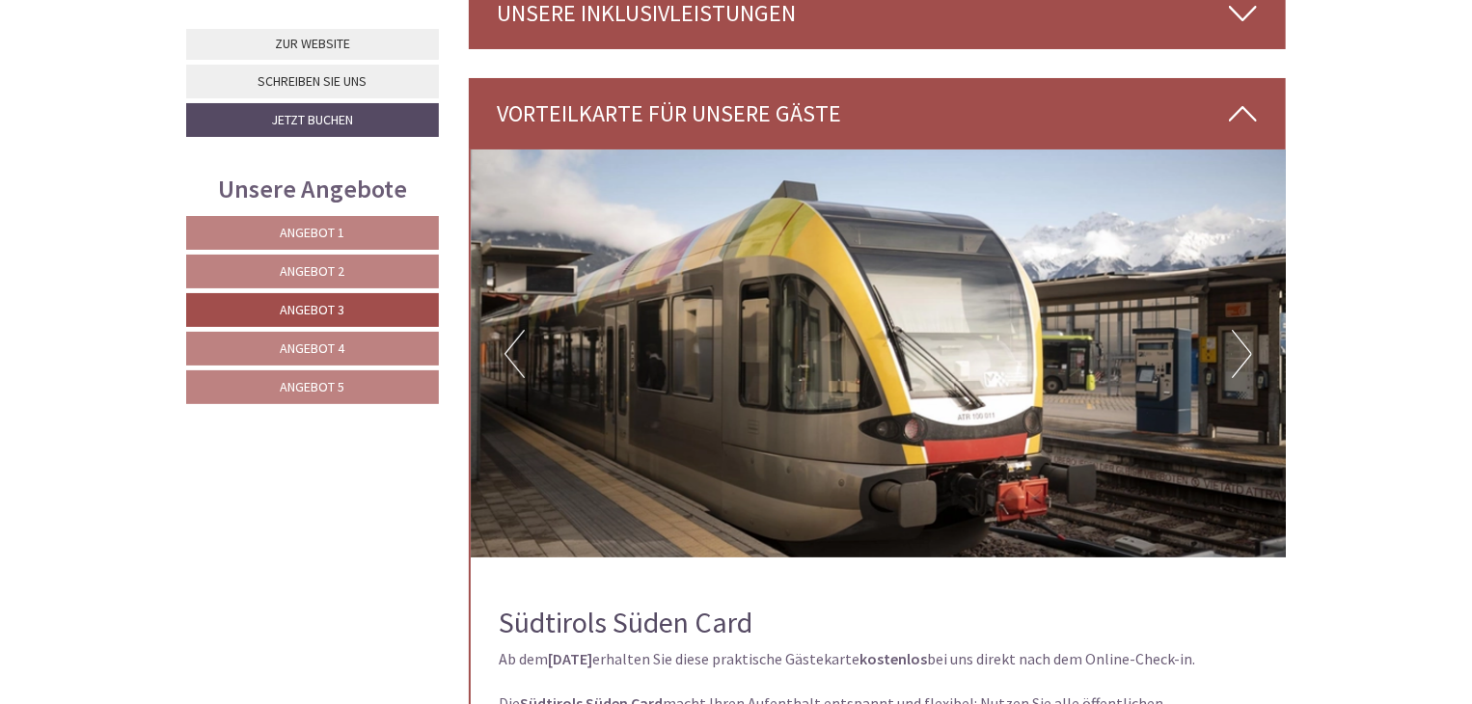
click at [1249, 348] on button "Next" at bounding box center [1241, 354] width 20 height 48
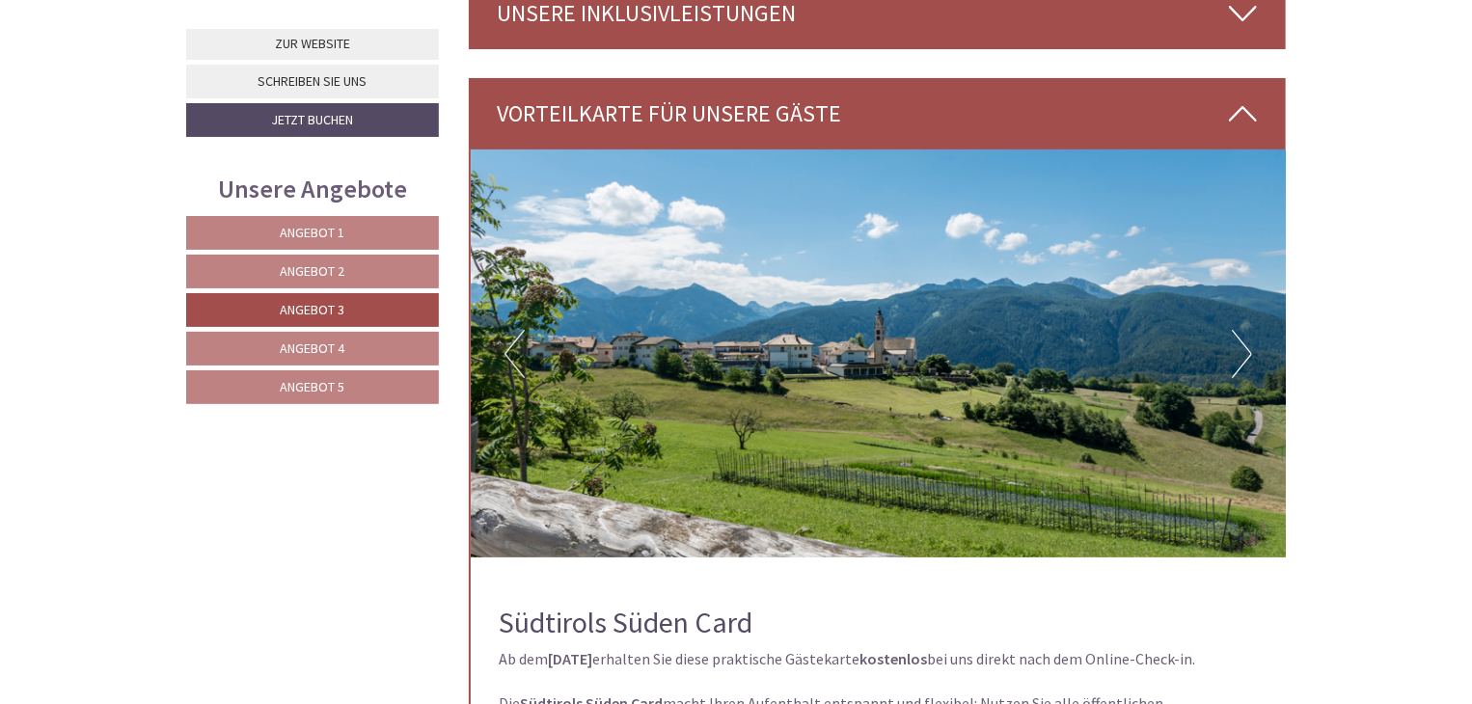
click at [1249, 348] on button "Next" at bounding box center [1241, 354] width 20 height 48
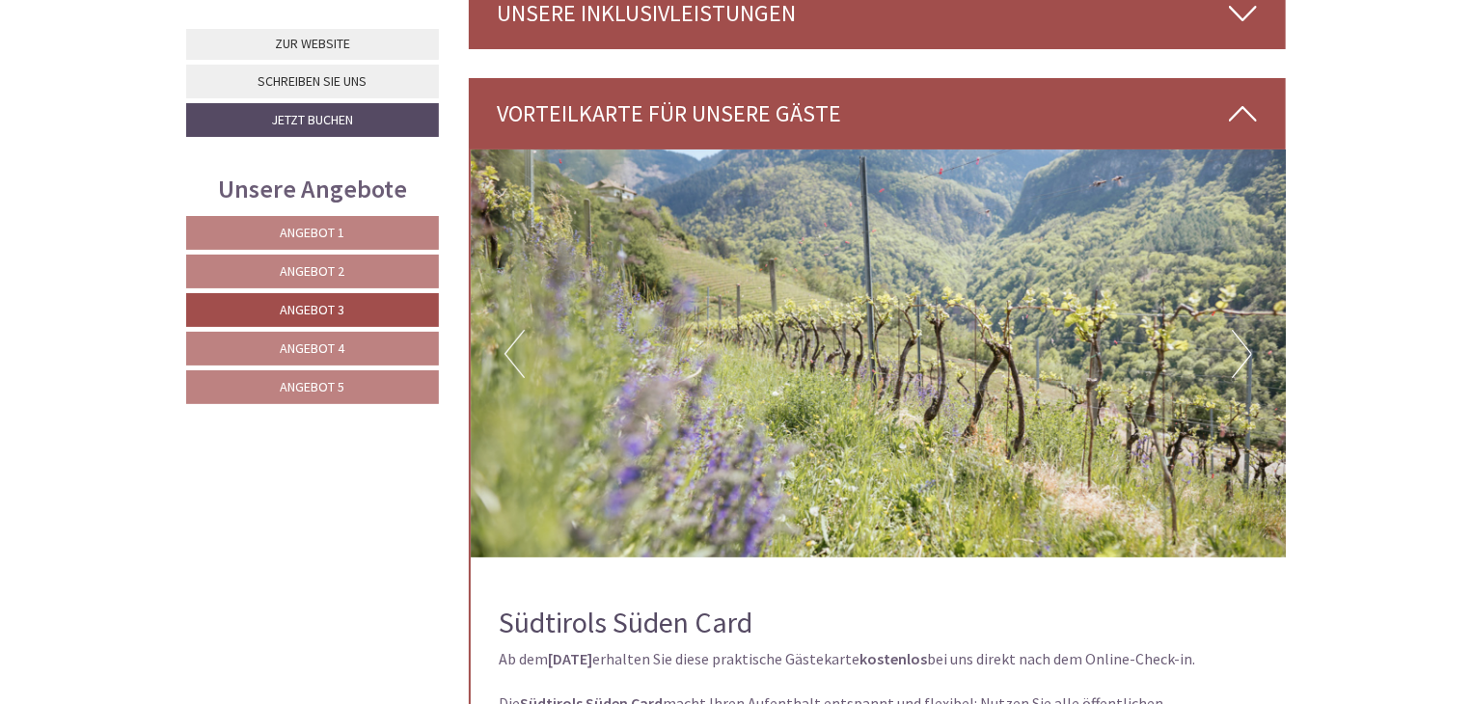
click at [1249, 348] on button "Next" at bounding box center [1241, 354] width 20 height 48
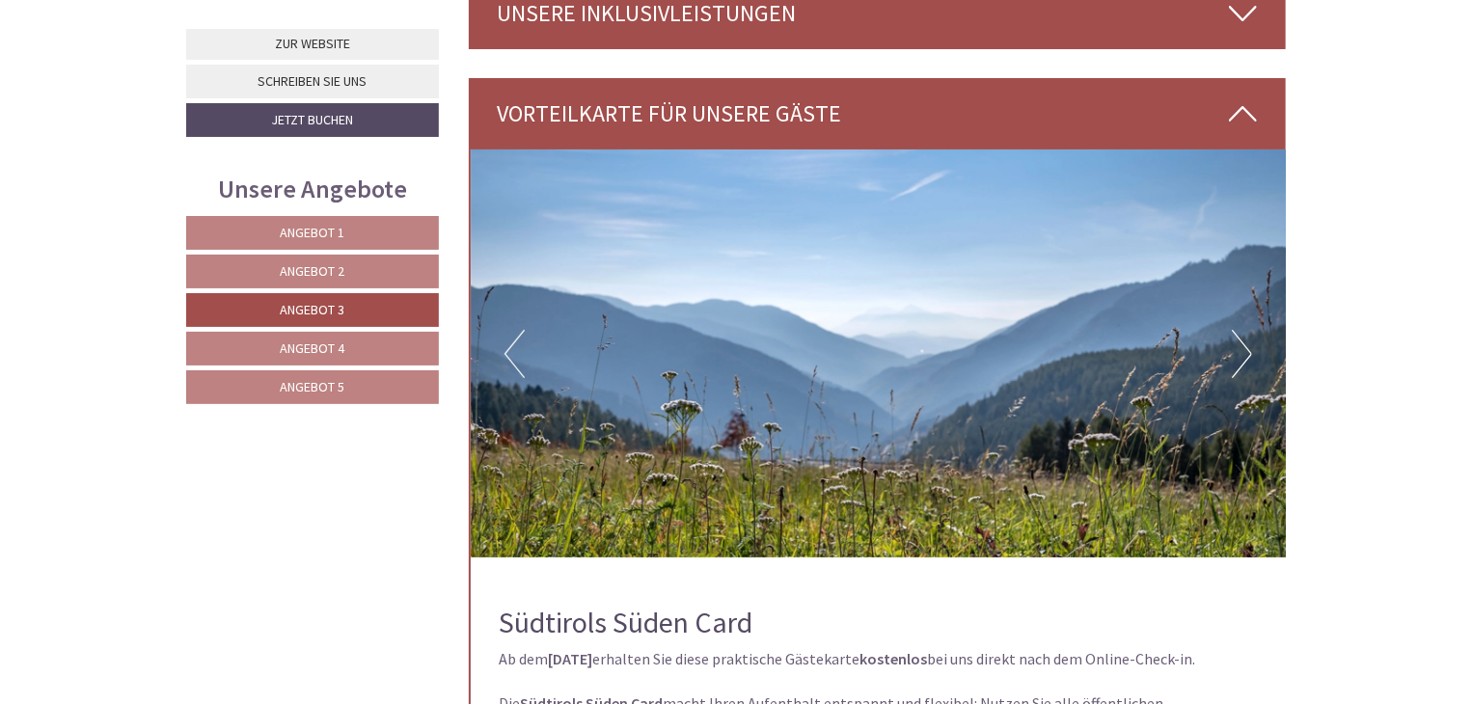
click at [1249, 348] on button "Next" at bounding box center [1241, 354] width 20 height 48
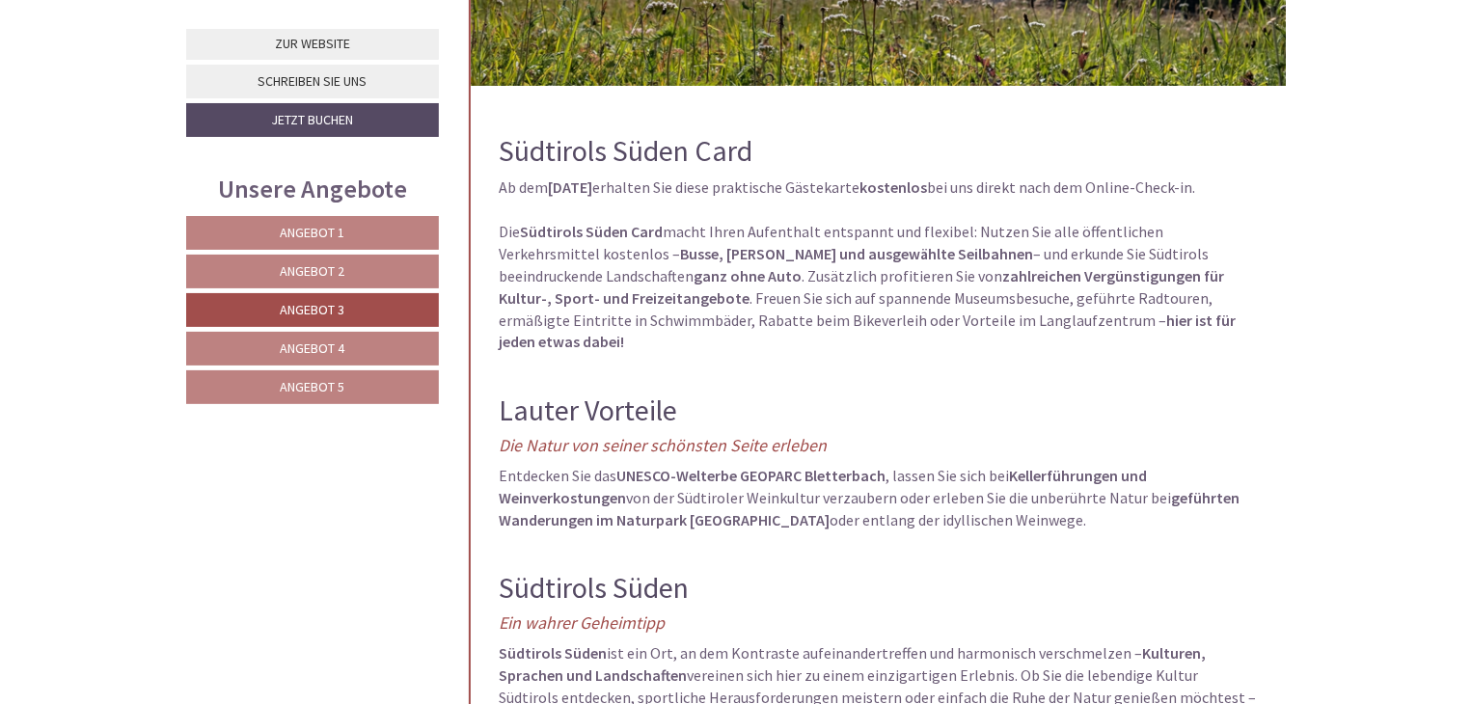
scroll to position [4316, 0]
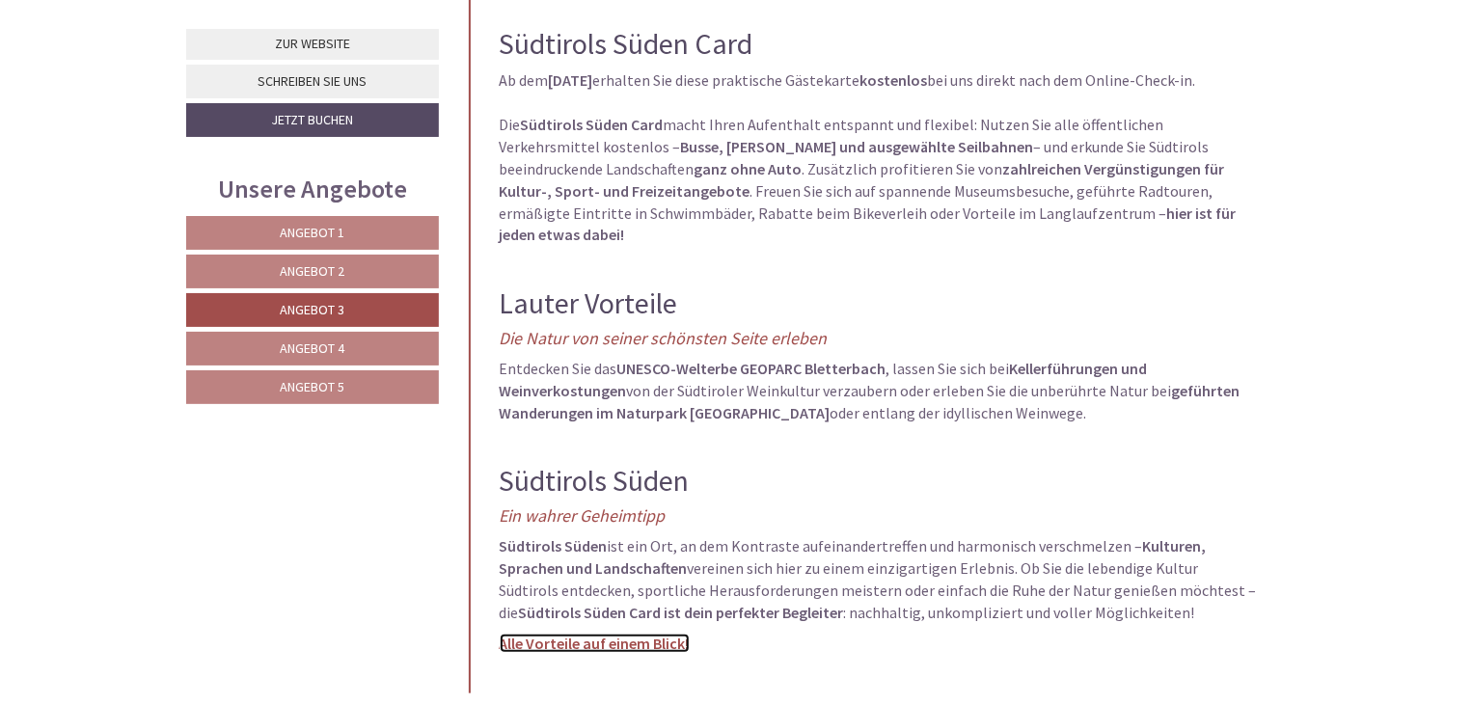
click at [573, 634] on link "Alle Vorteile auf einem Blick!" at bounding box center [595, 643] width 190 height 19
